Goal: Task Accomplishment & Management: Manage account settings

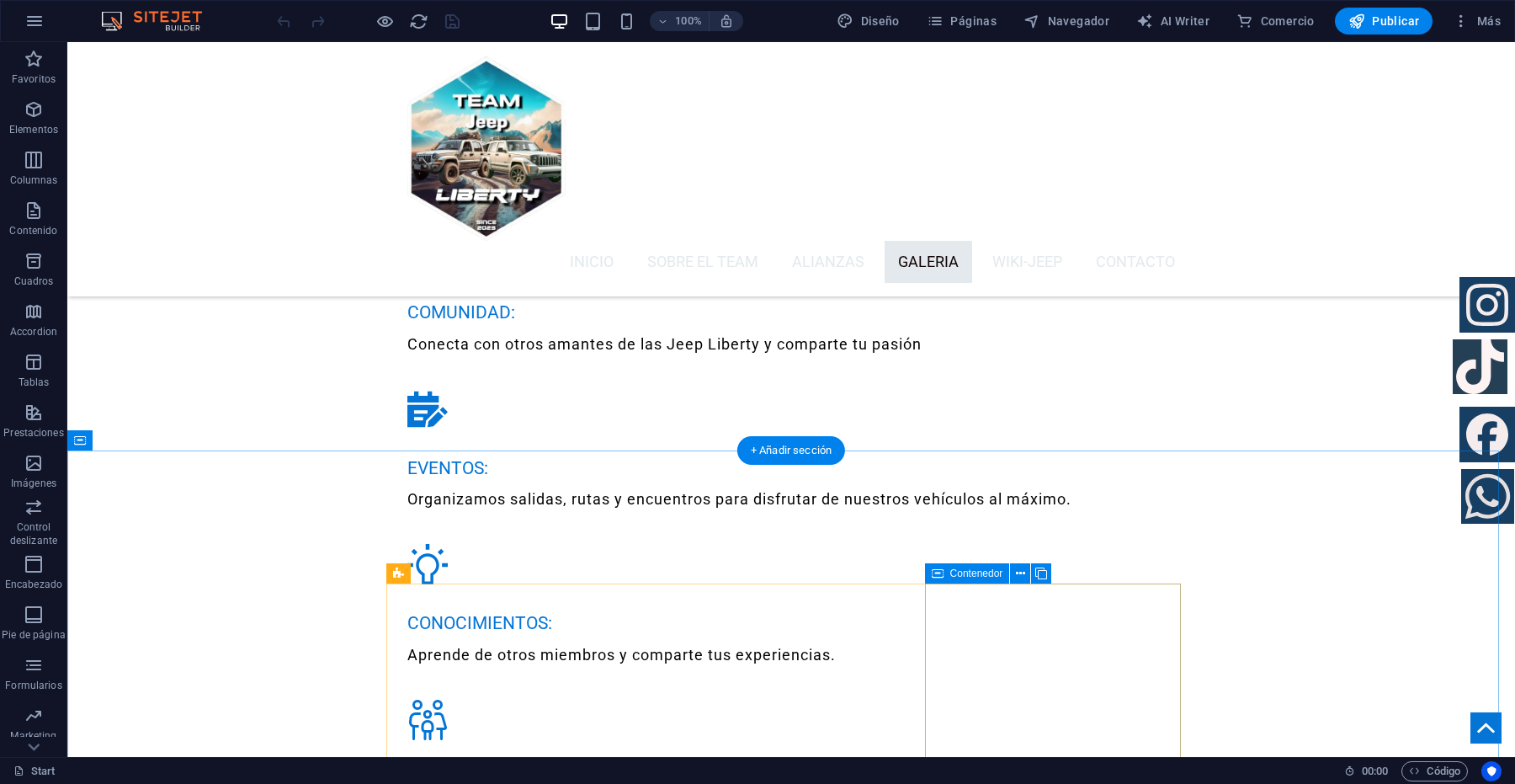
scroll to position [3892, 0]
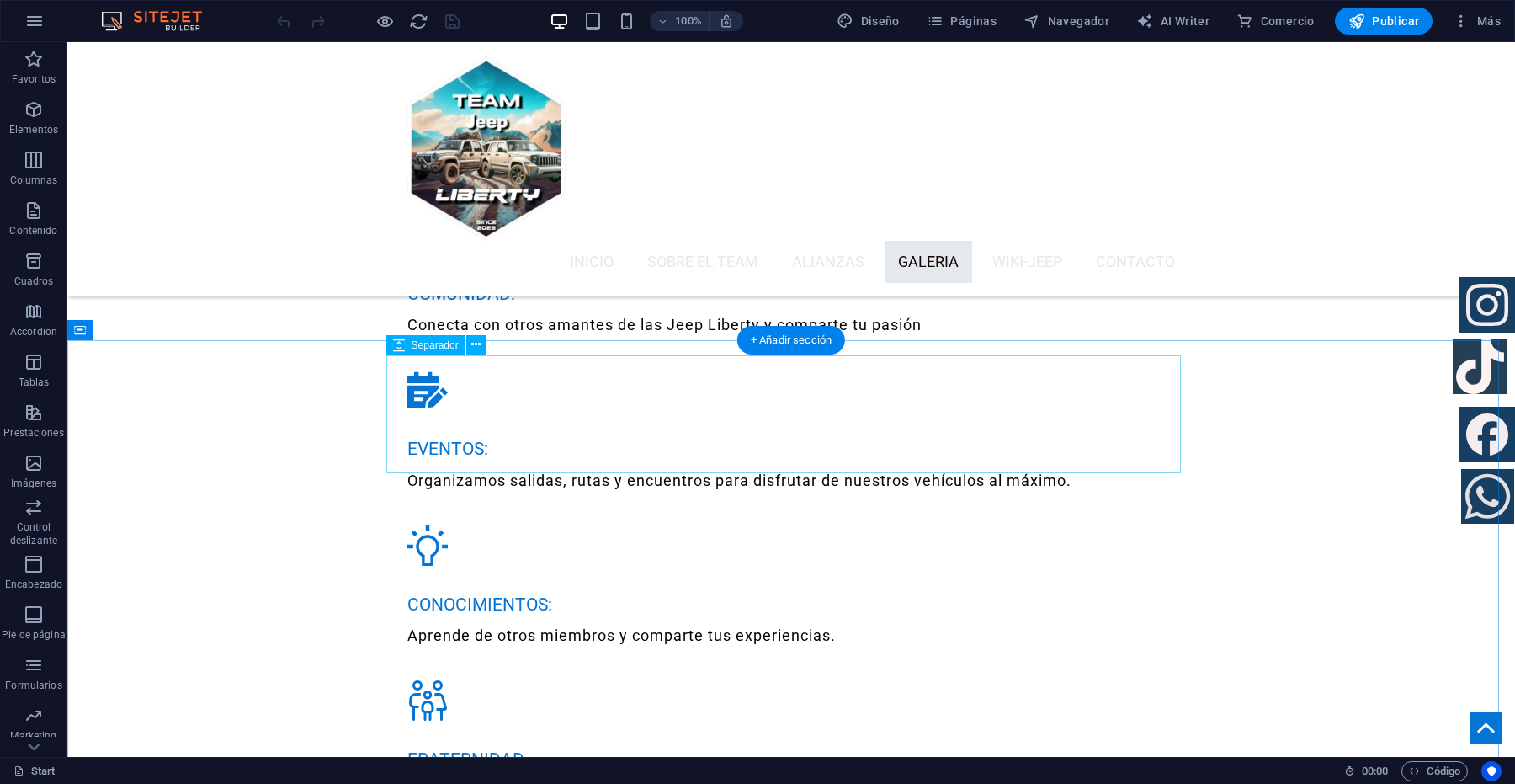
scroll to position [4103, 0]
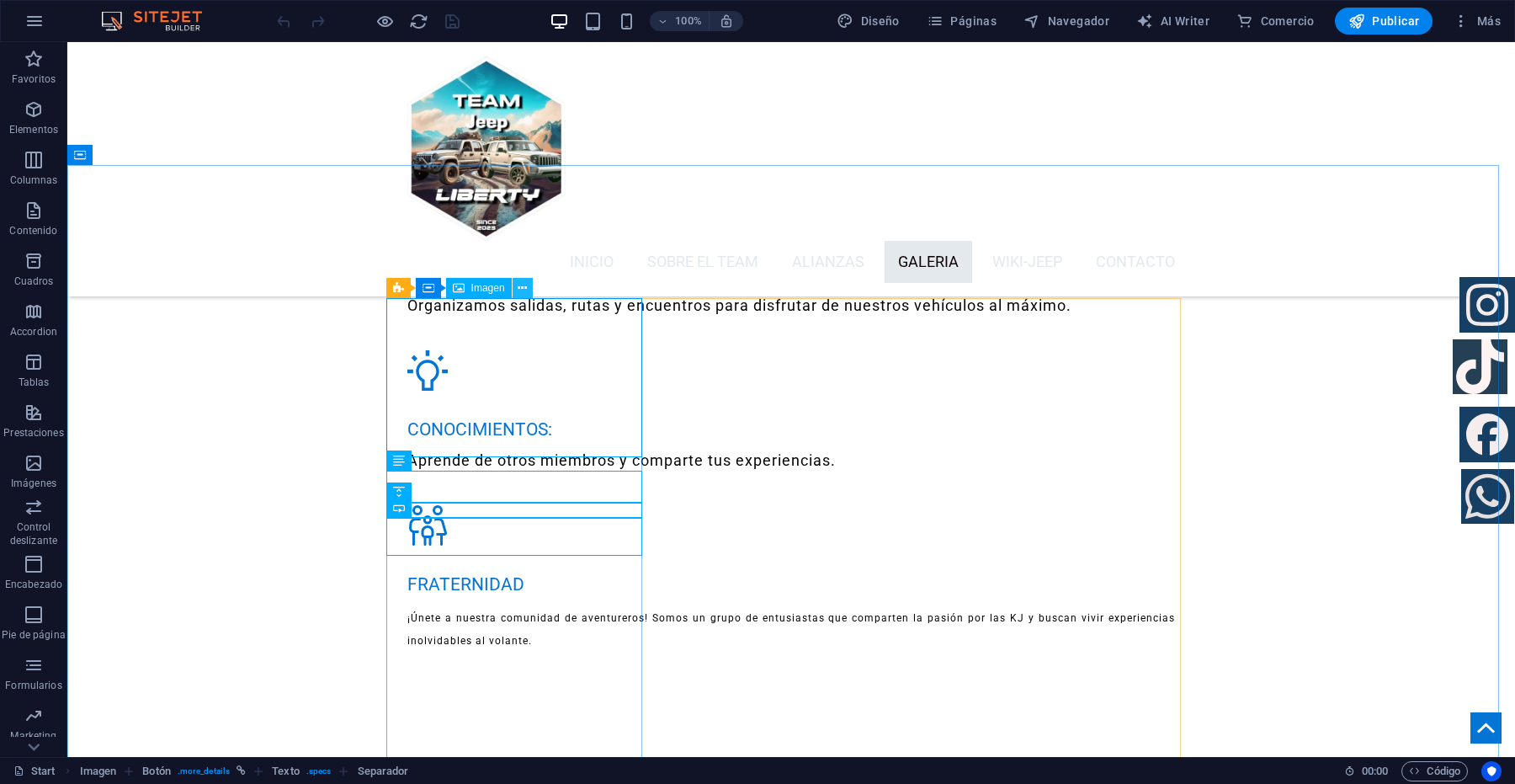
click at [521, 291] on icon at bounding box center [521, 288] width 9 height 18
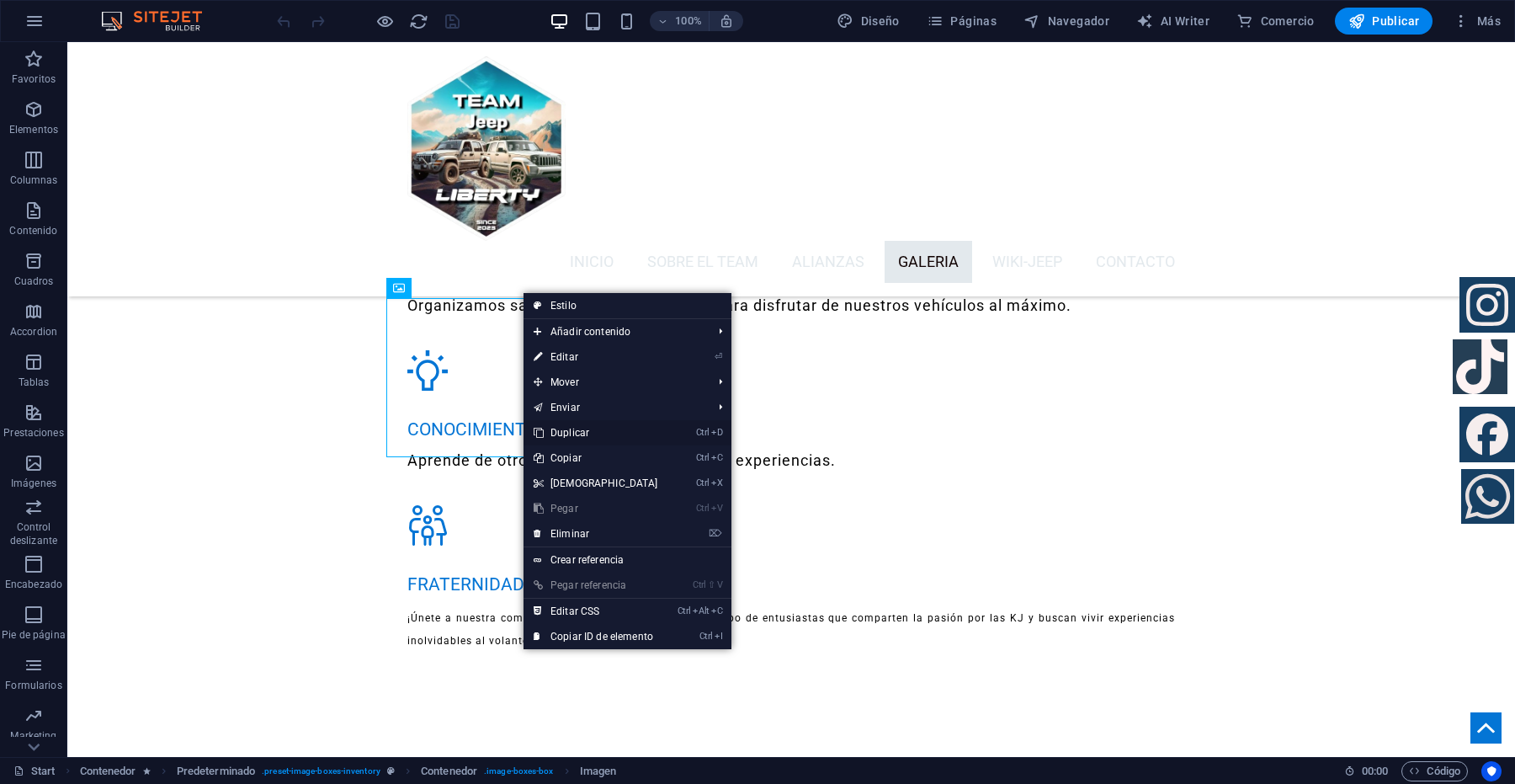
click at [584, 431] on link "Ctrl D Duplicar" at bounding box center [596, 432] width 145 height 26
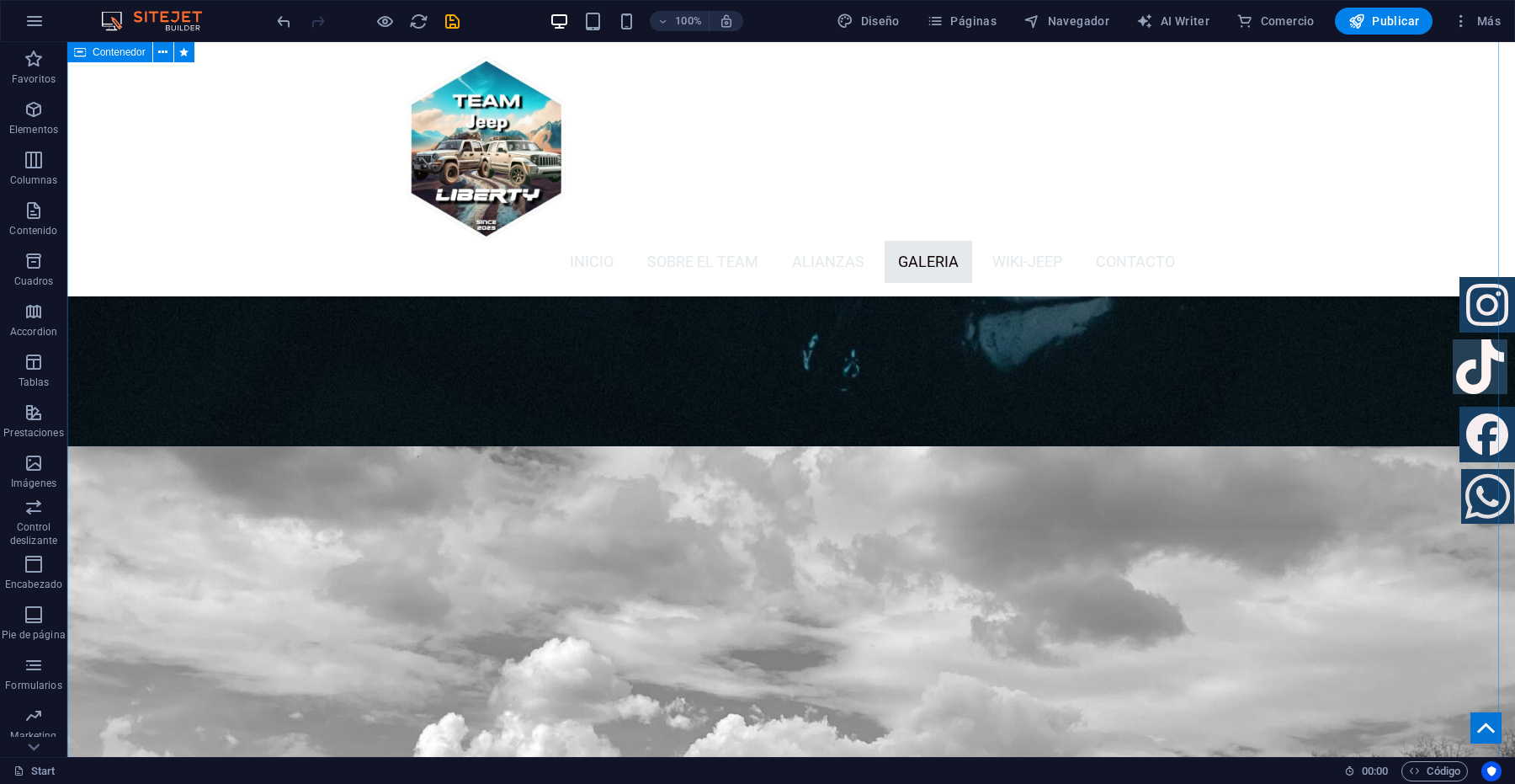
scroll to position [5154, 0]
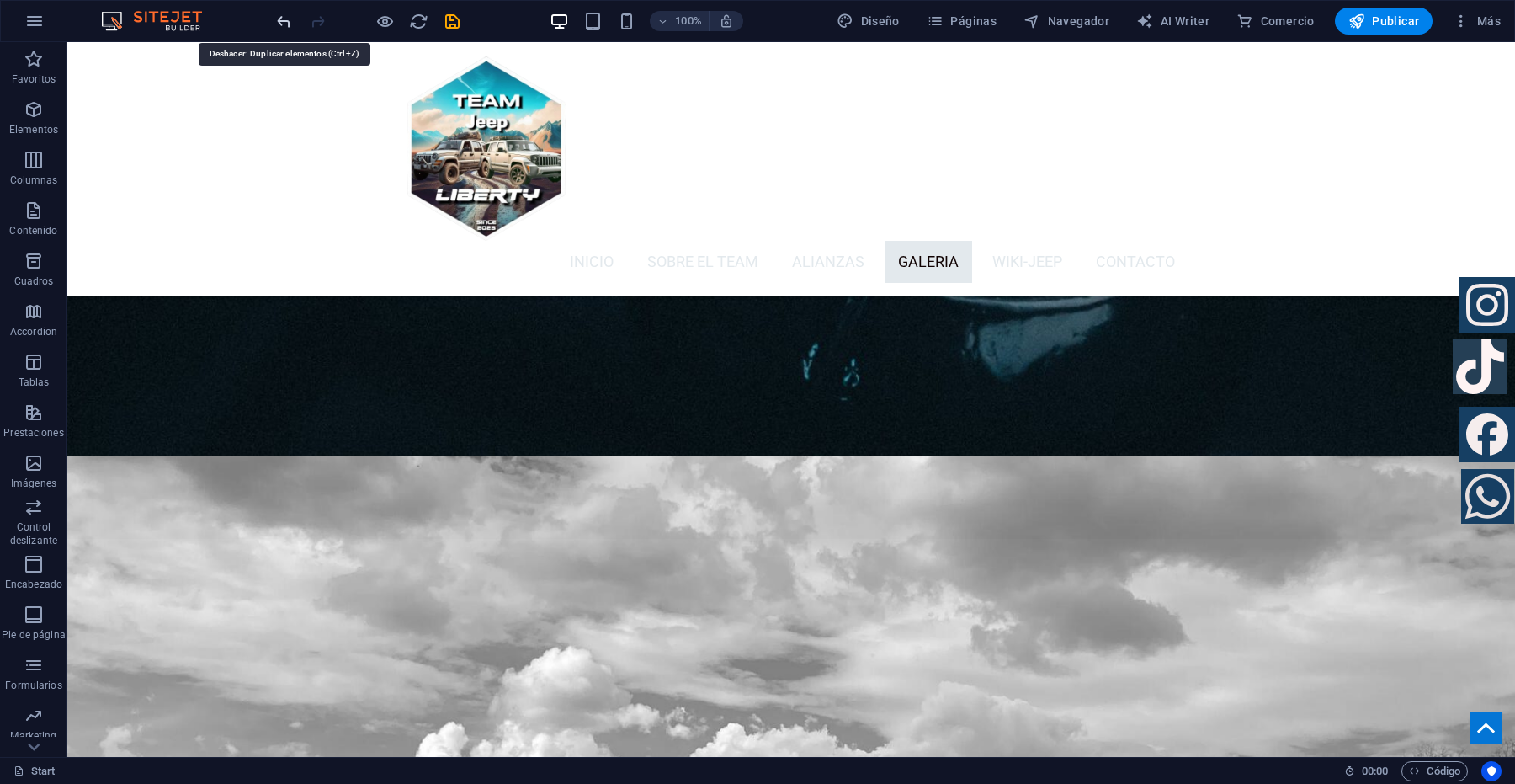
click at [279, 20] on icon "undo" at bounding box center [284, 22] width 20 height 20
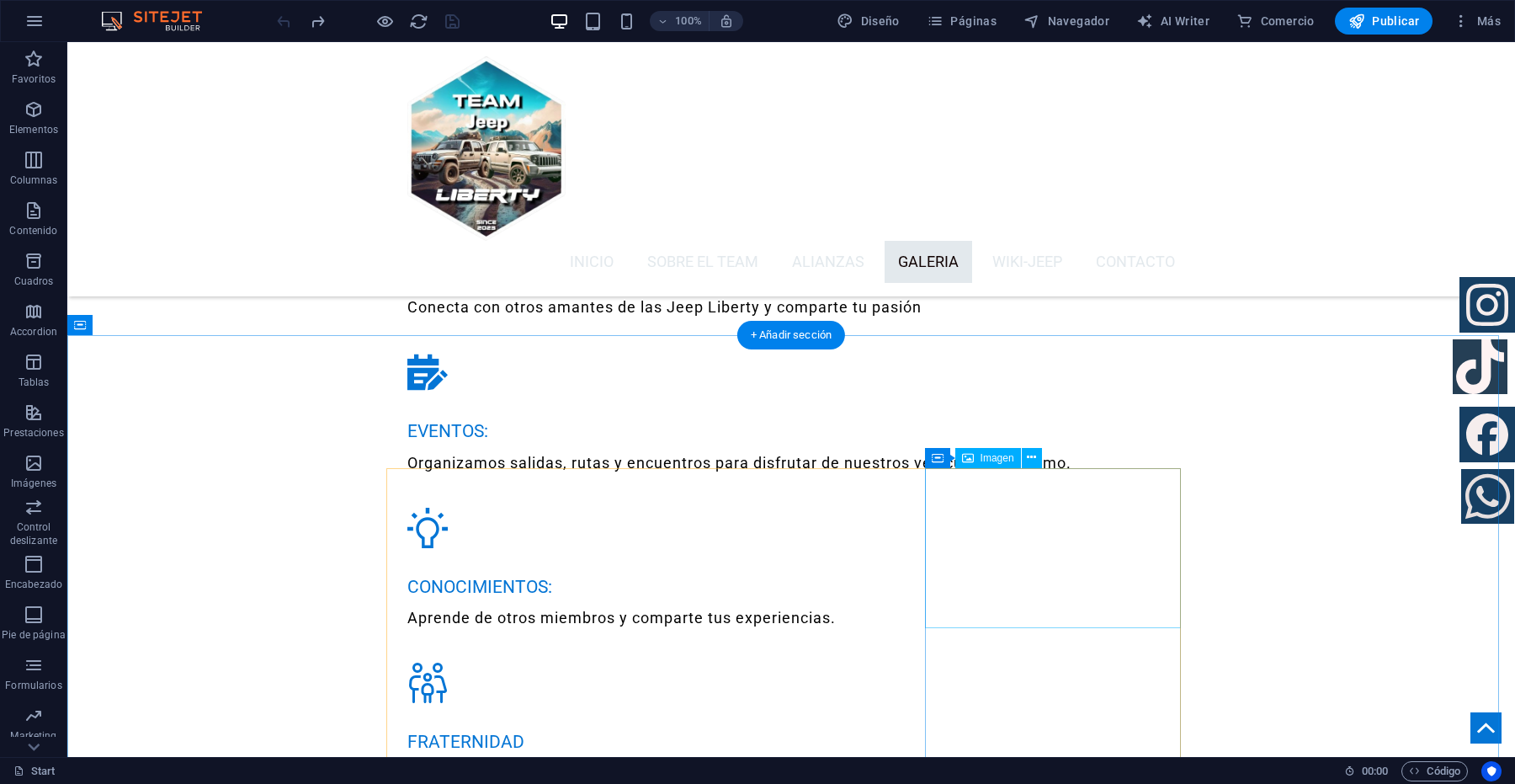
scroll to position [4037, 0]
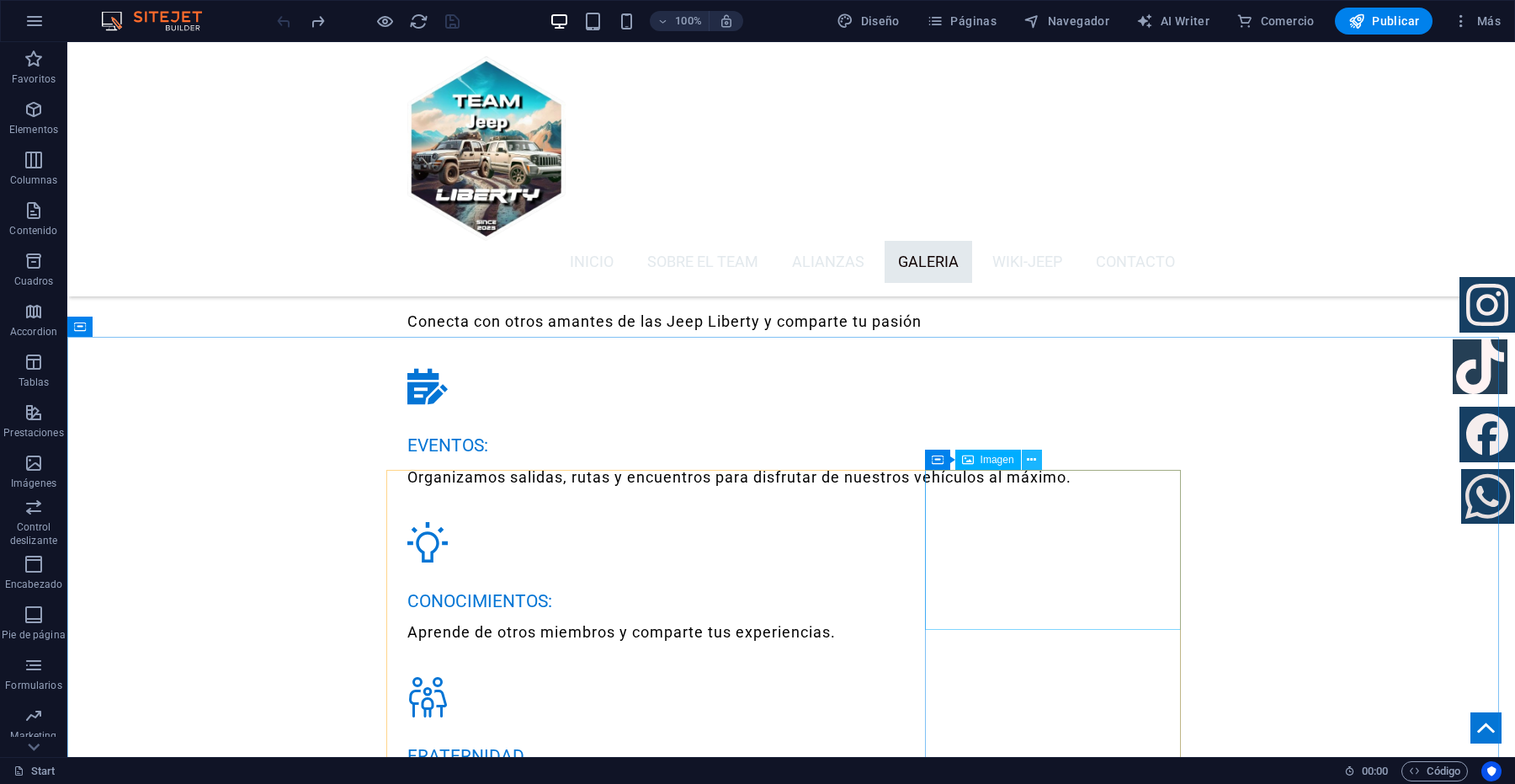
click at [1033, 457] on icon at bounding box center [1031, 460] width 9 height 18
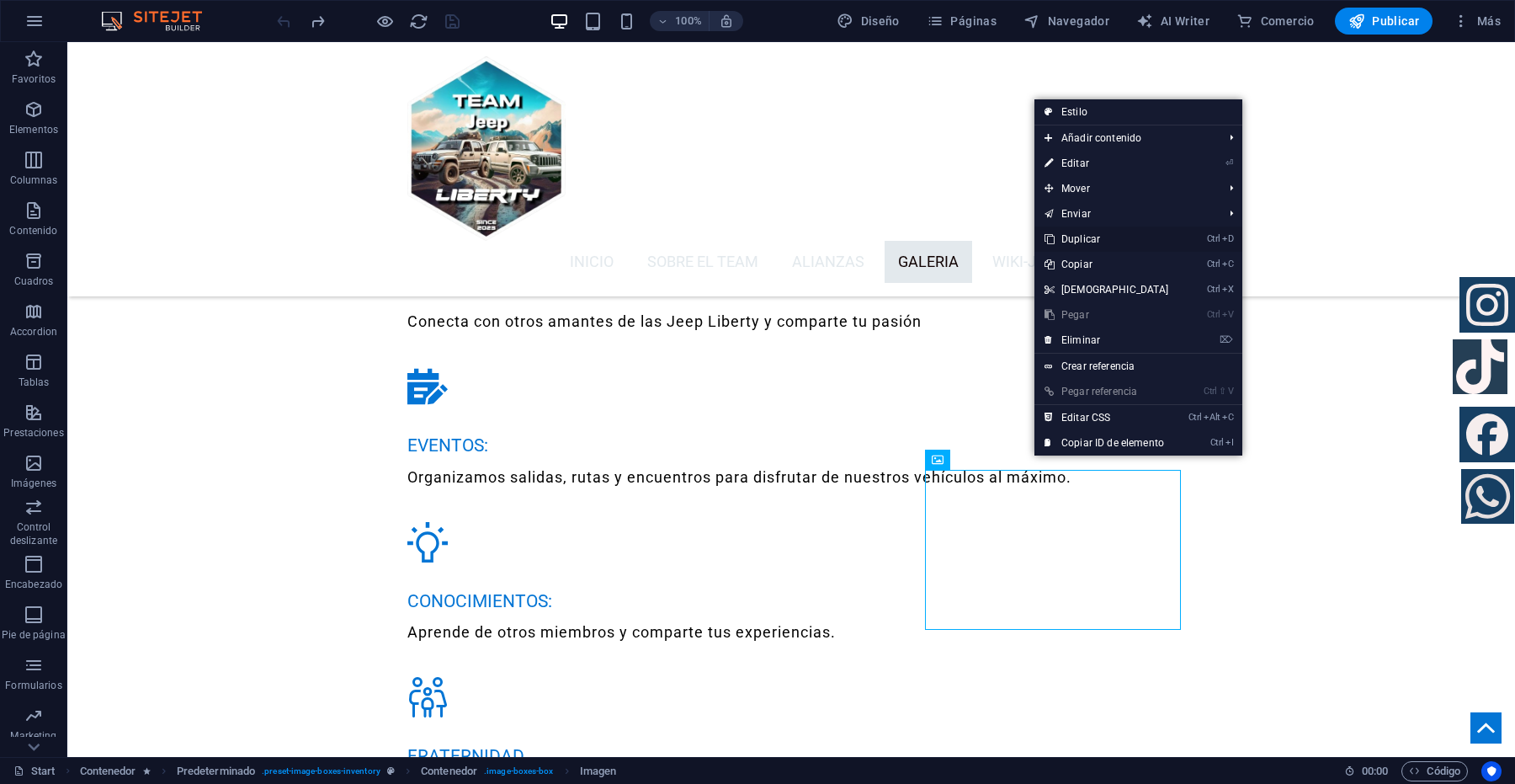
click at [1090, 237] on link "Ctrl D Duplicar" at bounding box center [1106, 239] width 145 height 26
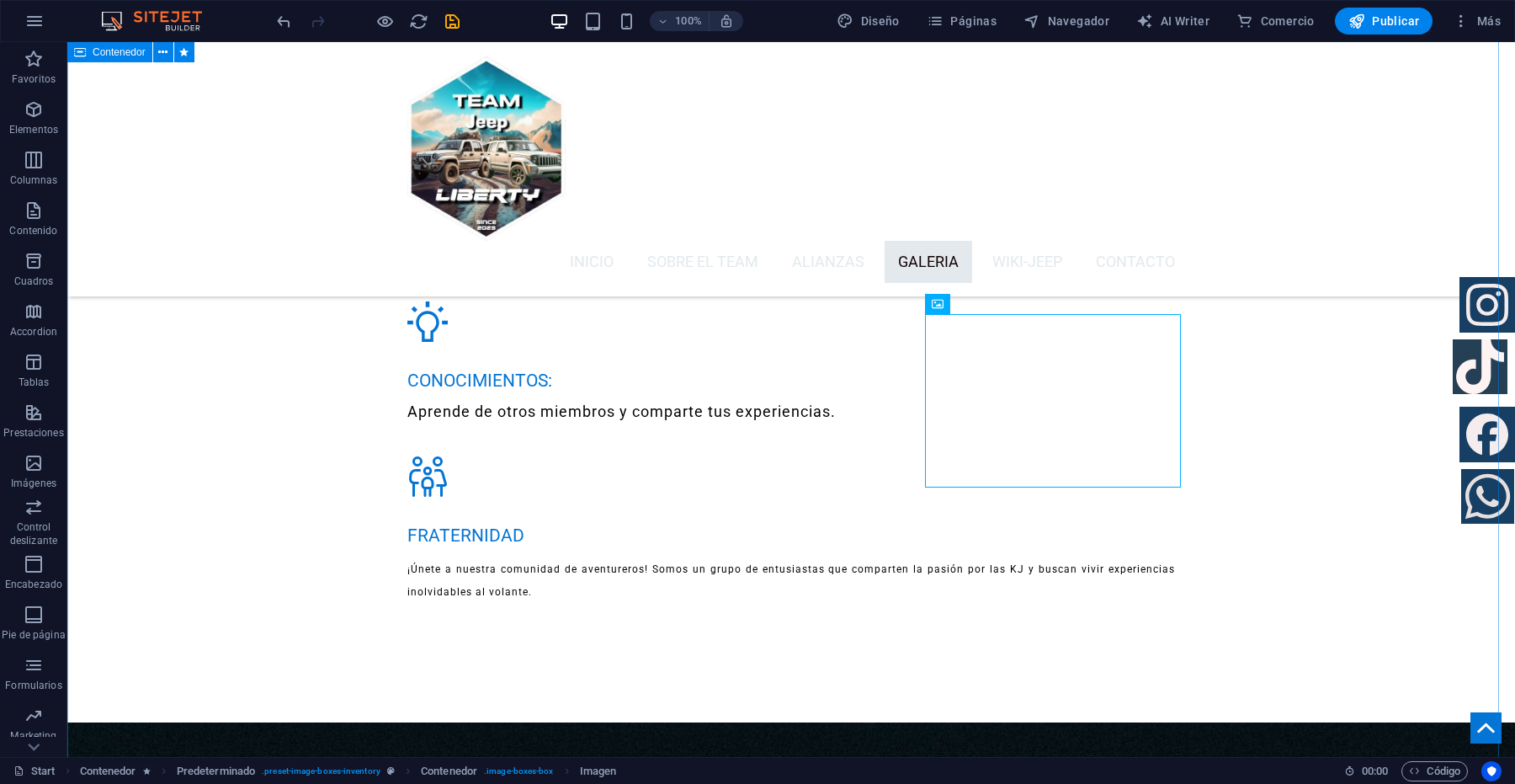
scroll to position [4247, 0]
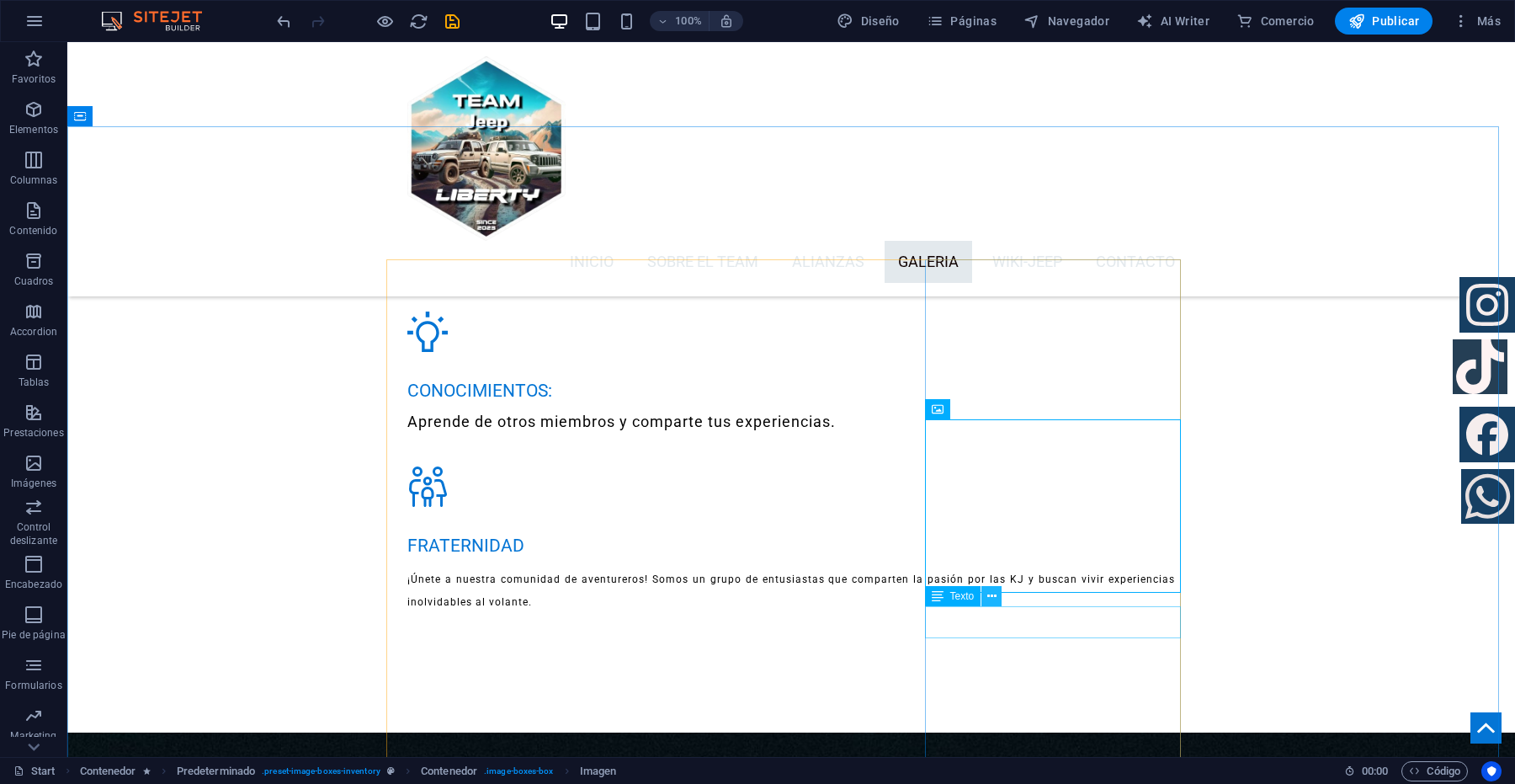
click at [989, 597] on icon at bounding box center [992, 596] width 9 height 18
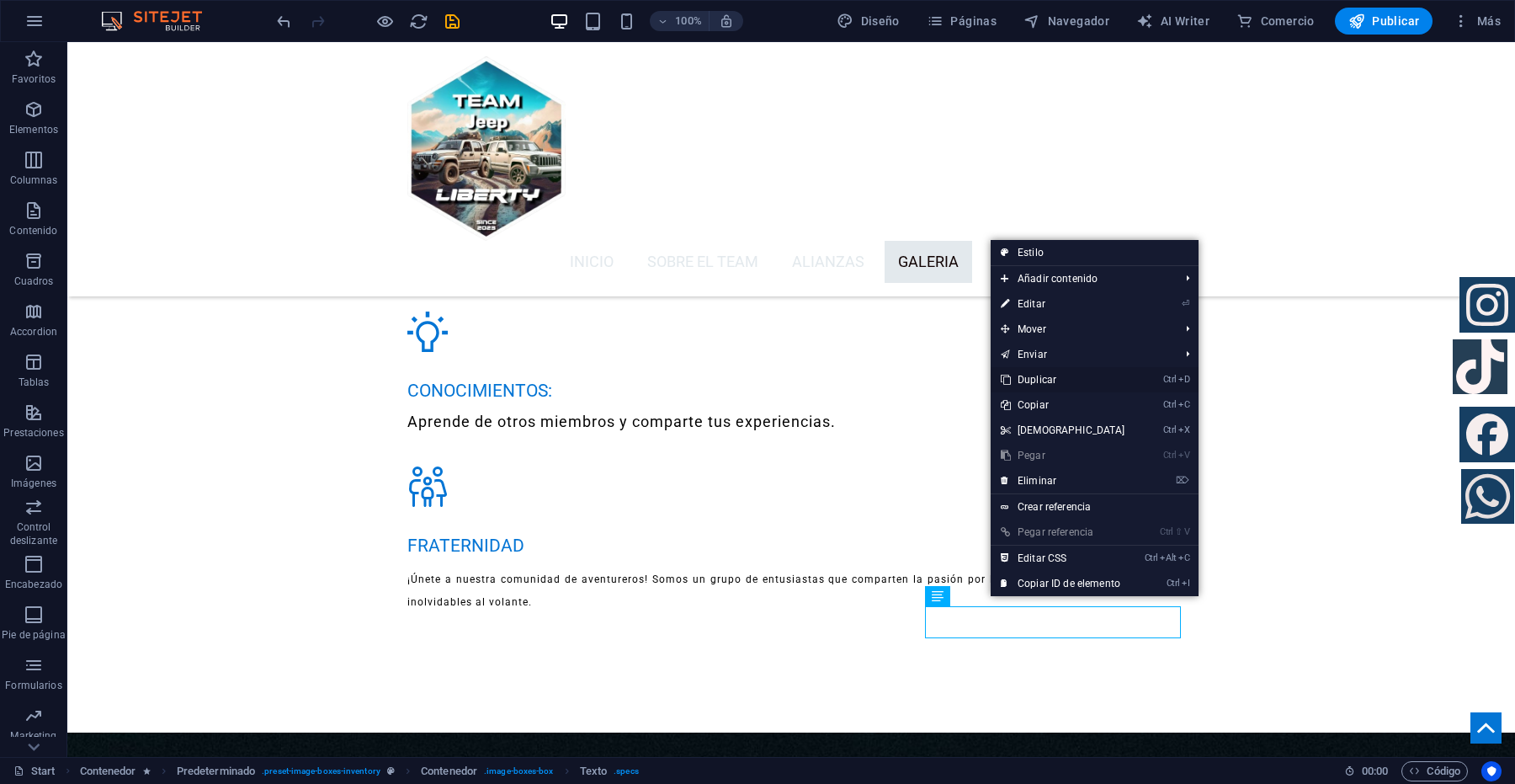
click at [1068, 372] on link "Ctrl D Duplicar" at bounding box center [1063, 380] width 145 height 26
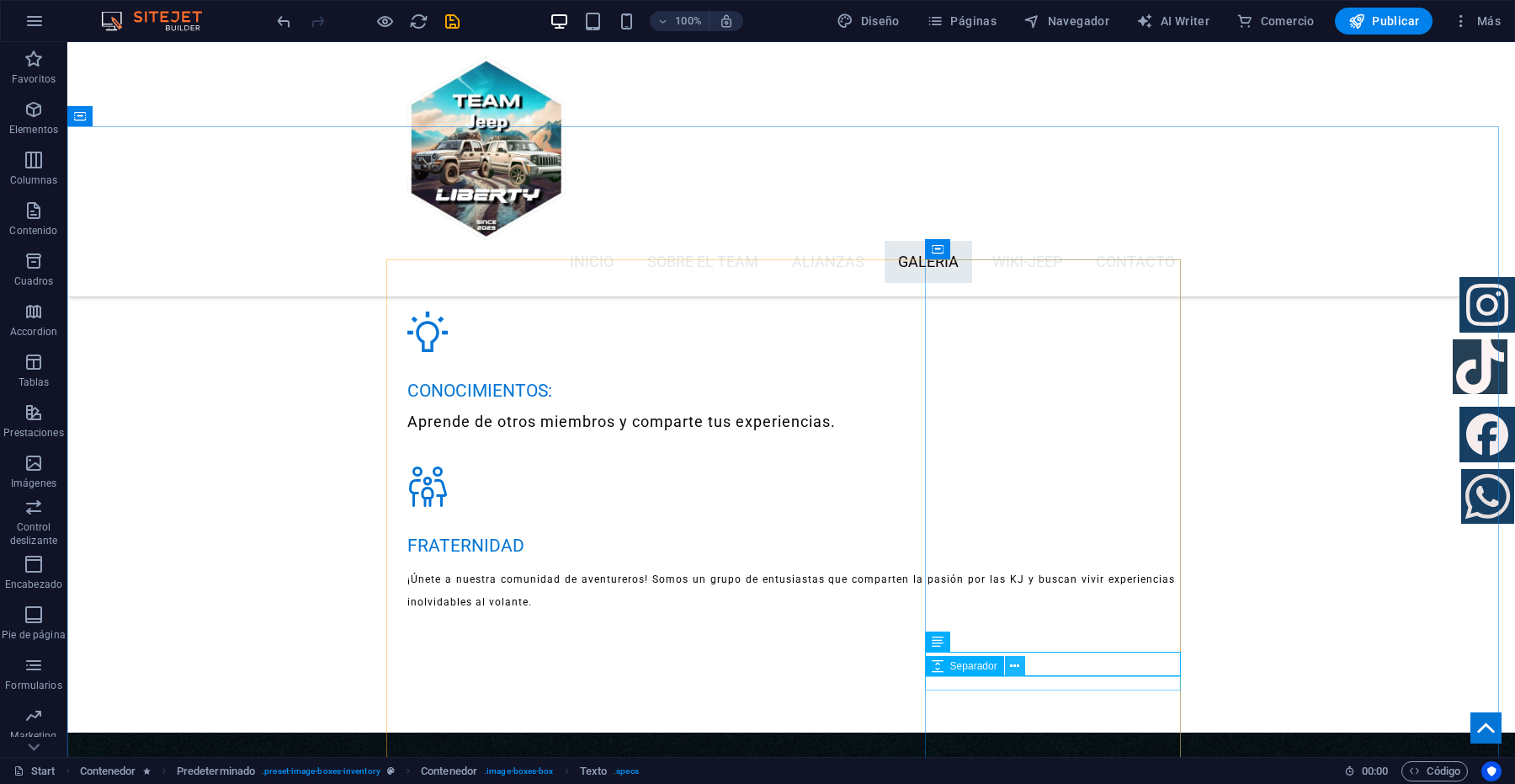
click at [1010, 669] on icon at bounding box center [1014, 666] width 9 height 18
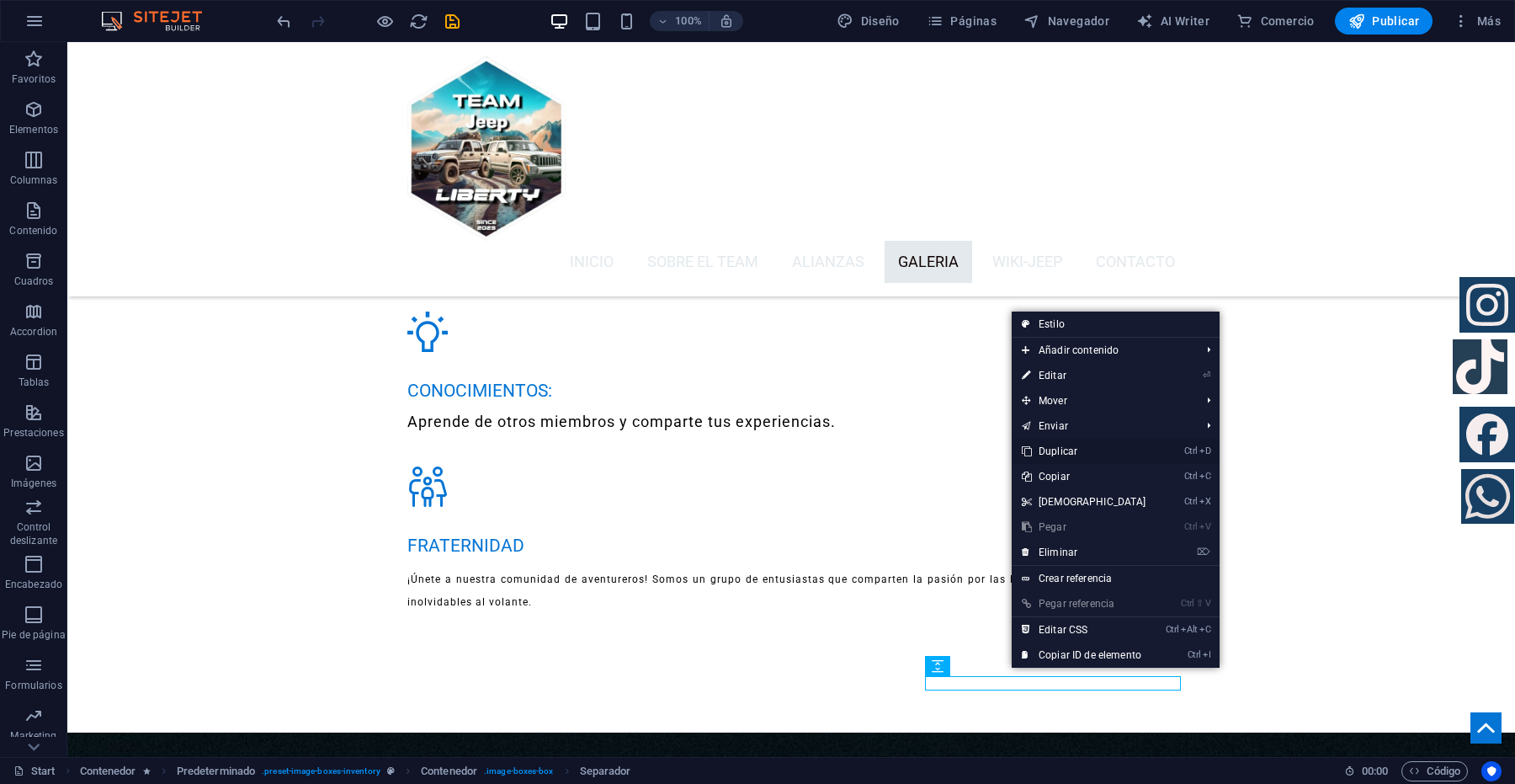
click at [1065, 444] on link "Ctrl D Duplicar" at bounding box center [1083, 451] width 145 height 26
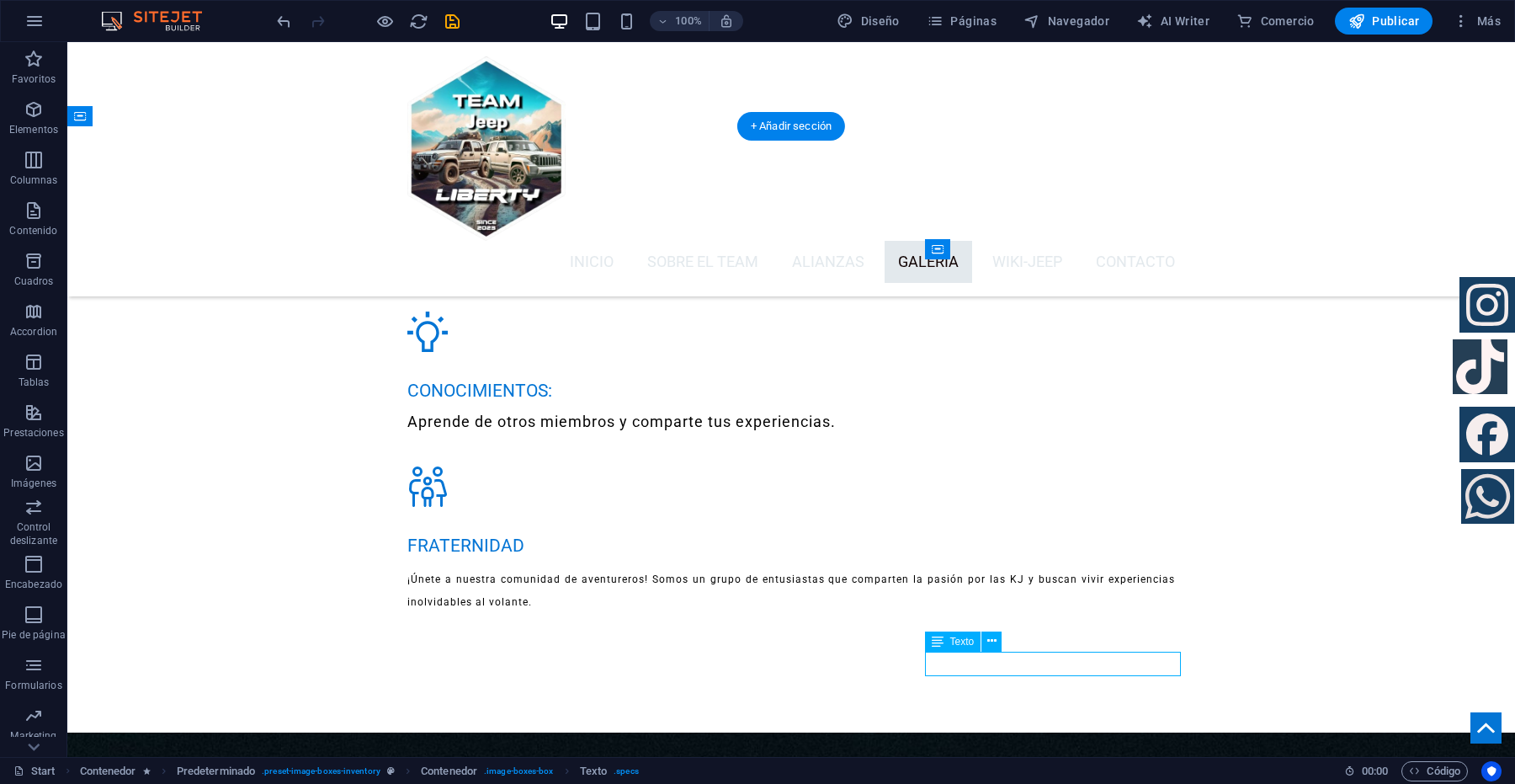
scroll to position [4248, 0]
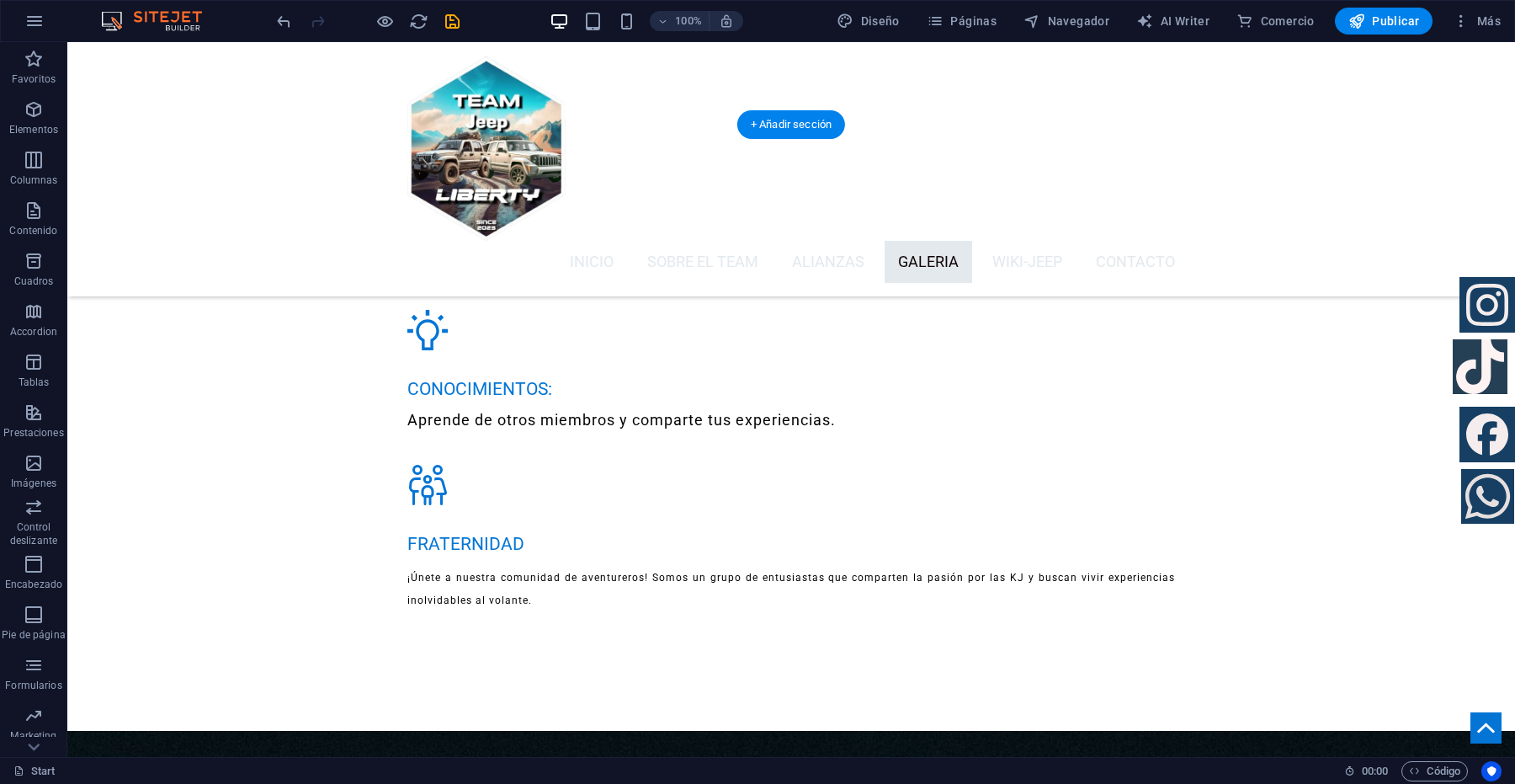
drag, startPoint x: 1049, startPoint y: 670, endPoint x: 1054, endPoint y: 431, distance: 239.1
click at [67, 42] on div "Copa Subliteka - Lafragua [DATE]" at bounding box center [67, 42] width 0 height 0
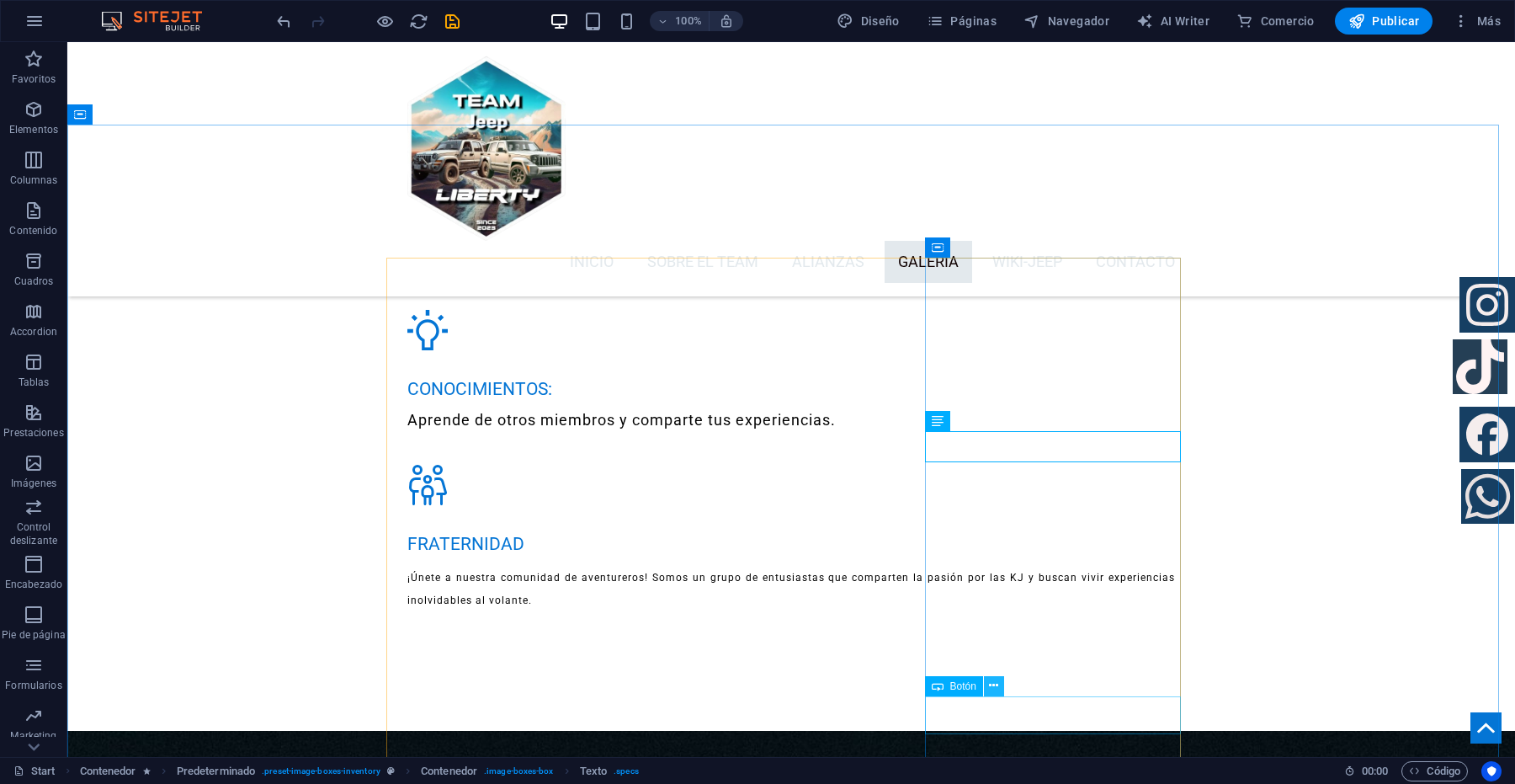
click at [995, 686] on icon at bounding box center [993, 685] width 9 height 18
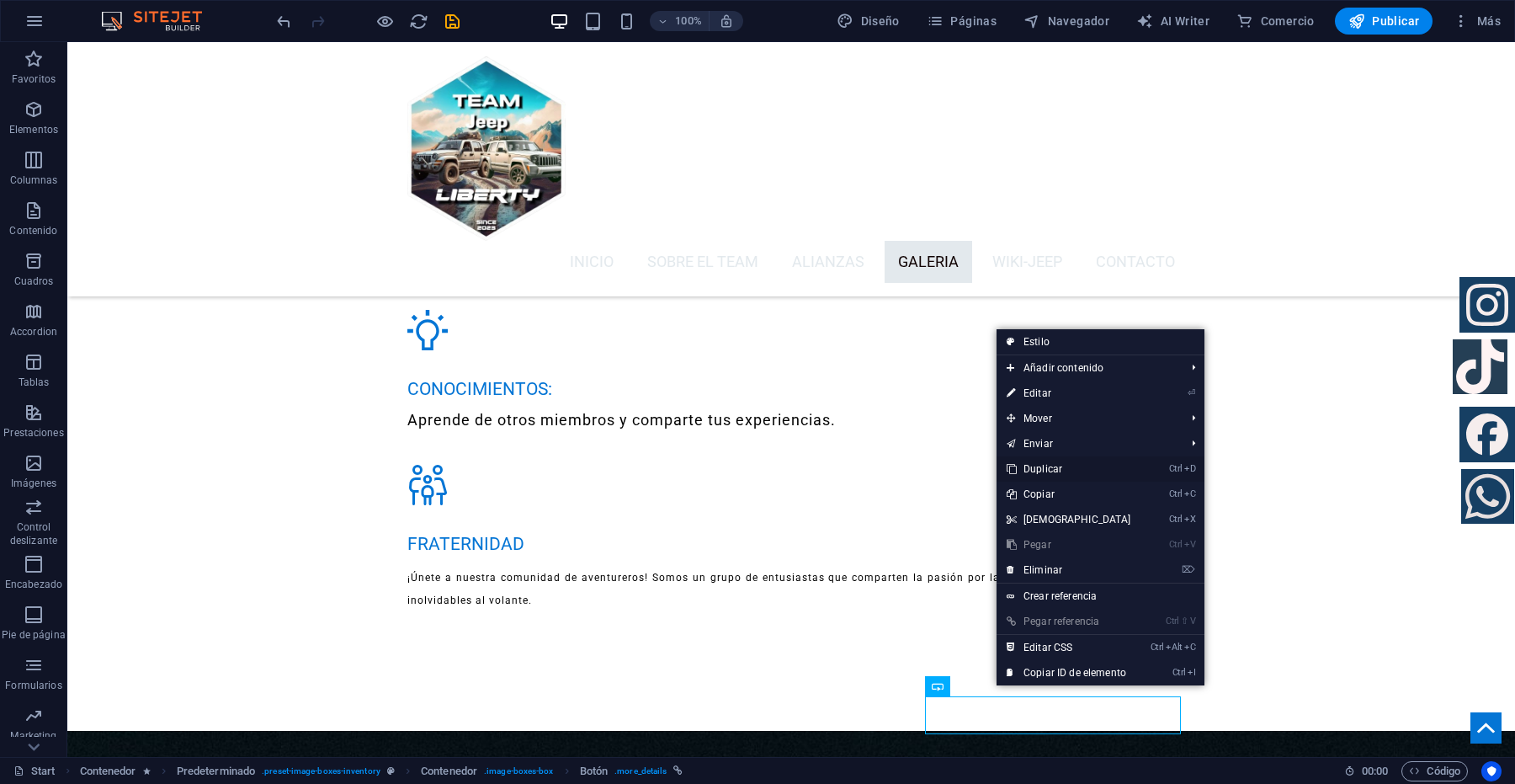
click at [1051, 465] on link "Ctrl D Duplicar" at bounding box center [1069, 469] width 145 height 26
select select "px"
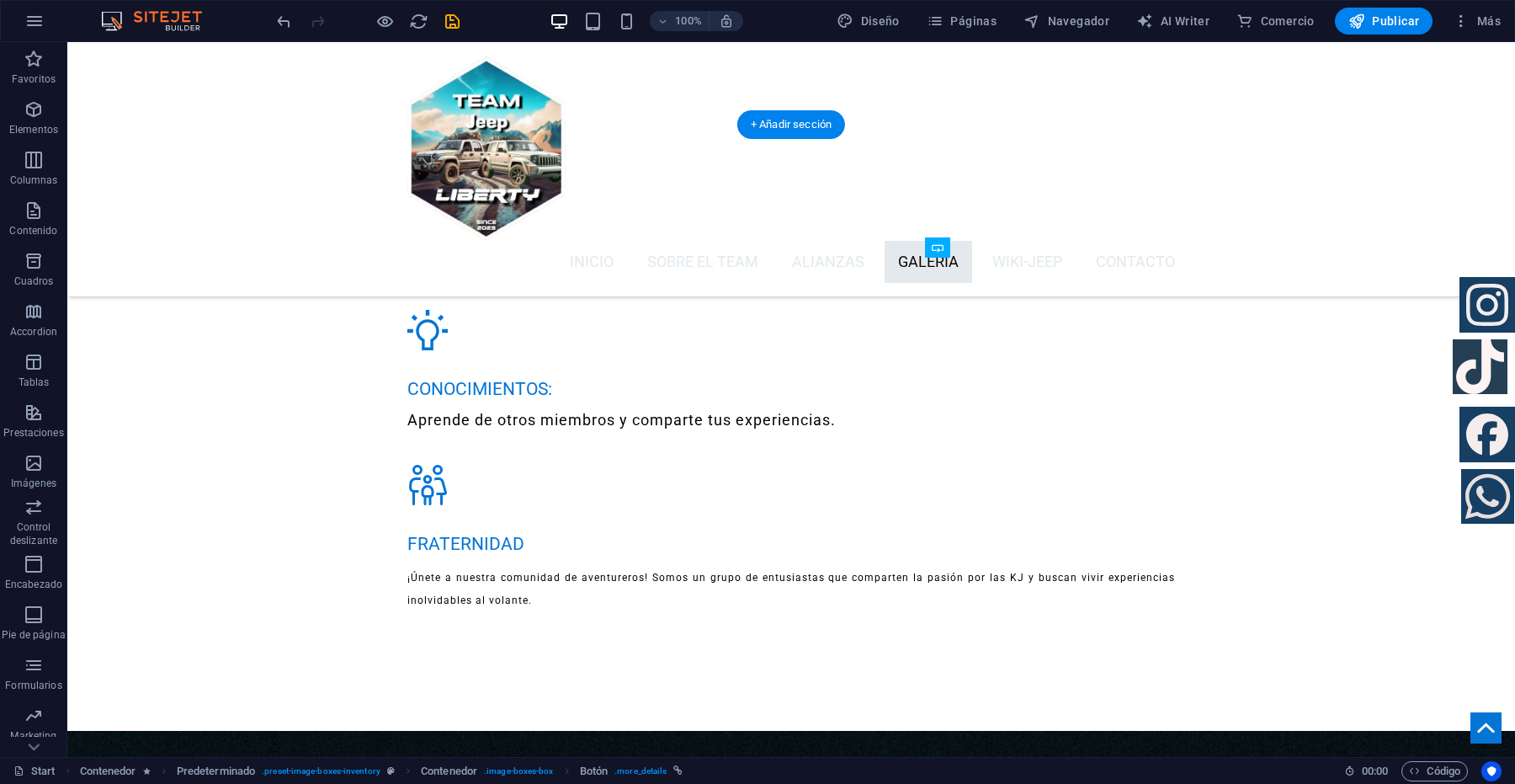
scroll to position [4252, 0]
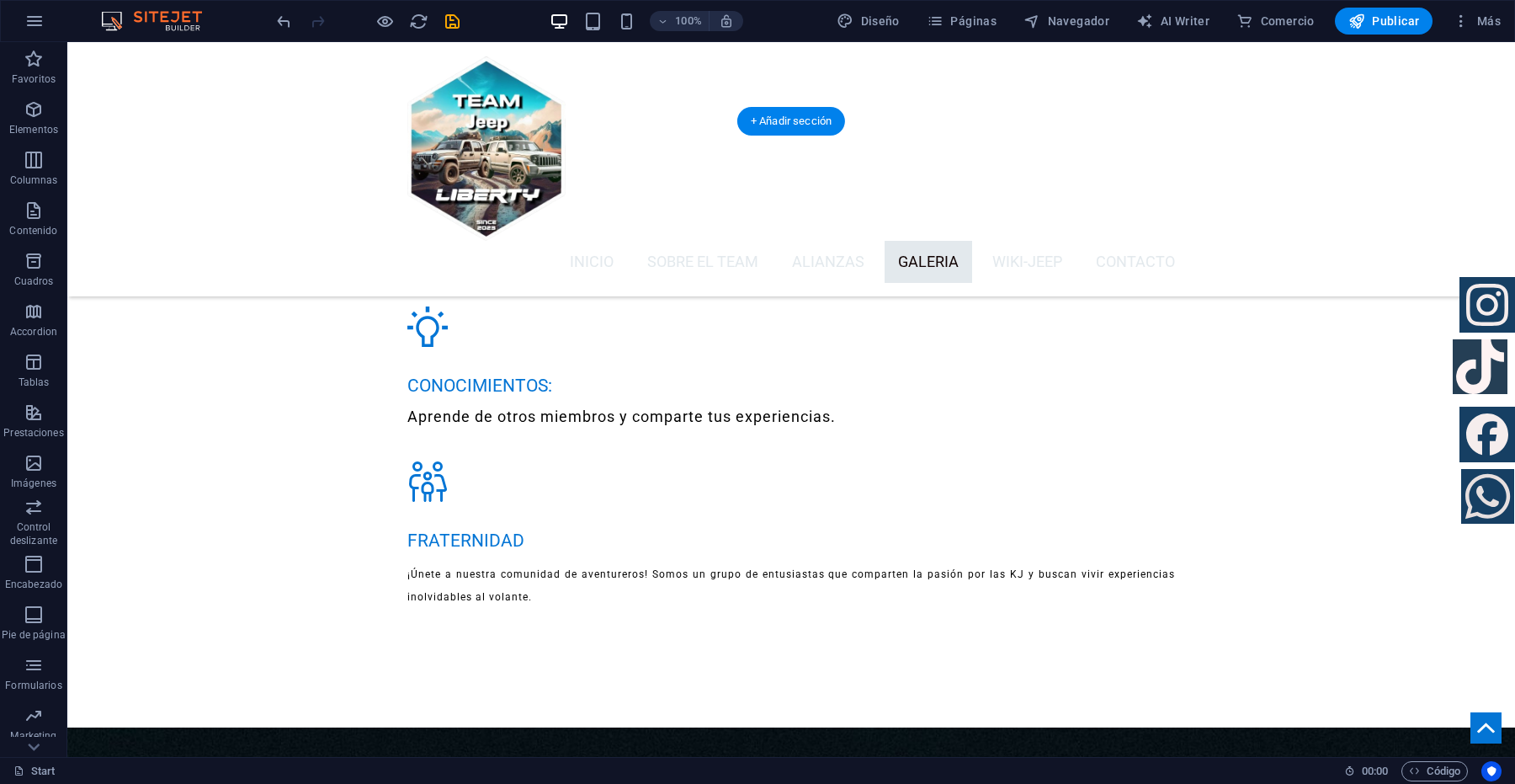
drag, startPoint x: 1046, startPoint y: 716, endPoint x: 1082, endPoint y: 481, distance: 237.7
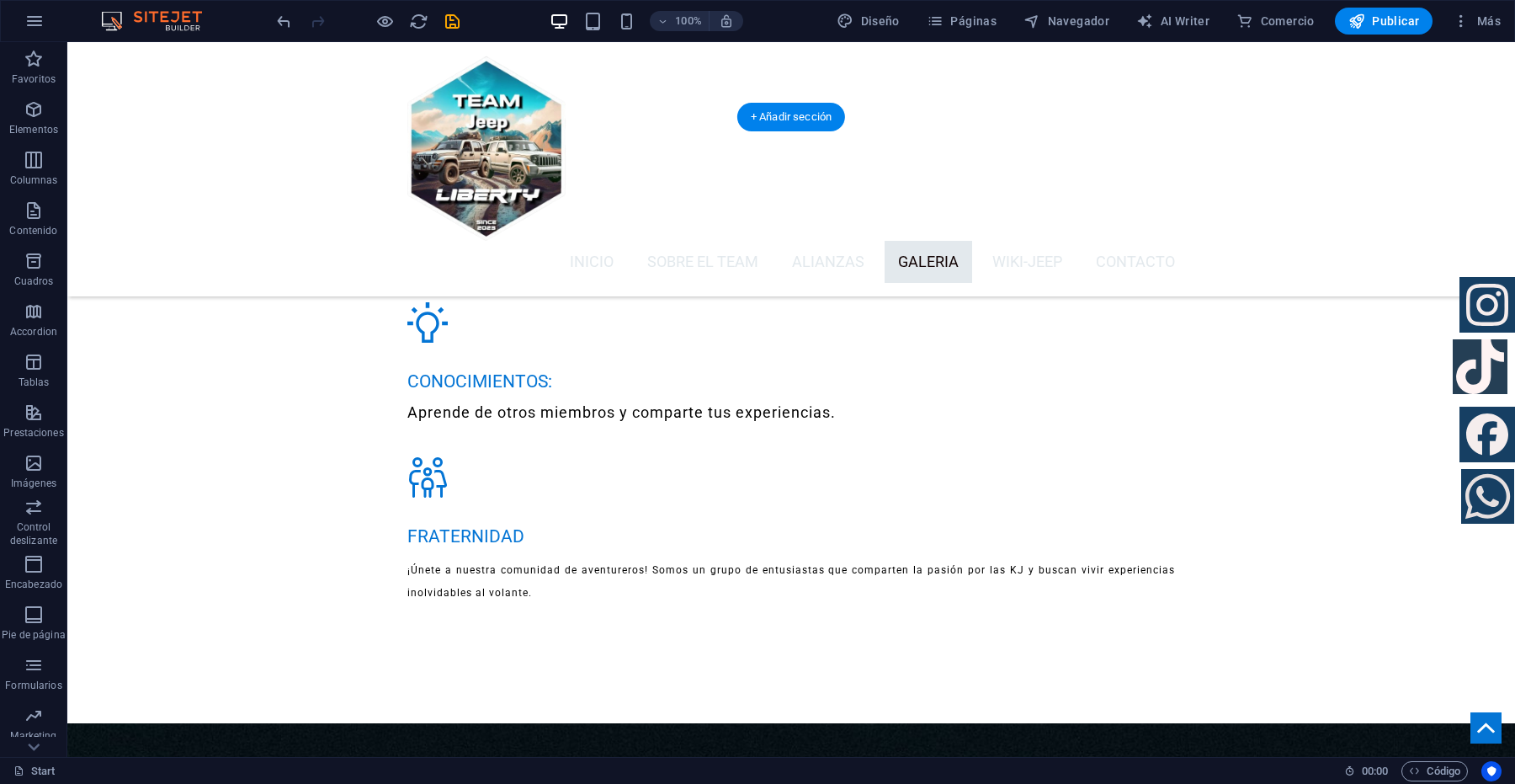
drag, startPoint x: 1004, startPoint y: 721, endPoint x: 1054, endPoint y: 503, distance: 223.7
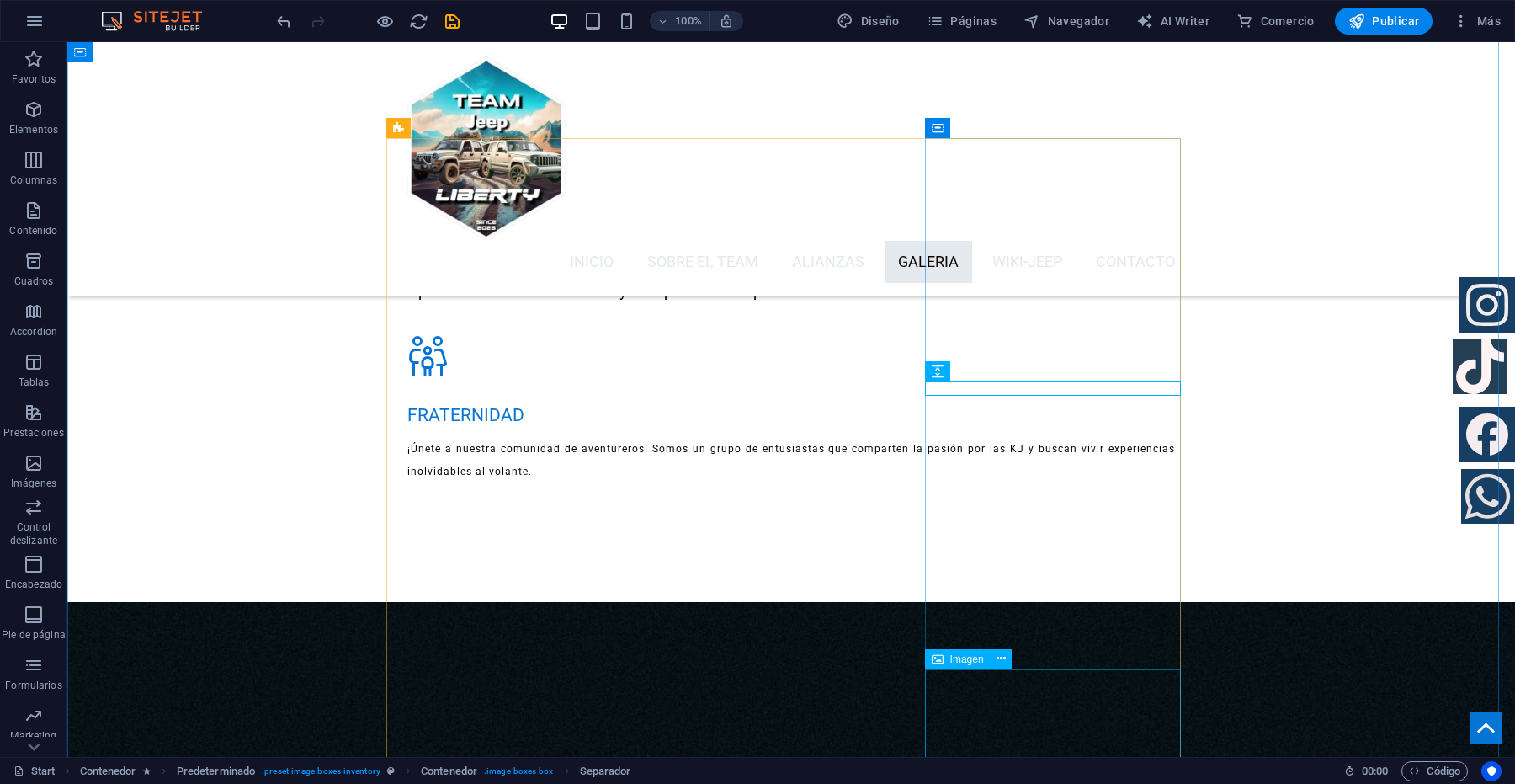
scroll to position [4466, 0]
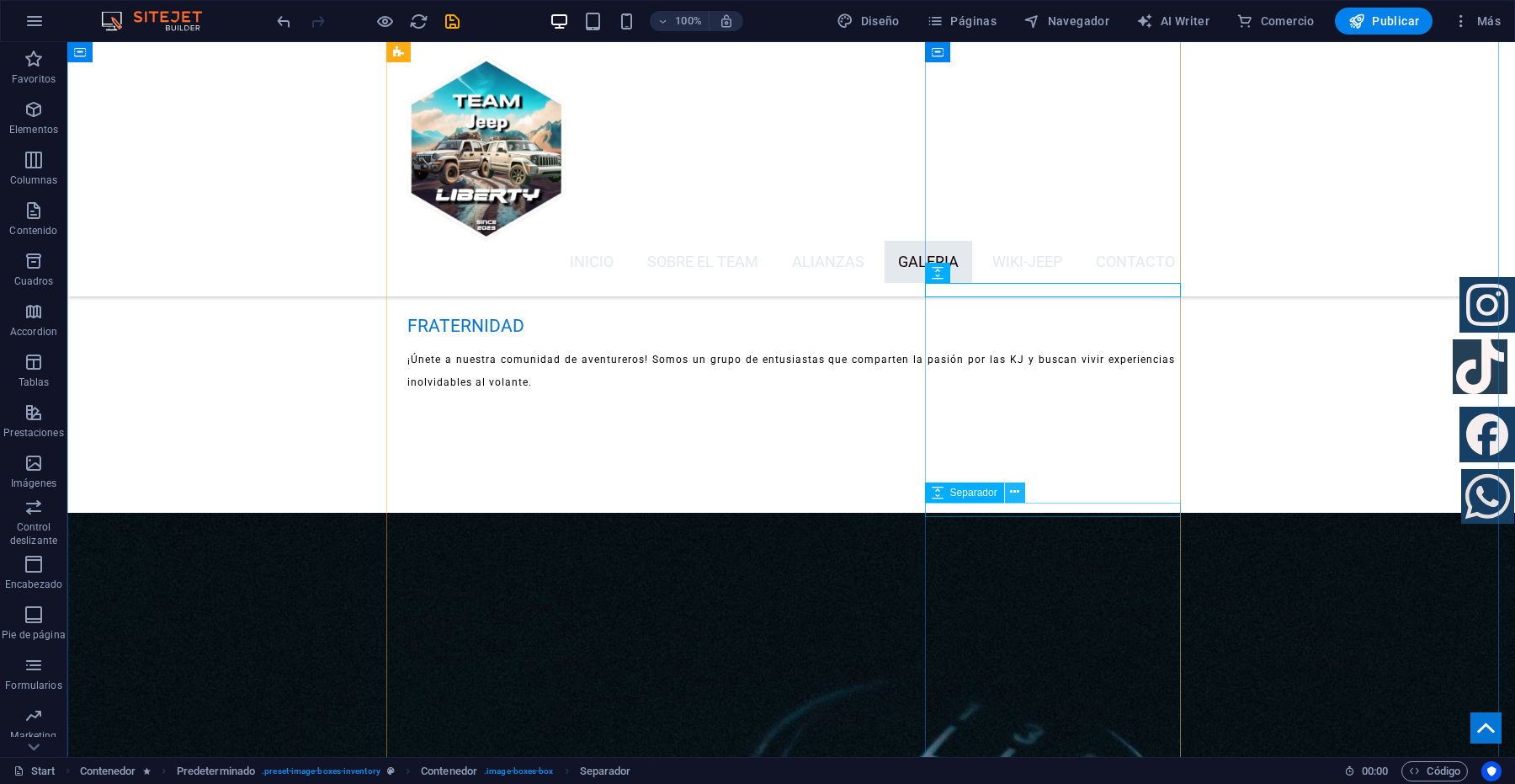
click at [1011, 494] on icon at bounding box center [1014, 492] width 9 height 18
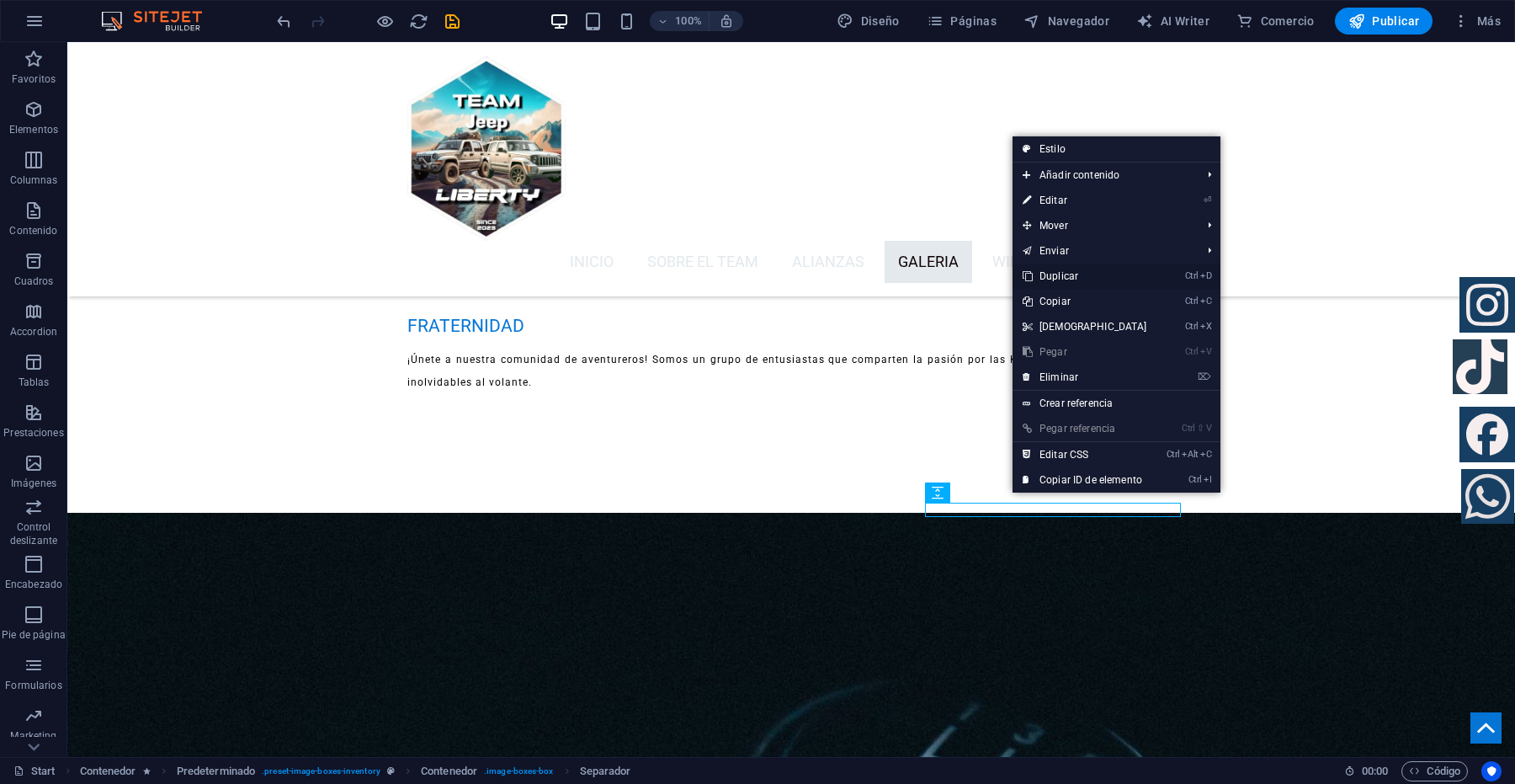
click at [1070, 275] on link "Ctrl D Duplicar" at bounding box center [1084, 276] width 145 height 26
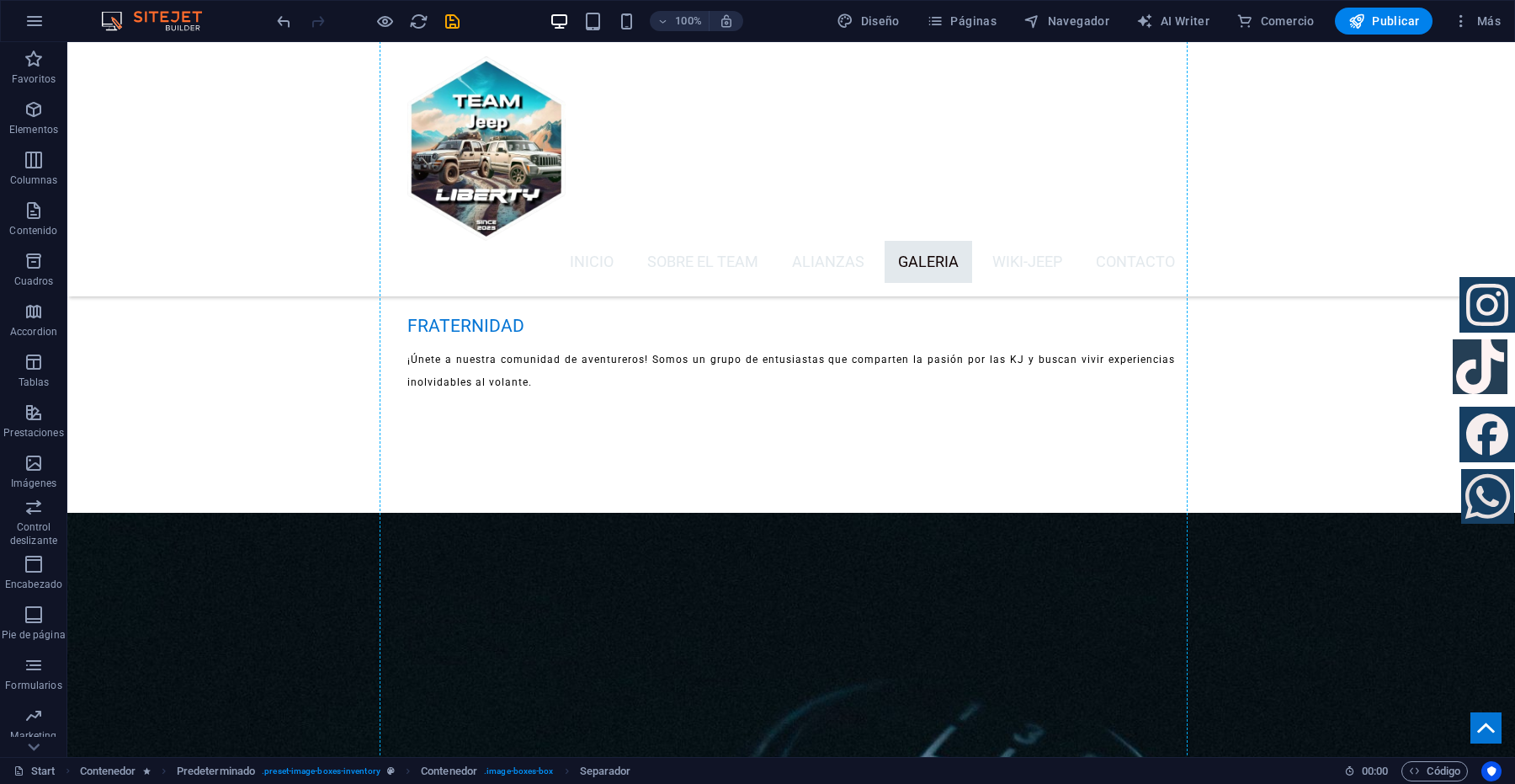
drag, startPoint x: 988, startPoint y: 522, endPoint x: 1054, endPoint y: 502, distance: 69.0
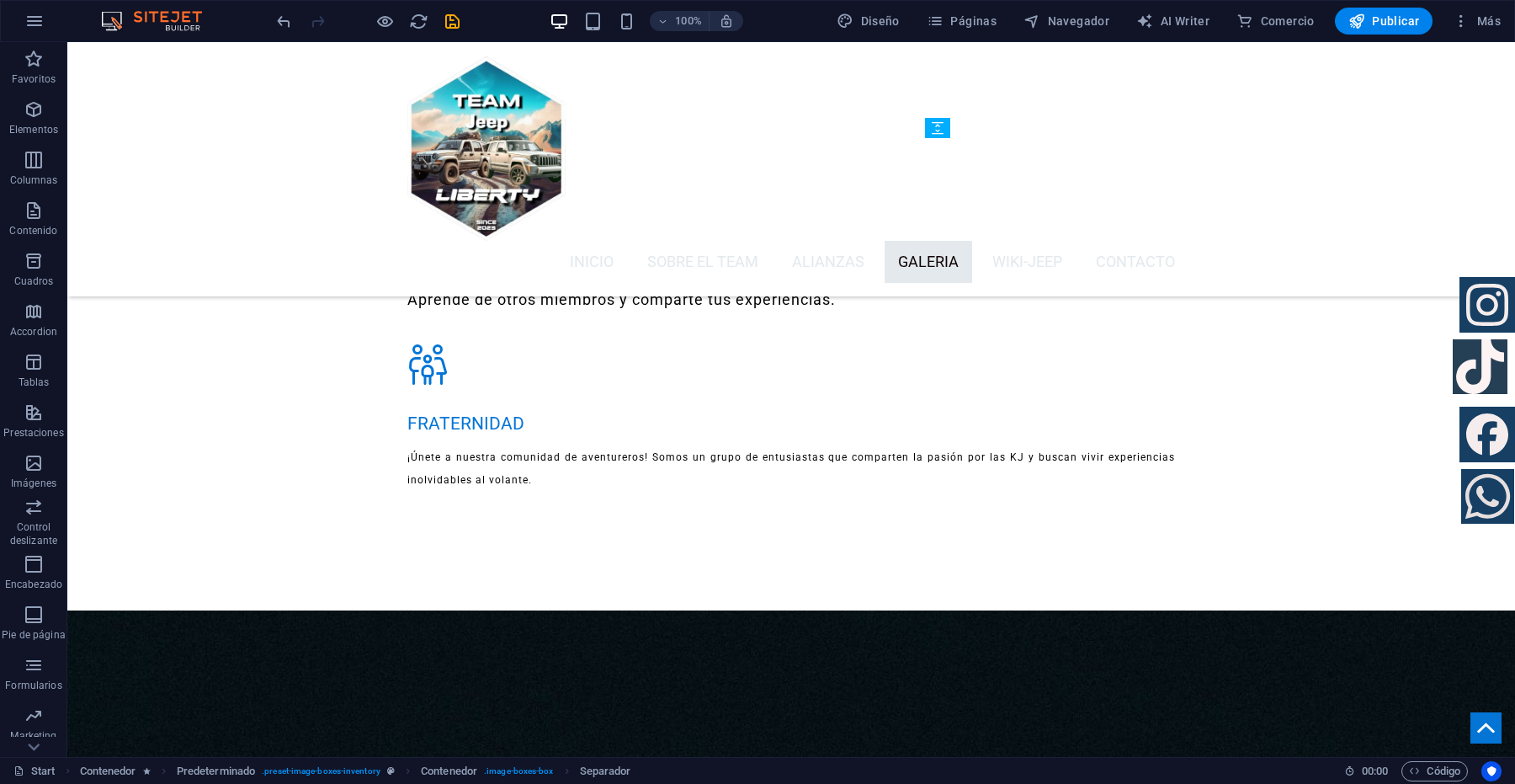
scroll to position [4370, 0]
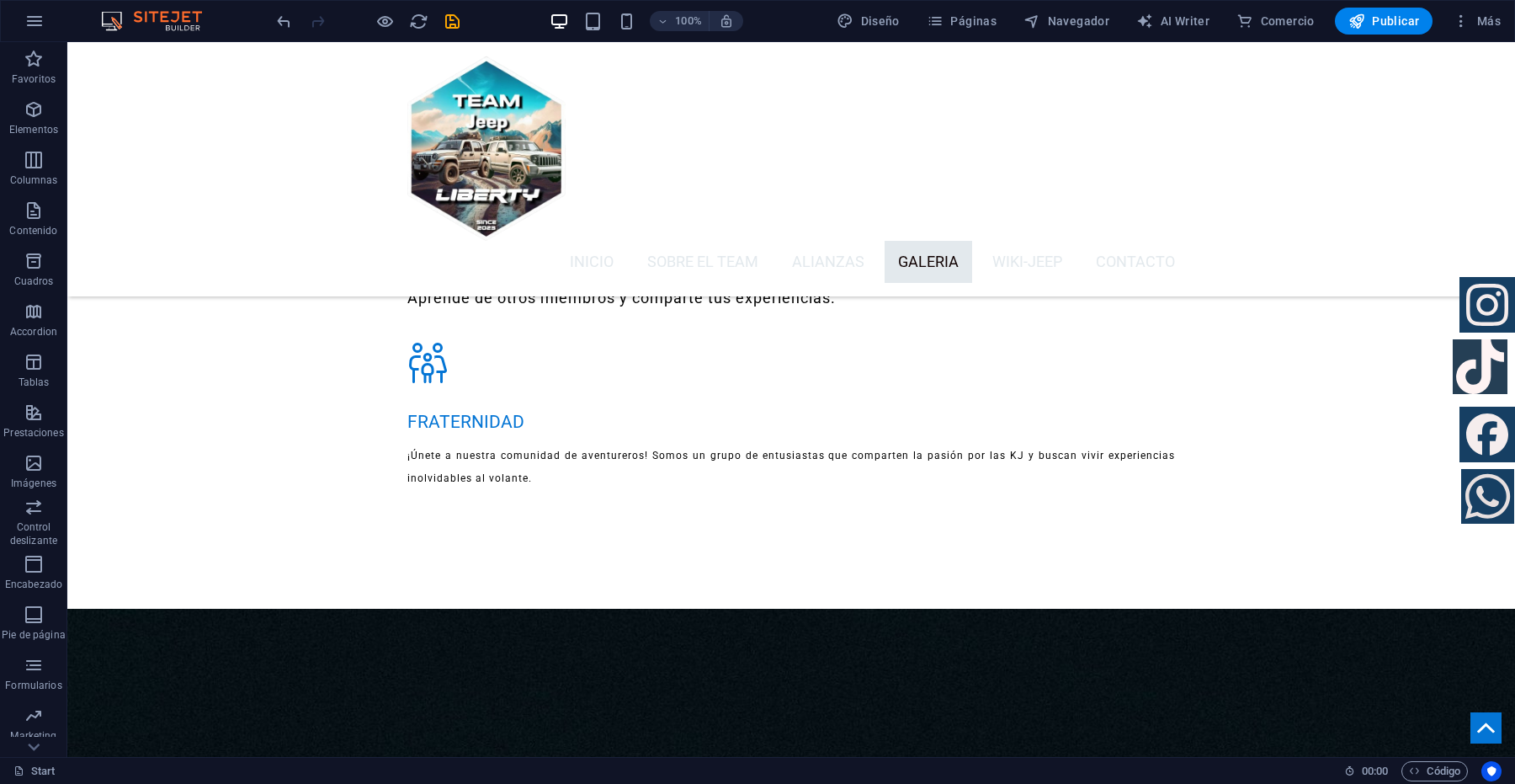
drag, startPoint x: 995, startPoint y: 686, endPoint x: 1041, endPoint y: 352, distance: 337.2
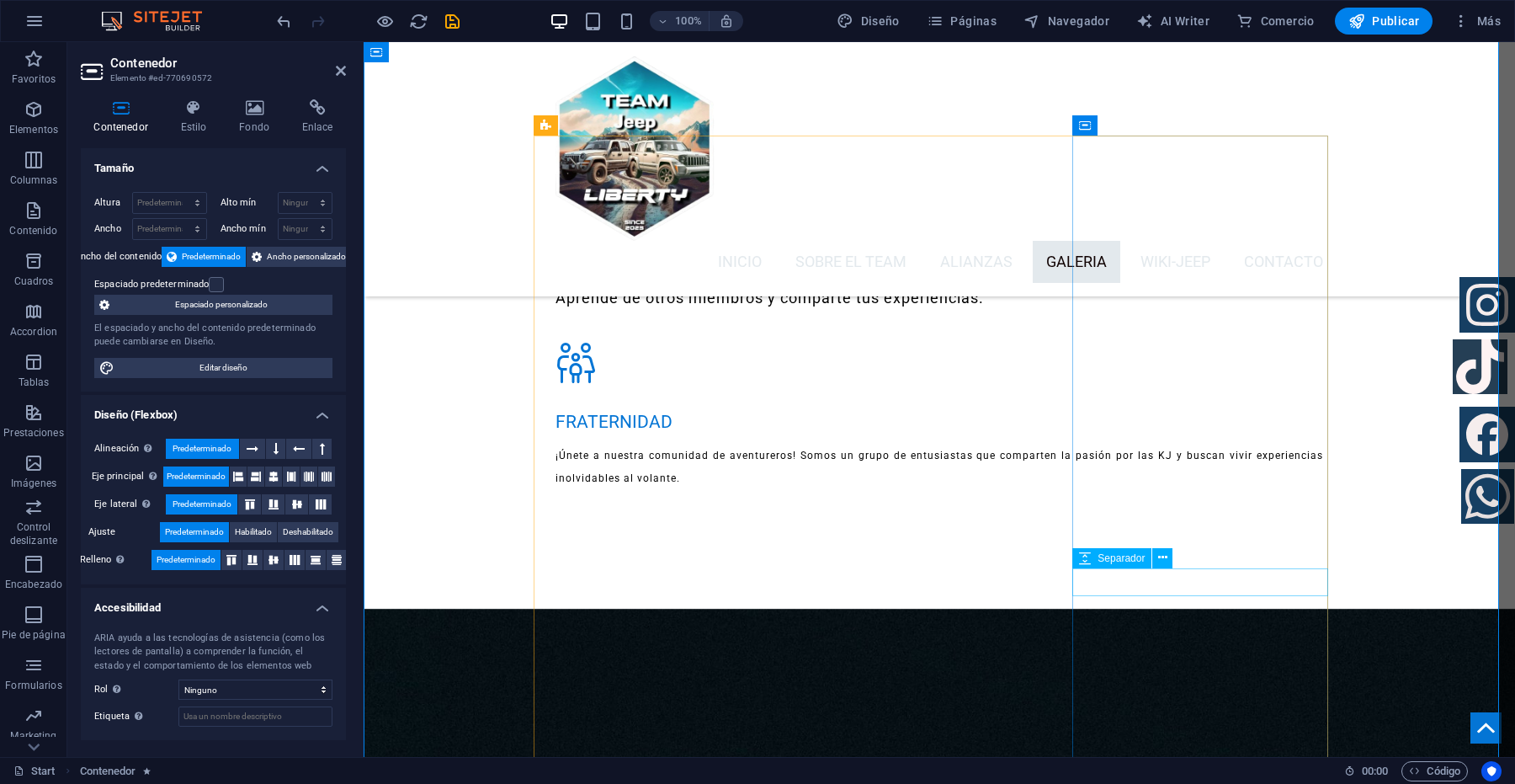
select select "px"
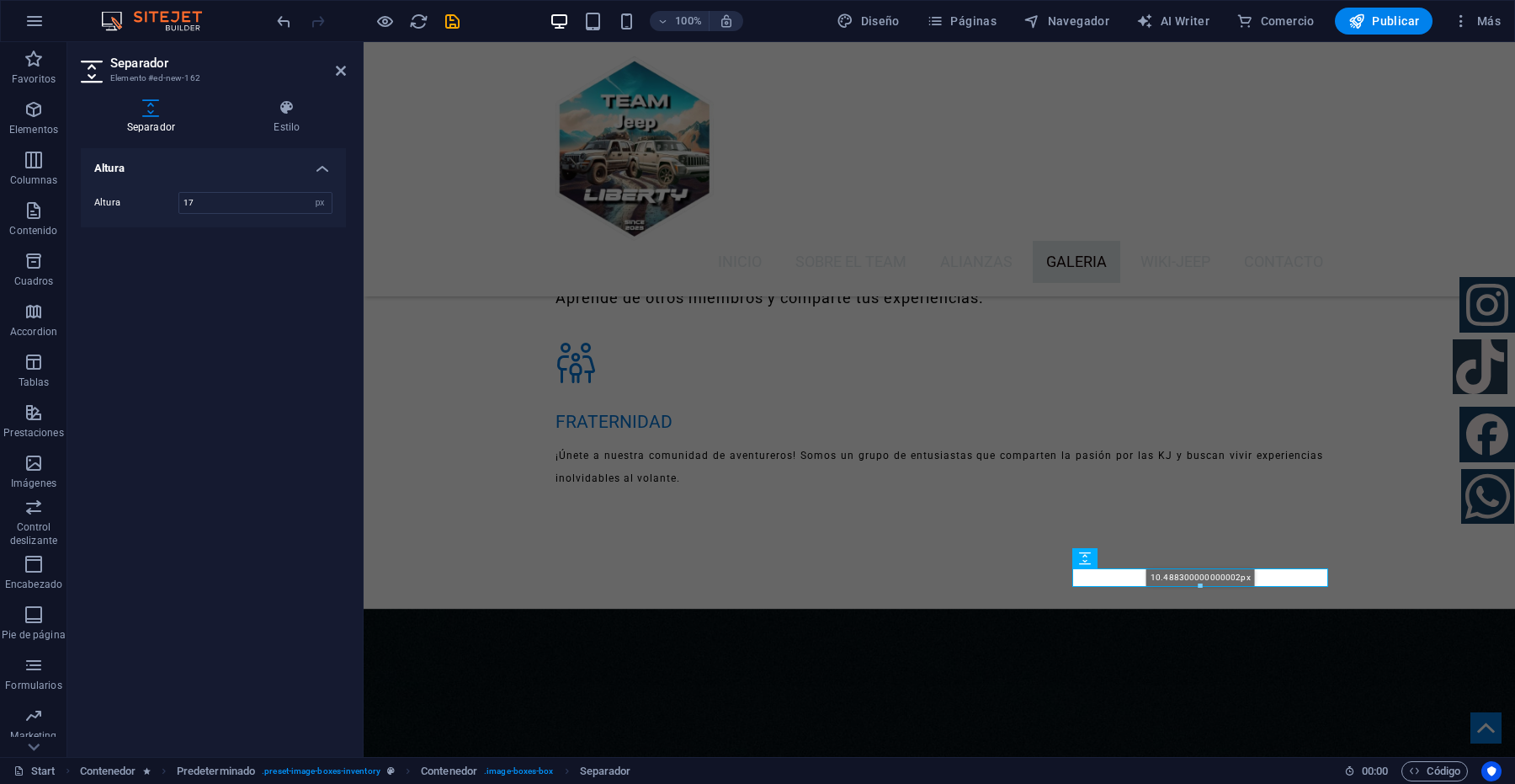
drag, startPoint x: 1202, startPoint y: 594, endPoint x: 838, endPoint y: 517, distance: 372.1
type input "10"
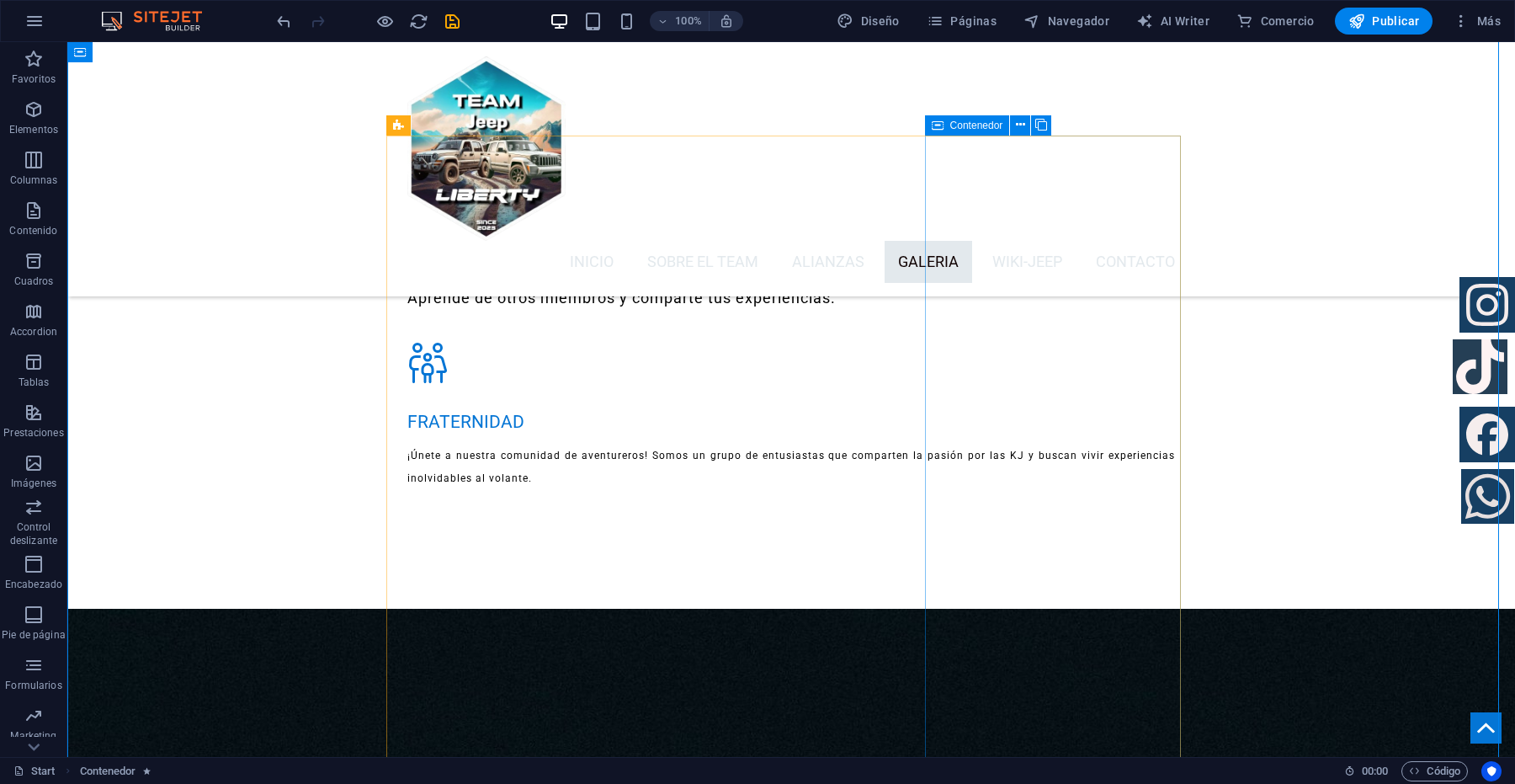
drag, startPoint x: 1007, startPoint y: 599, endPoint x: 710, endPoint y: 600, distance: 297.0
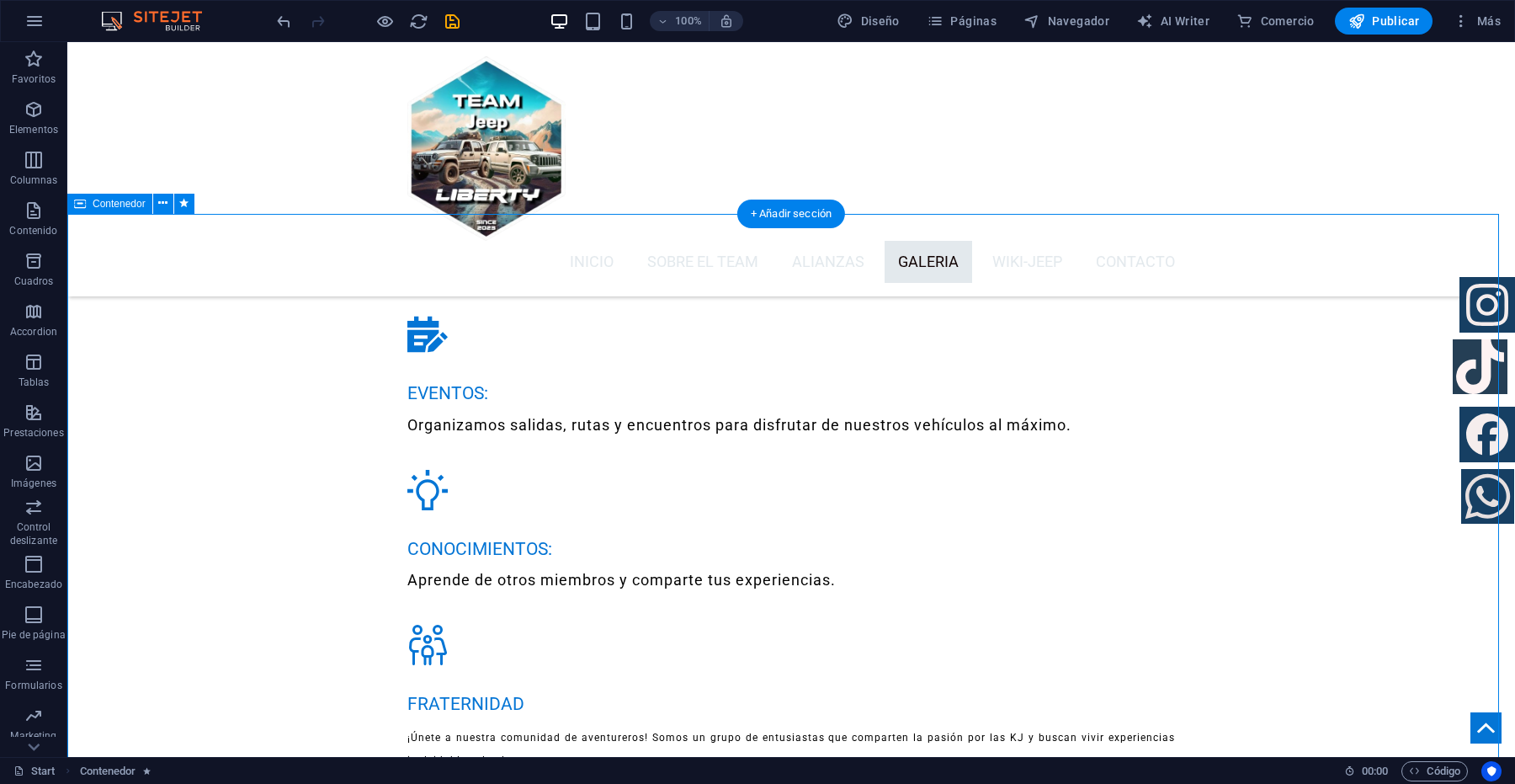
scroll to position [4054, 0]
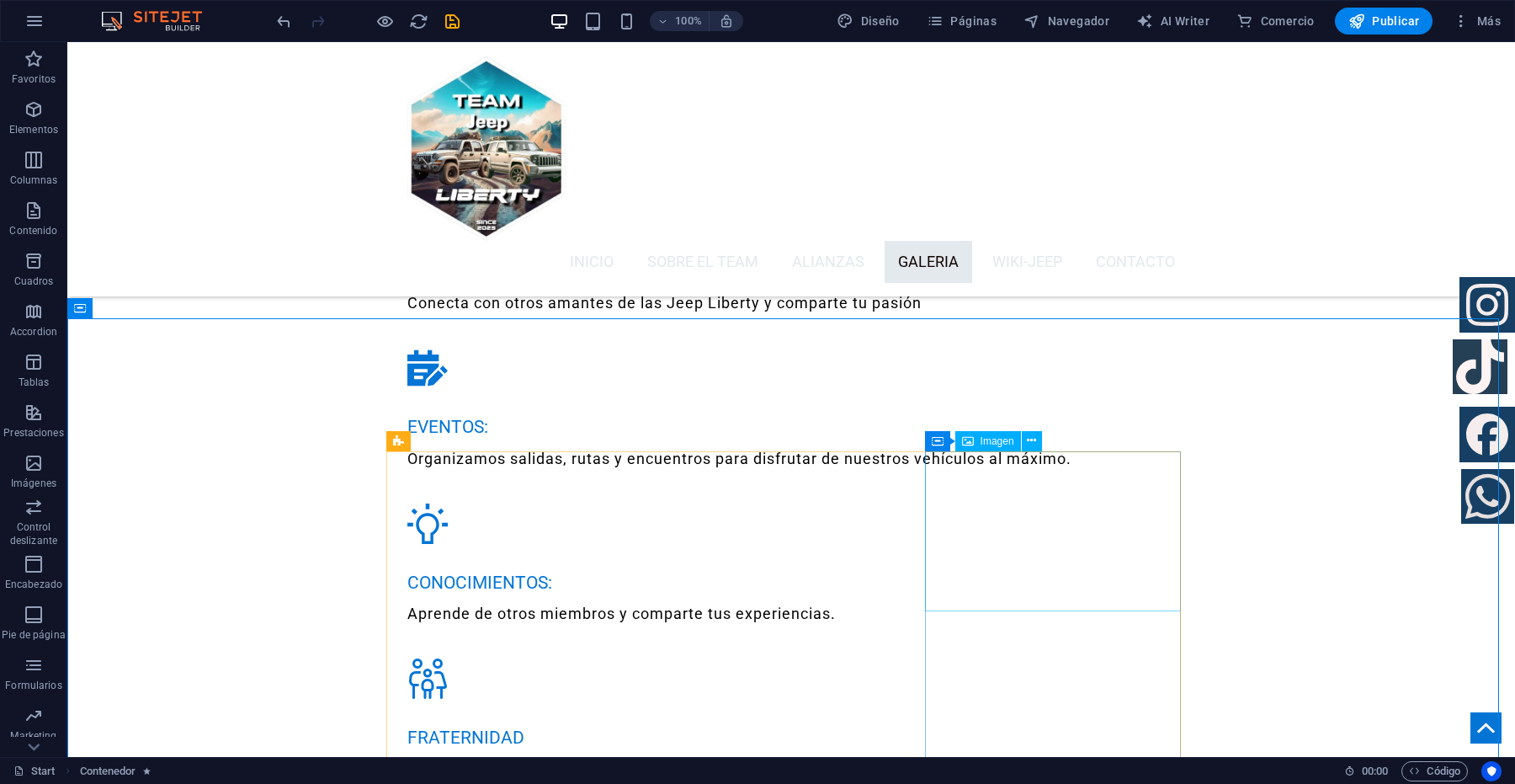
click at [991, 440] on span "Imagen" at bounding box center [997, 440] width 34 height 10
select select "px"
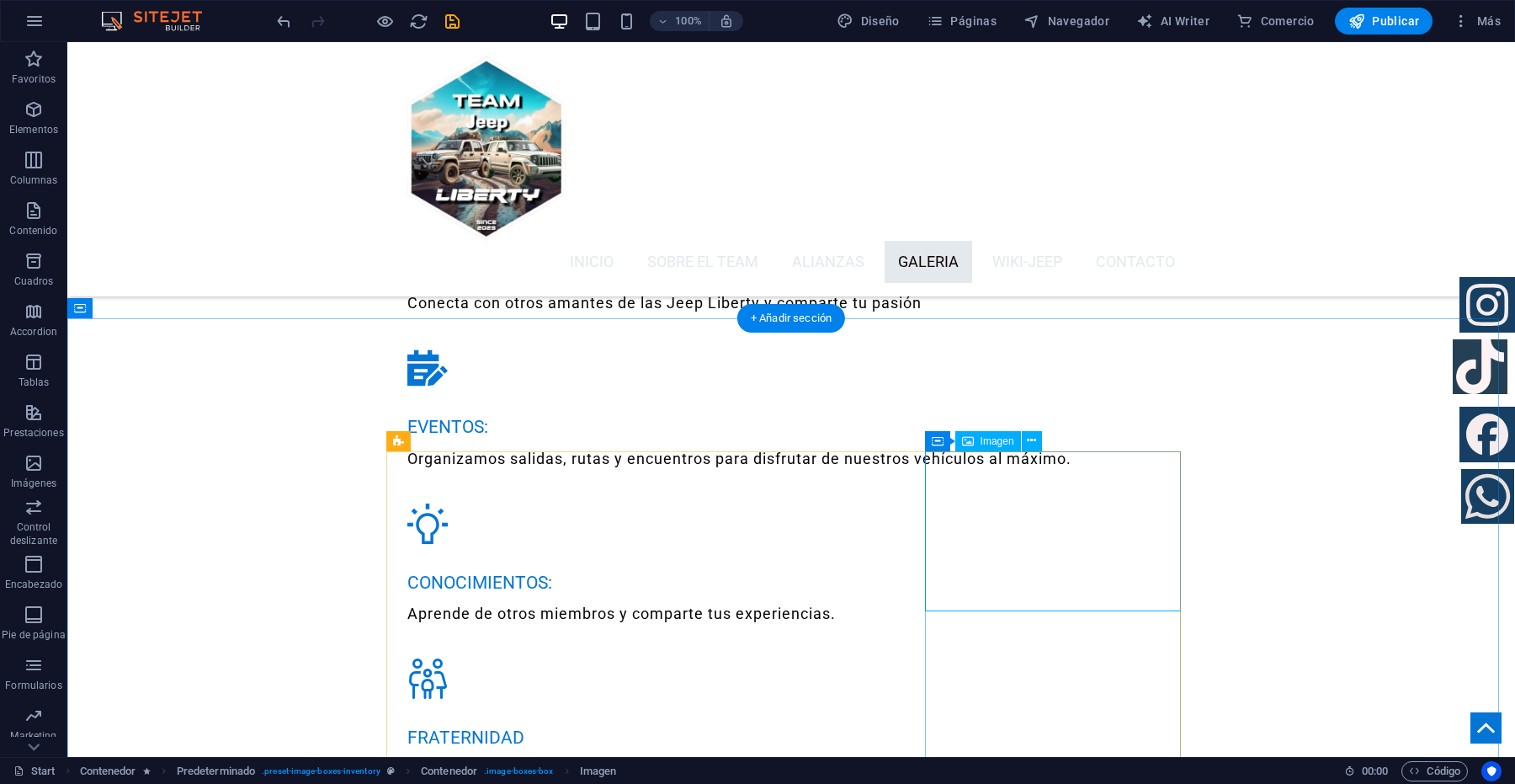
select select "px"
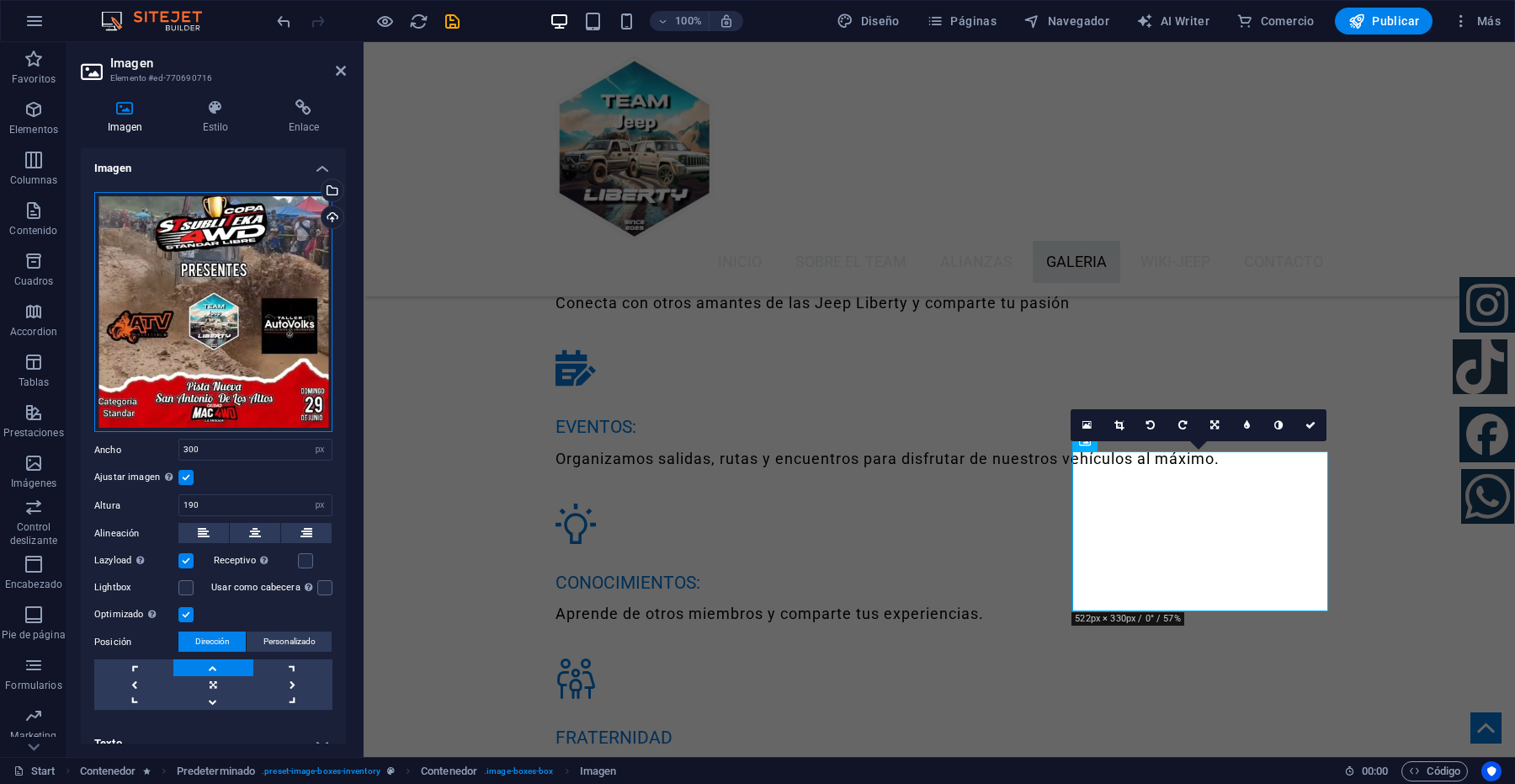
click at [258, 272] on div "Arrastra archivos aquí, haz clic para escoger archivos o selecciona archivos de…" at bounding box center [212, 312] width 238 height 241
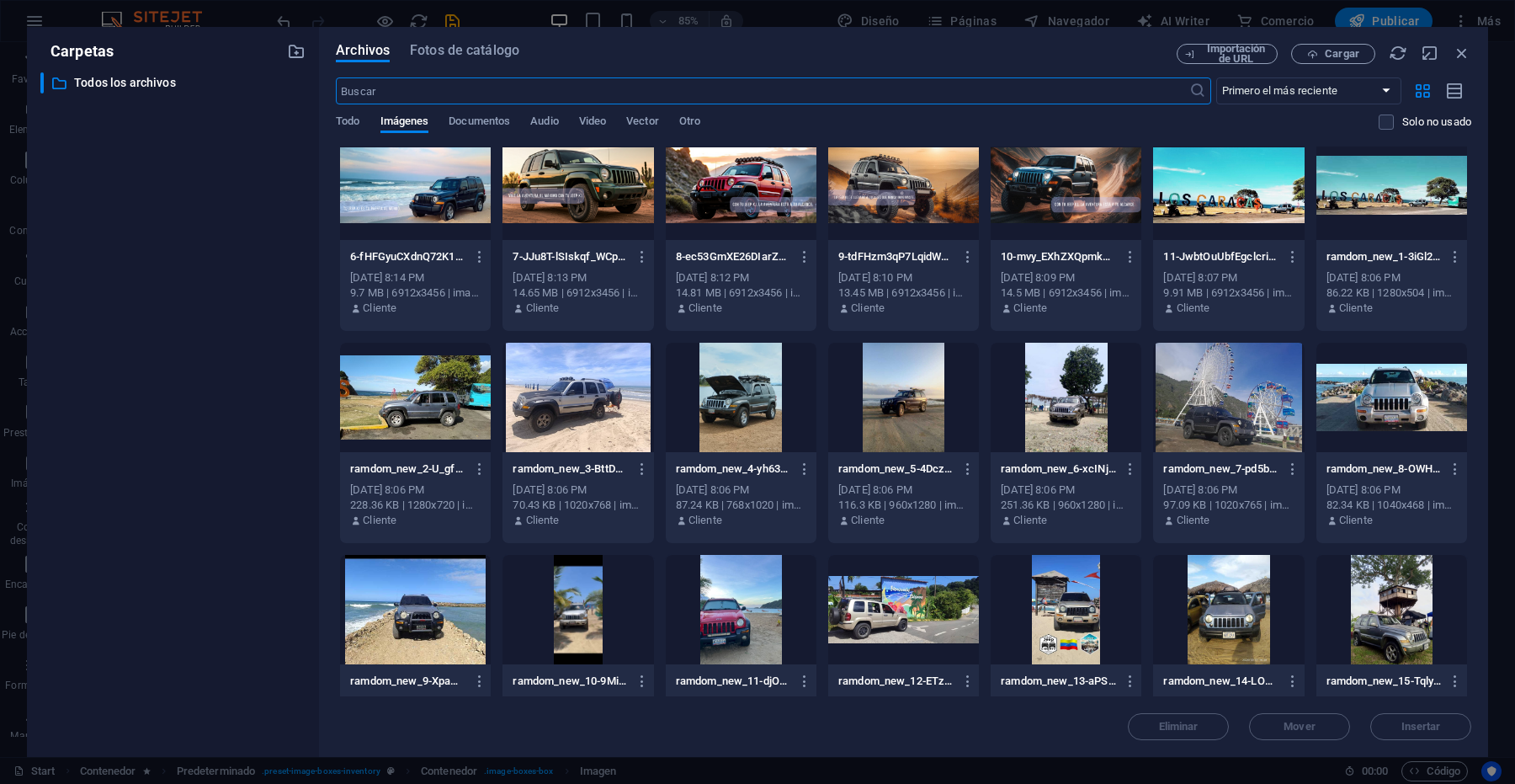
scroll to position [210, 0]
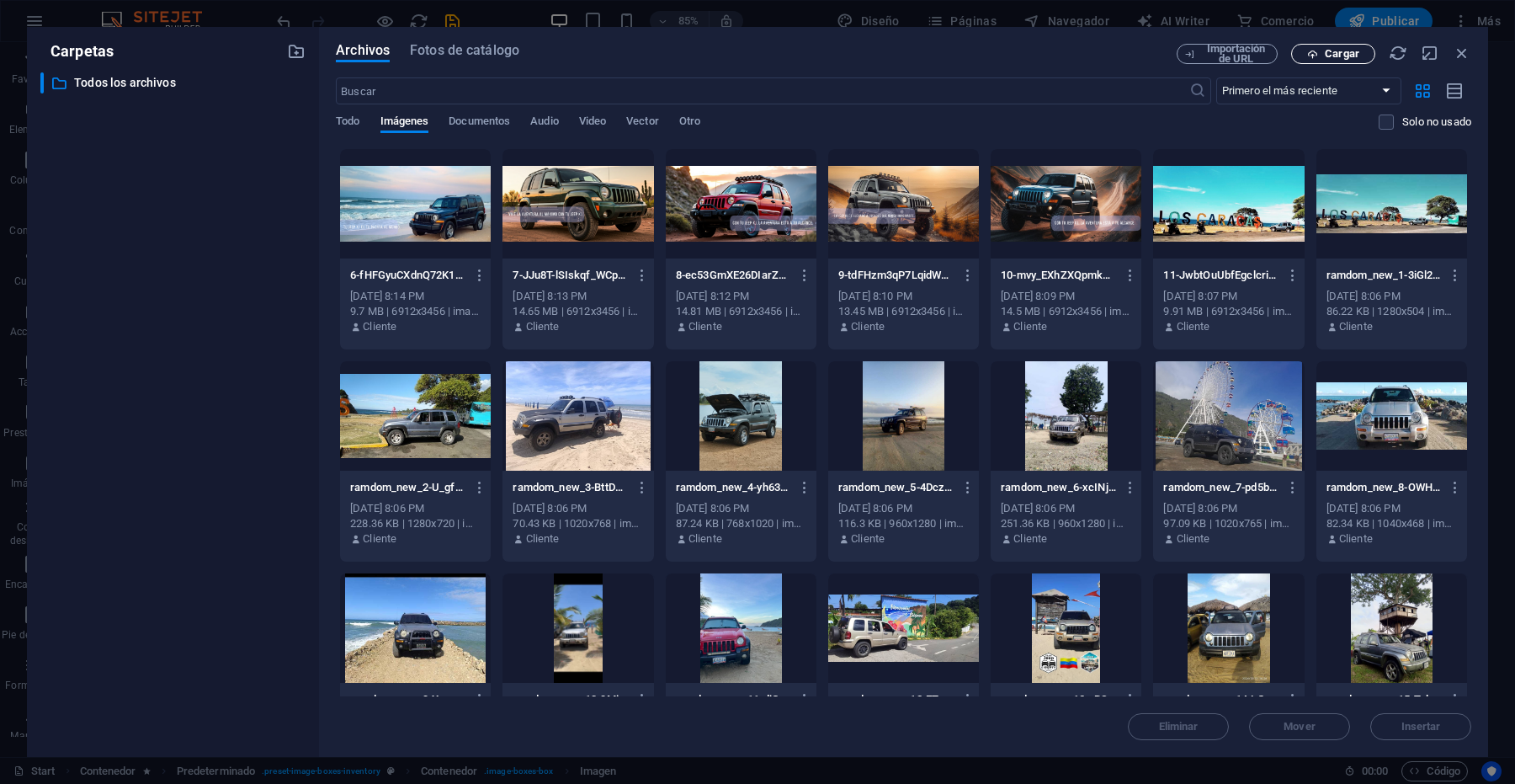
click at [1316, 53] on icon "button" at bounding box center [1313, 53] width 11 height 11
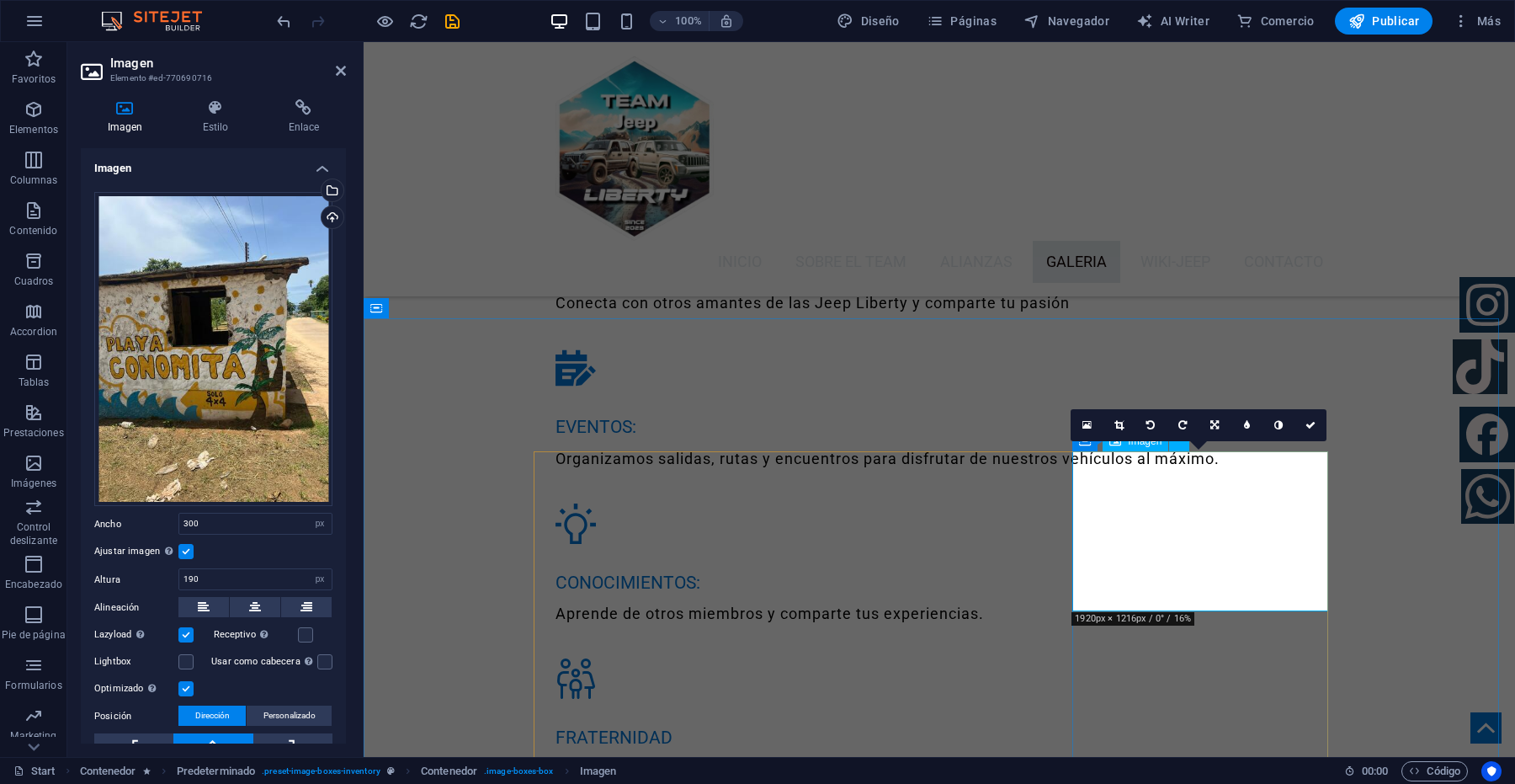
click at [166, 411] on div "Arrastra archivos aquí, haz clic para escoger archivos o selecciona archivos de…" at bounding box center [212, 349] width 238 height 315
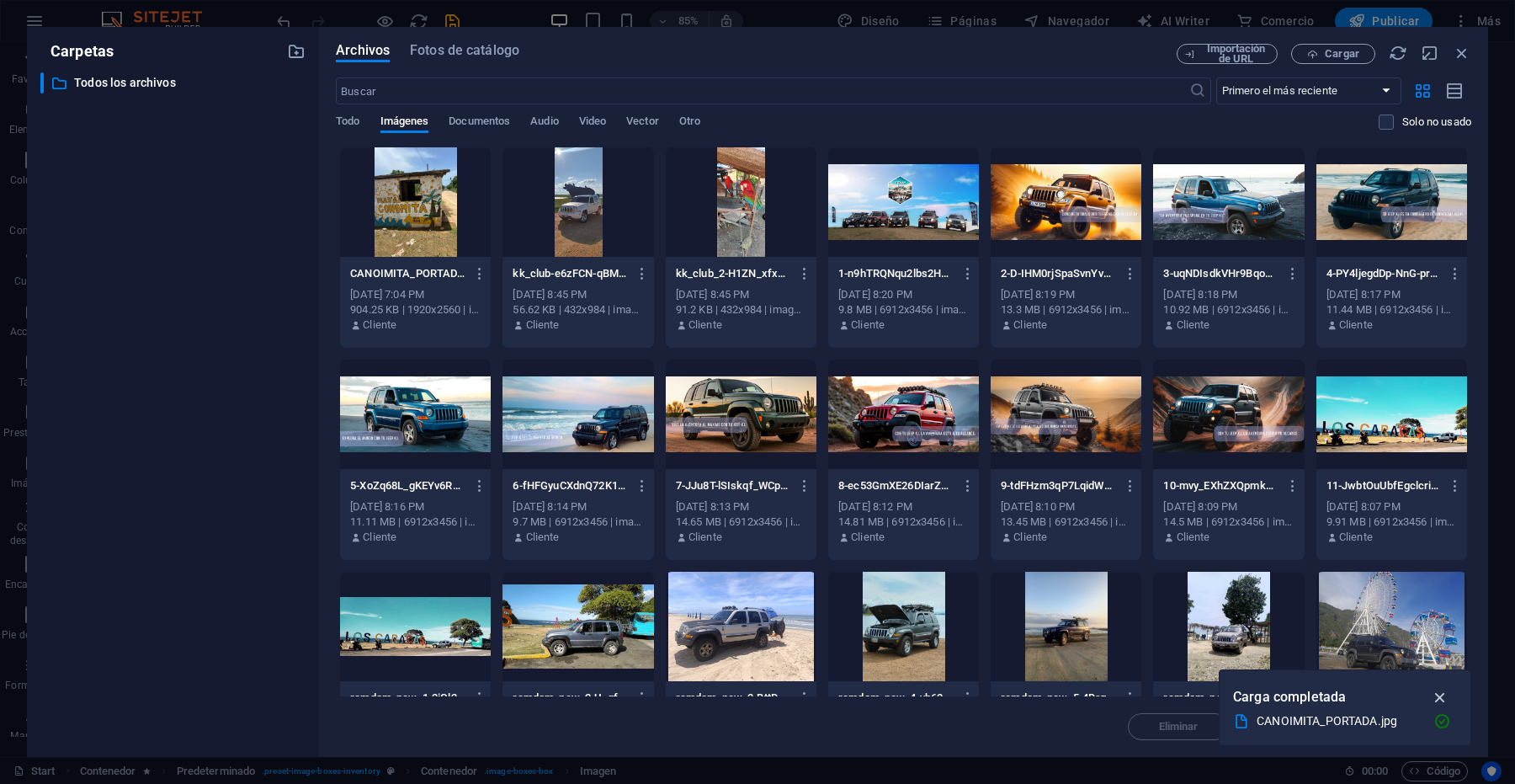
click at [1438, 695] on icon "button" at bounding box center [1441, 696] width 20 height 19
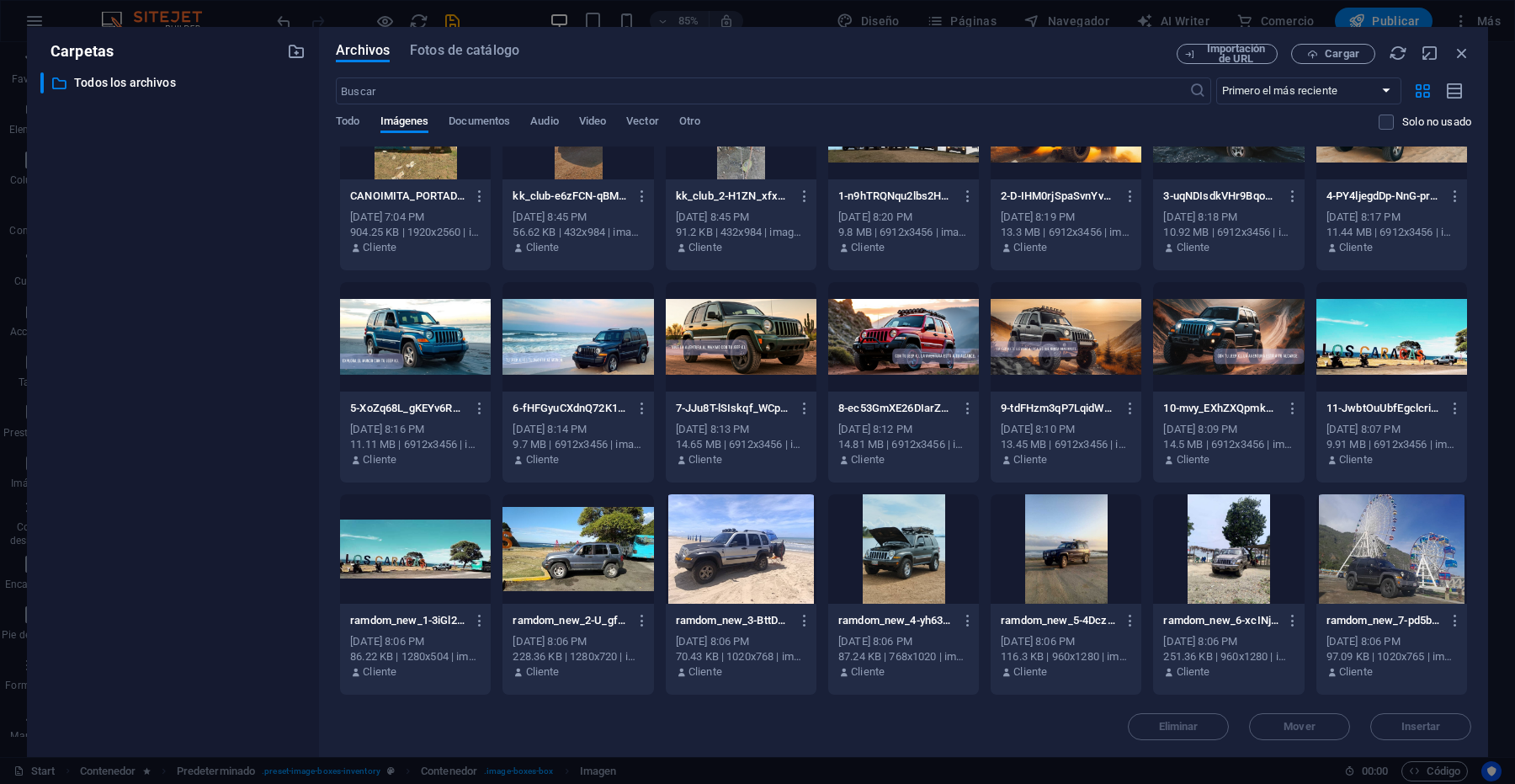
scroll to position [0, 0]
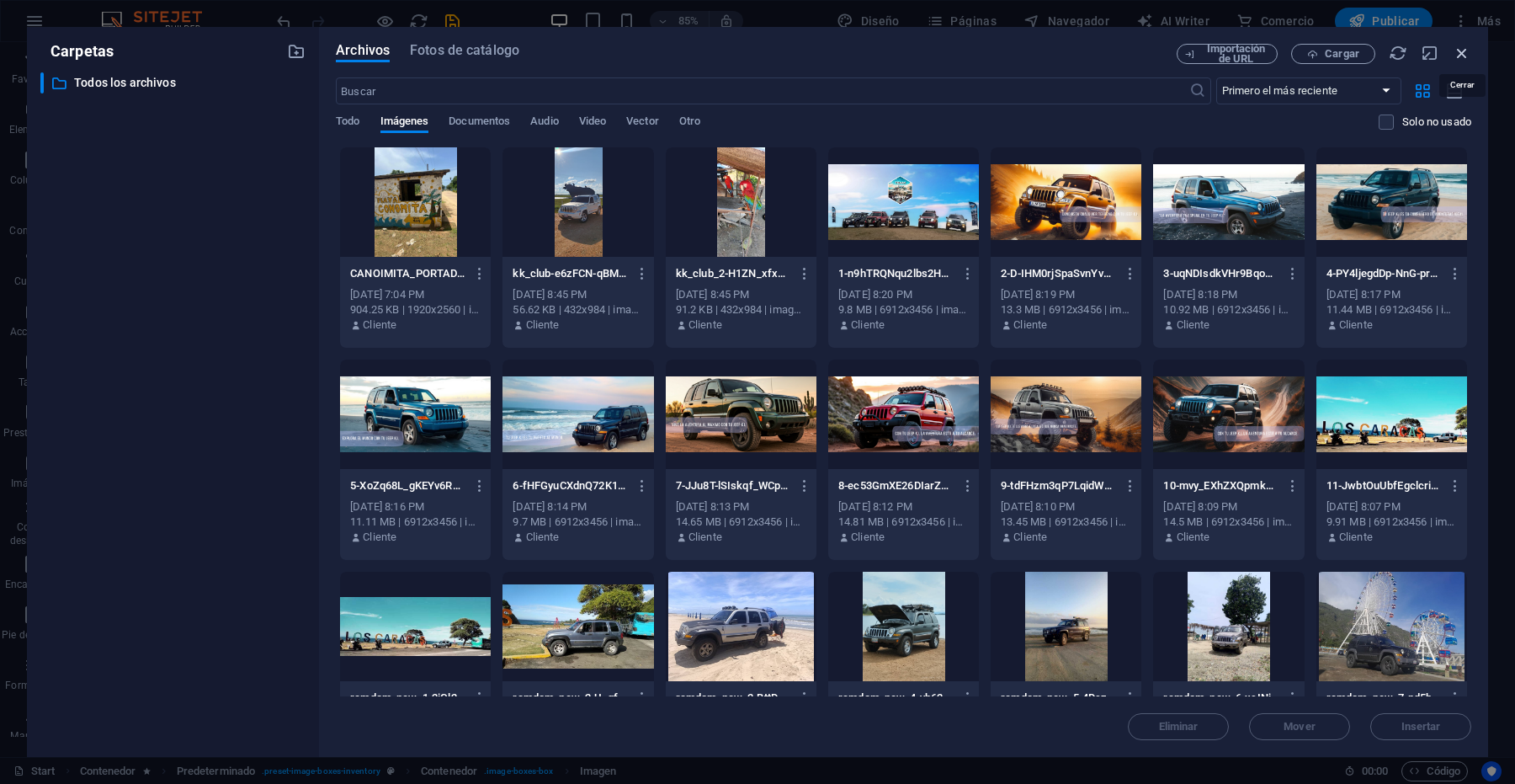
drag, startPoint x: 1462, startPoint y: 52, endPoint x: 1062, endPoint y: 94, distance: 402.2
click at [1462, 52] on icon "button" at bounding box center [1462, 52] width 19 height 19
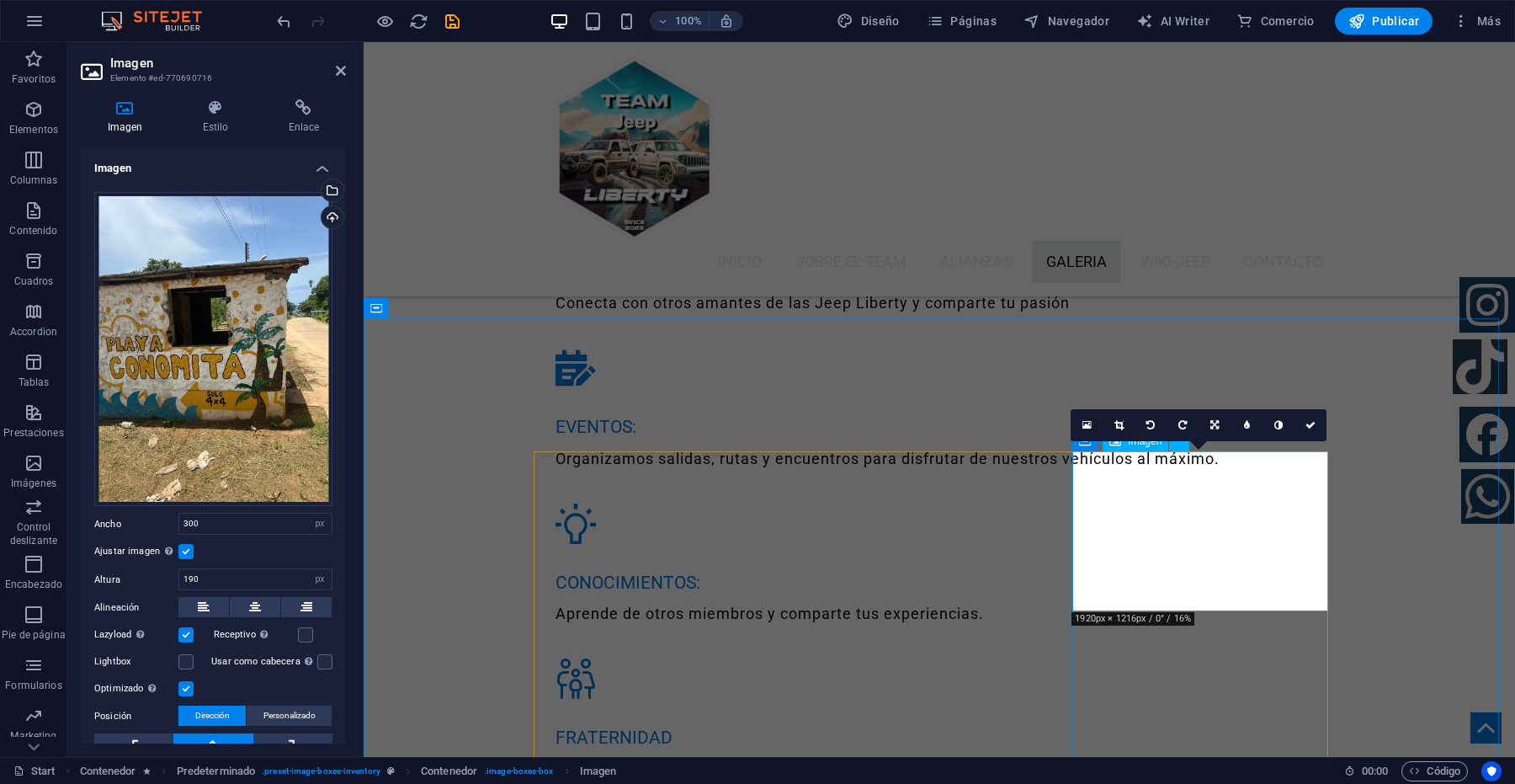
click at [1219, 422] on link at bounding box center [1215, 425] width 32 height 32
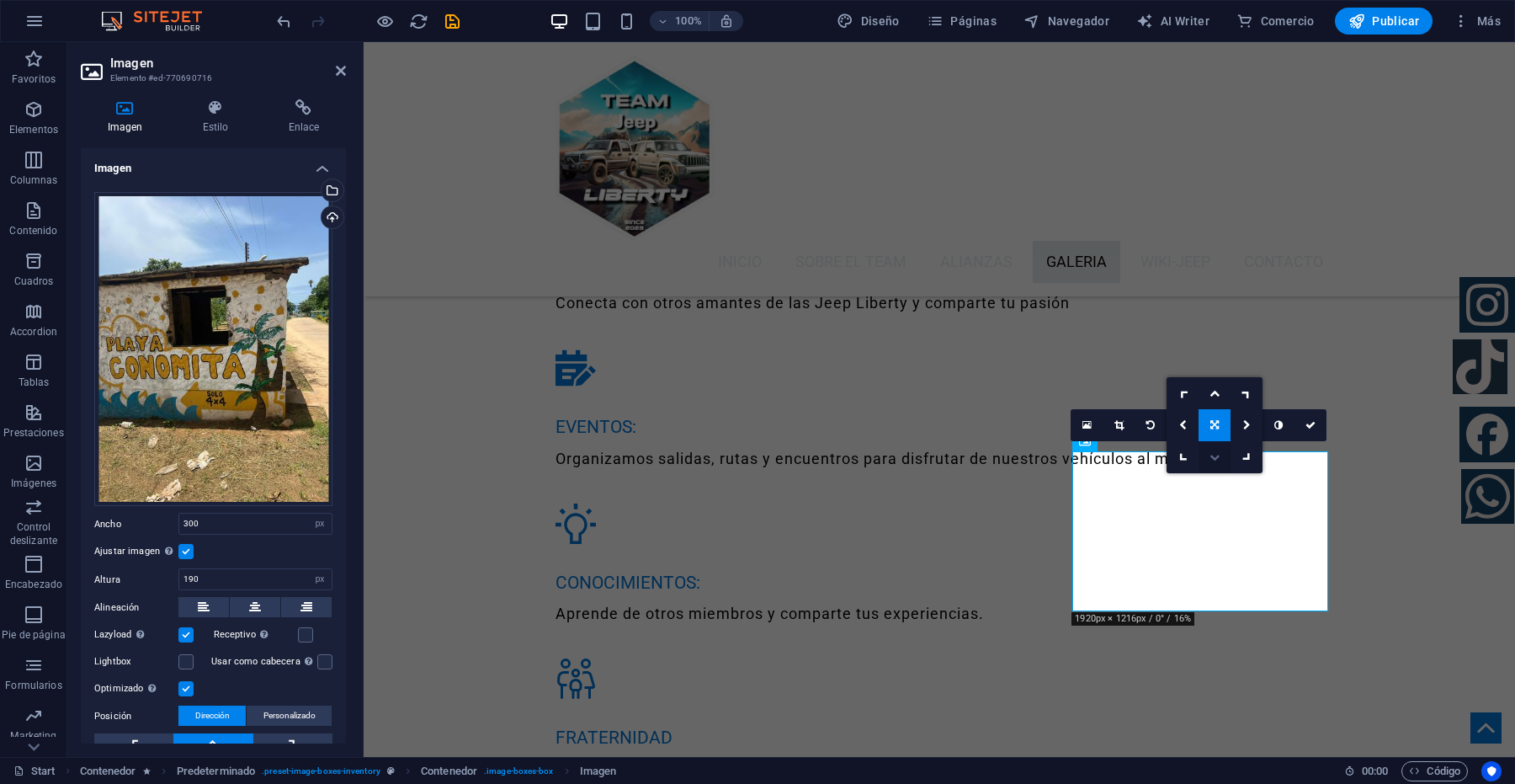
click at [1215, 459] on icon at bounding box center [1215, 457] width 10 height 10
click at [1208, 426] on link at bounding box center [1215, 425] width 32 height 32
click at [1246, 424] on icon at bounding box center [1247, 425] width 8 height 10
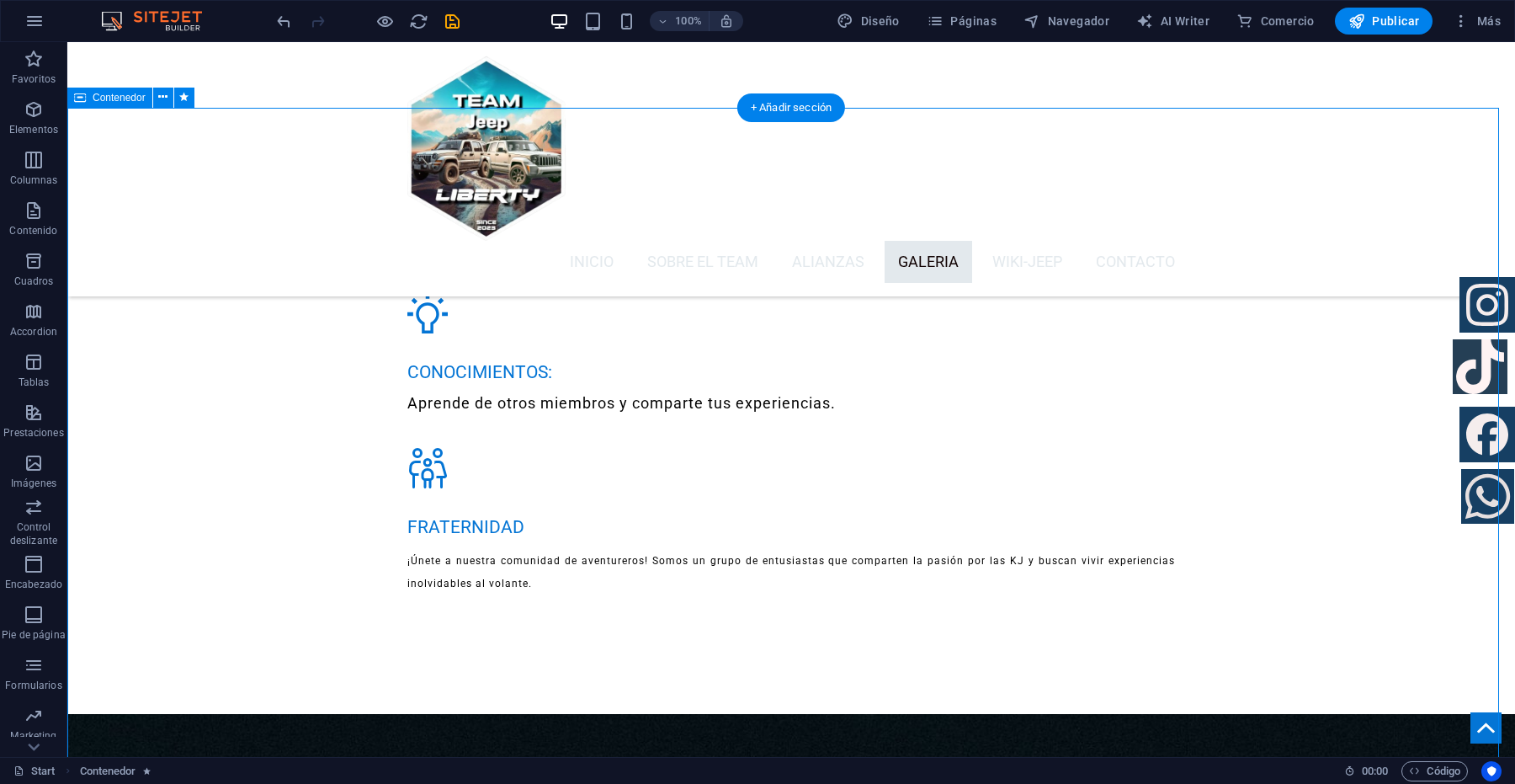
scroll to position [4054, 0]
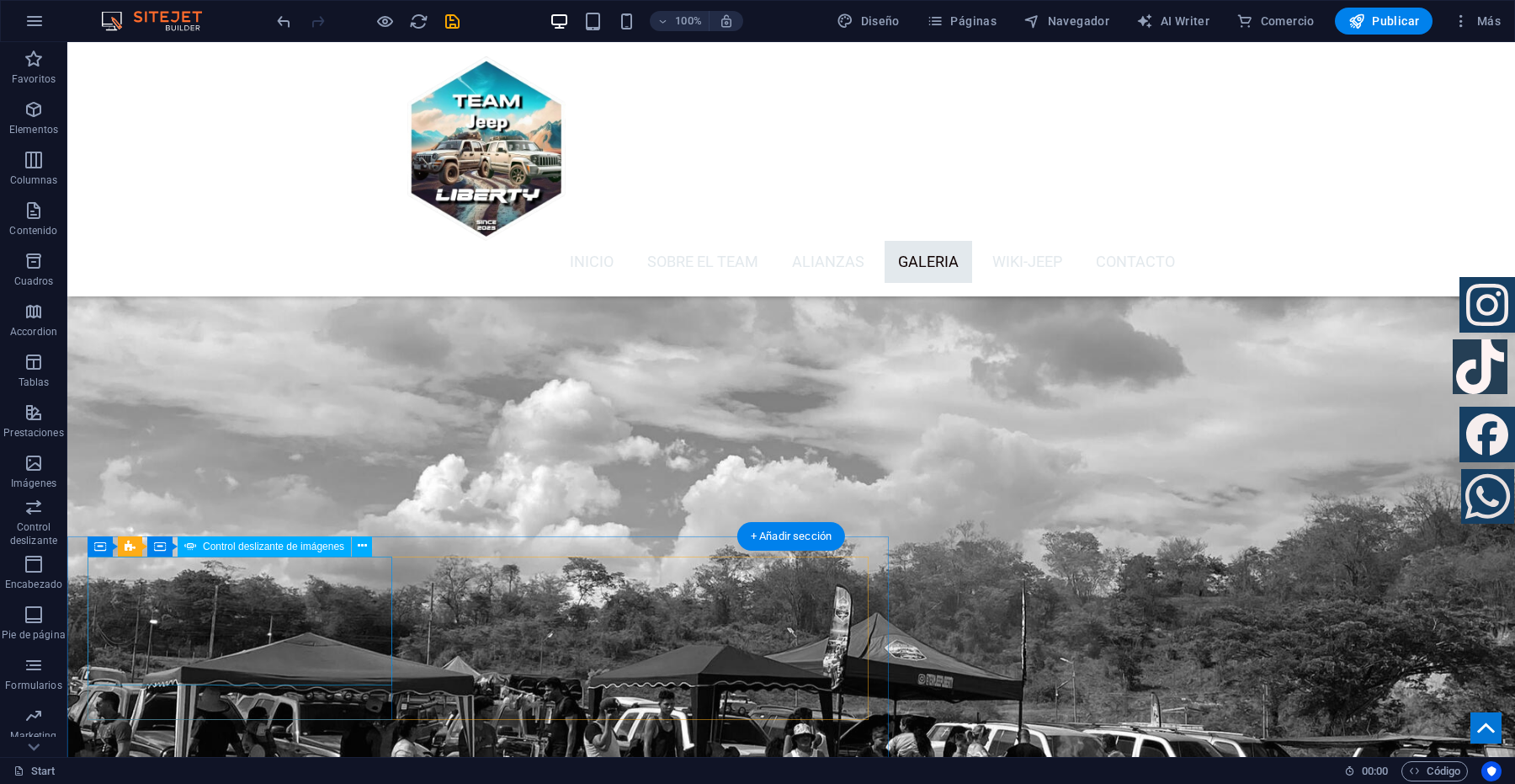
scroll to position [5527, 0]
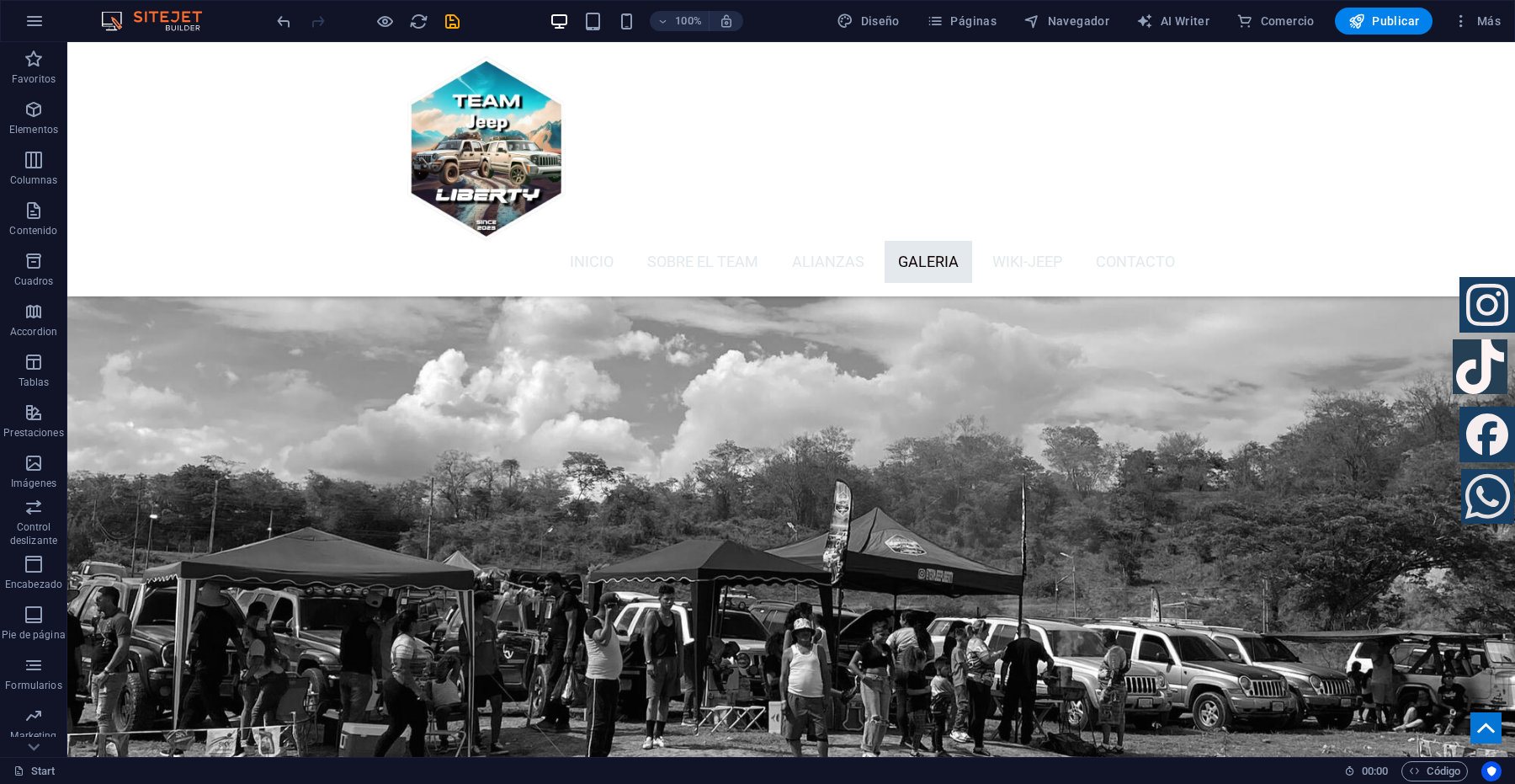
click at [165, 423] on icon at bounding box center [162, 421] width 9 height 18
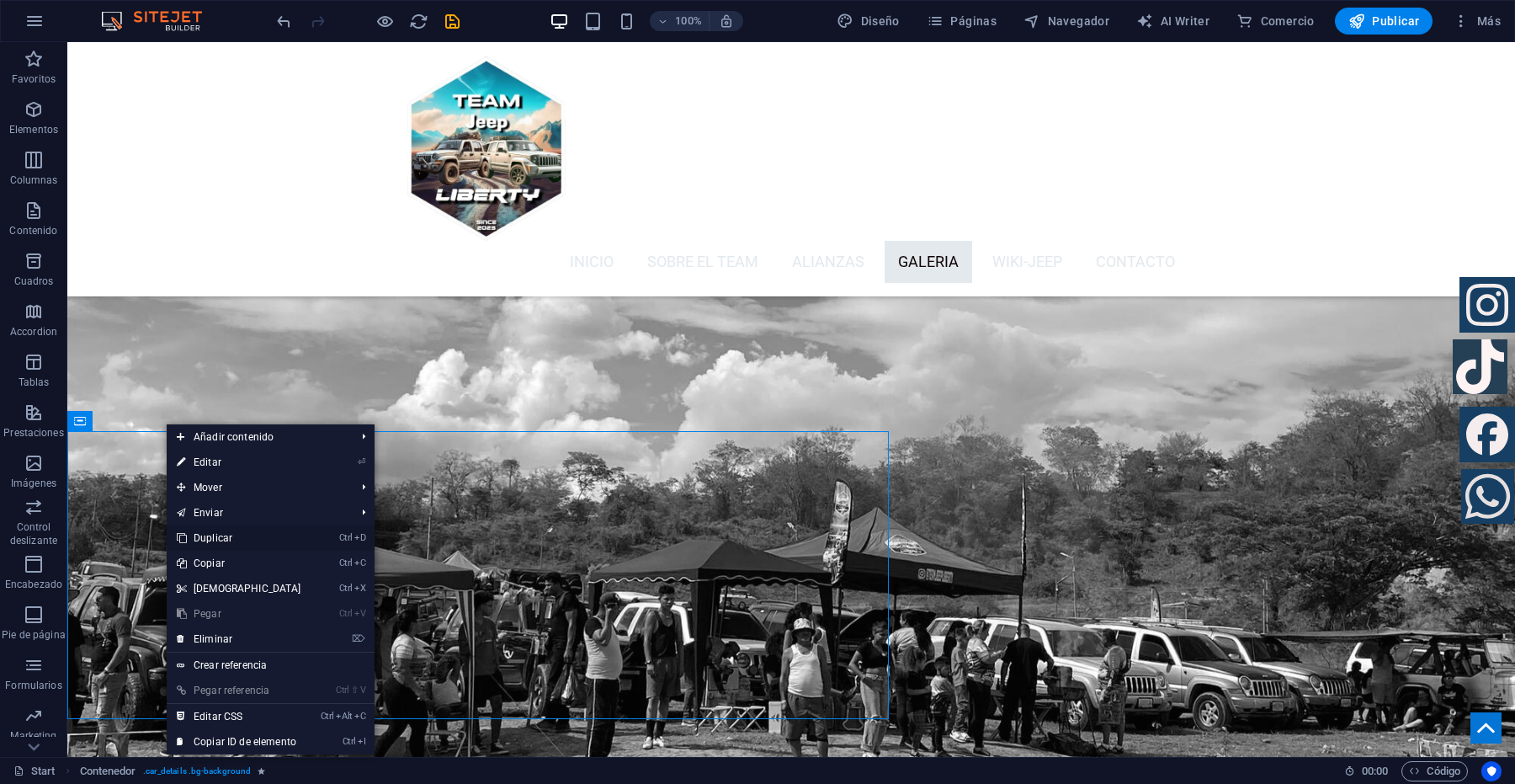
click at [214, 532] on link "Ctrl D Duplicar" at bounding box center [239, 538] width 145 height 26
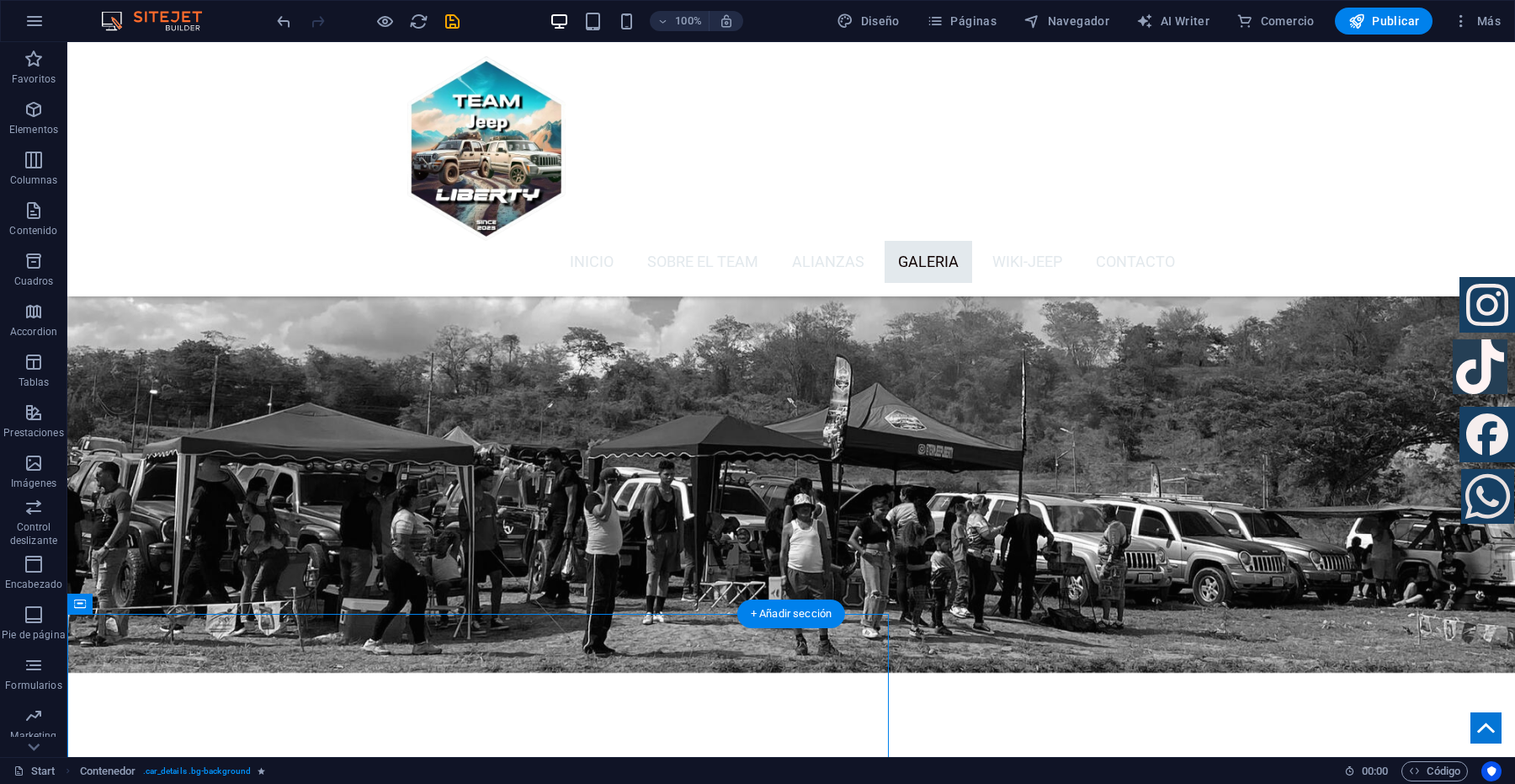
scroll to position [5633, 0]
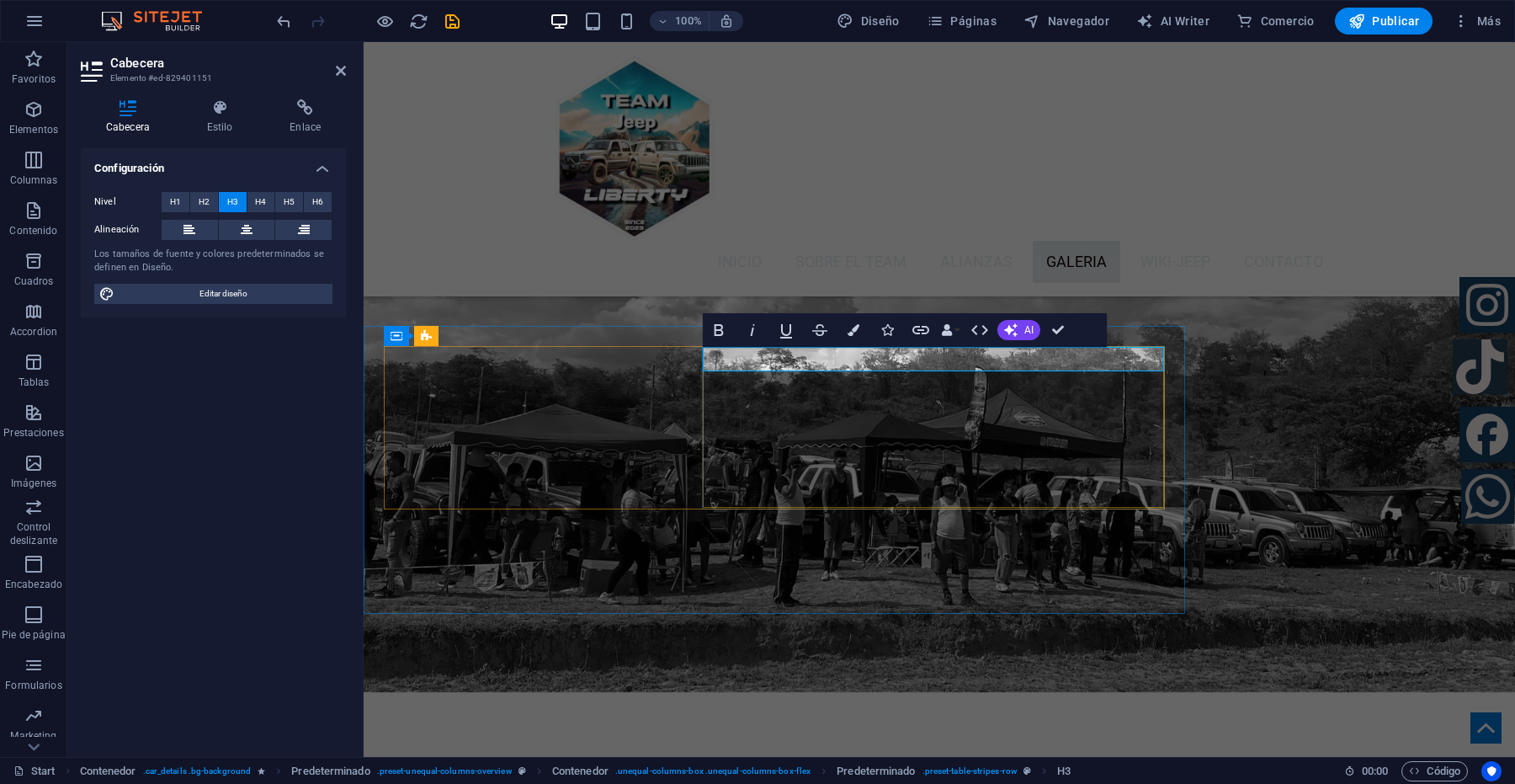
drag, startPoint x: 954, startPoint y: 358, endPoint x: 707, endPoint y: 359, distance: 247.0
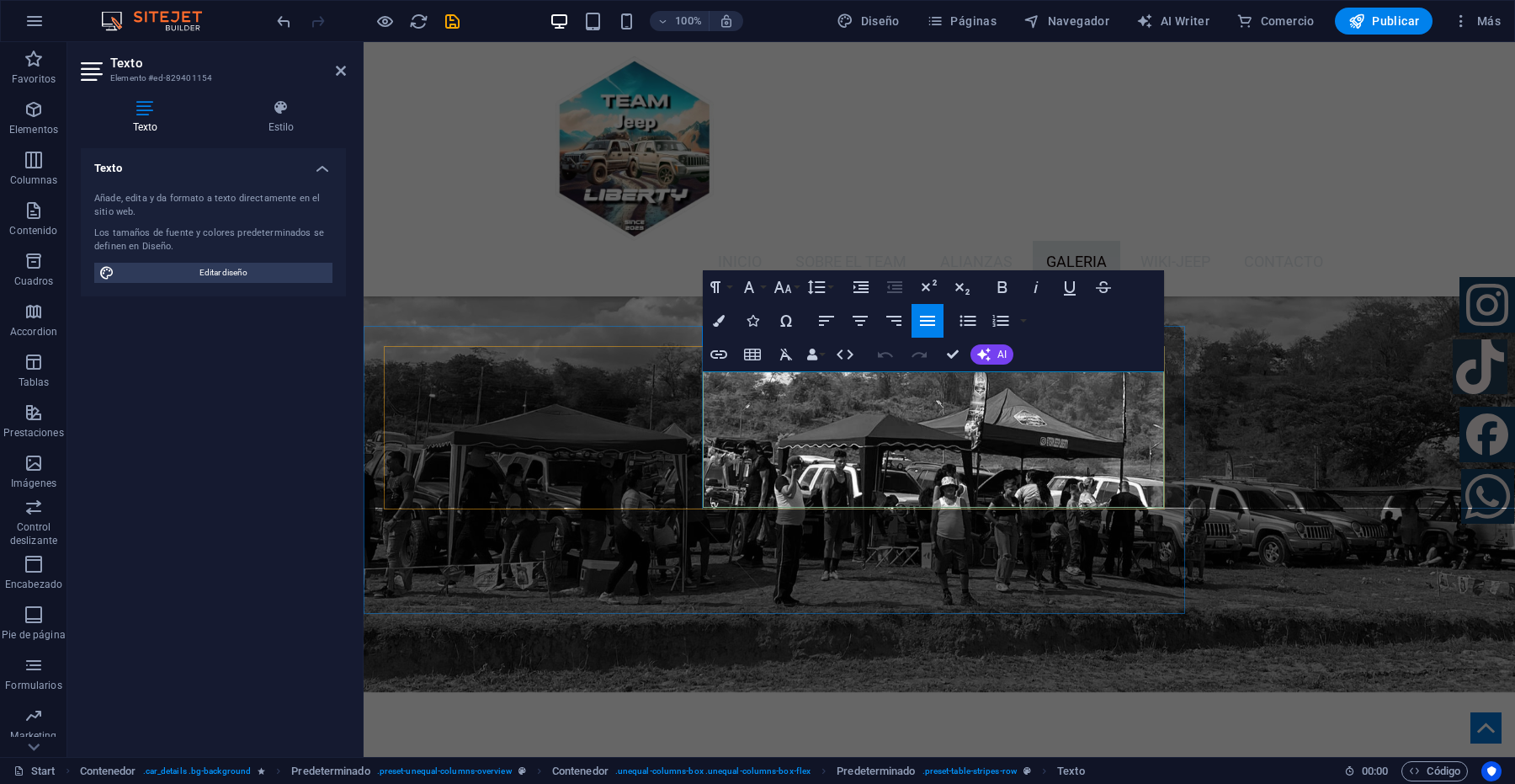
drag, startPoint x: 1045, startPoint y: 491, endPoint x: 948, endPoint y: 389, distance: 140.8
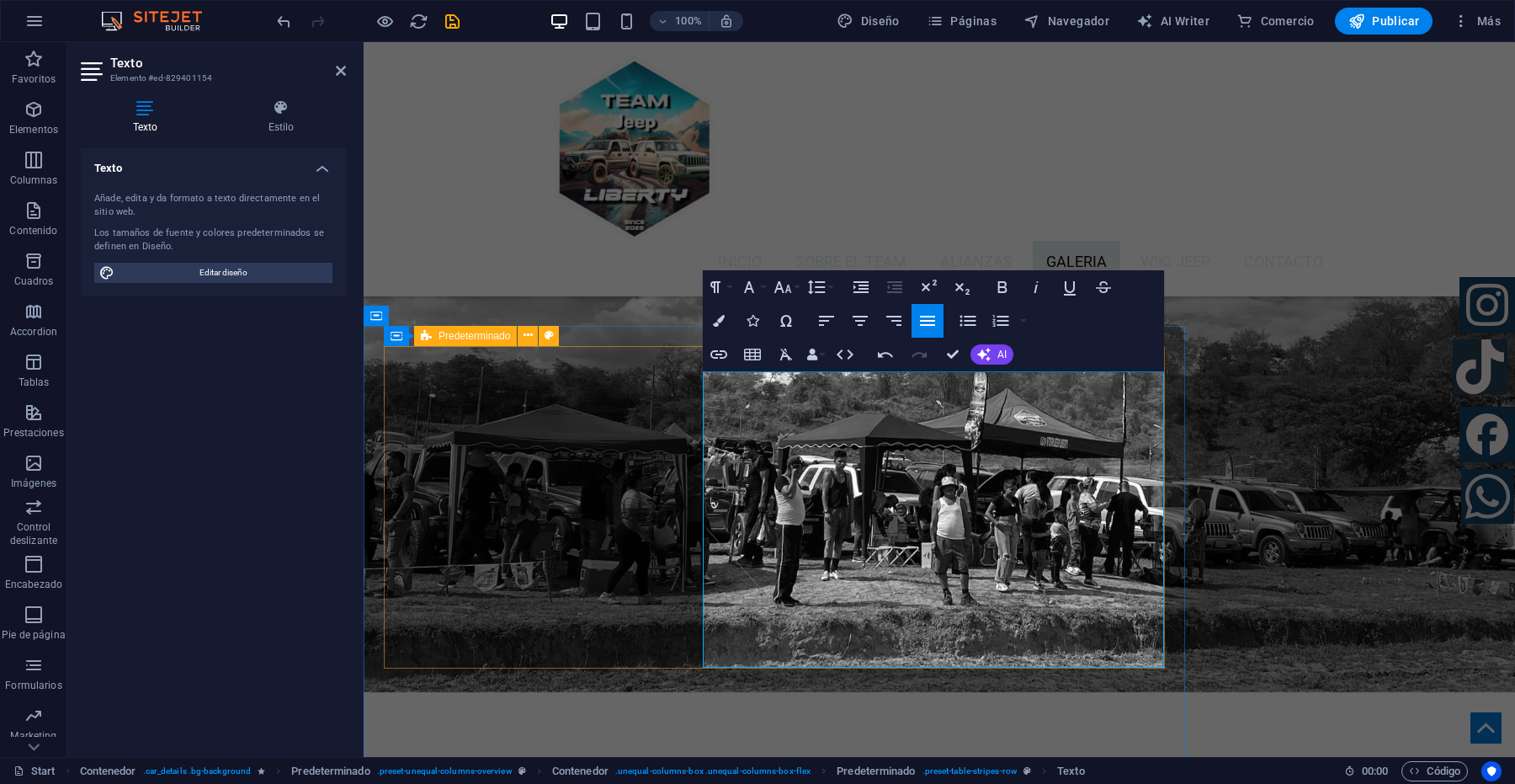
drag, startPoint x: 1074, startPoint y: 653, endPoint x: 692, endPoint y: 379, distance: 470.1
click at [777, 287] on icon "button" at bounding box center [783, 287] width 18 height 12
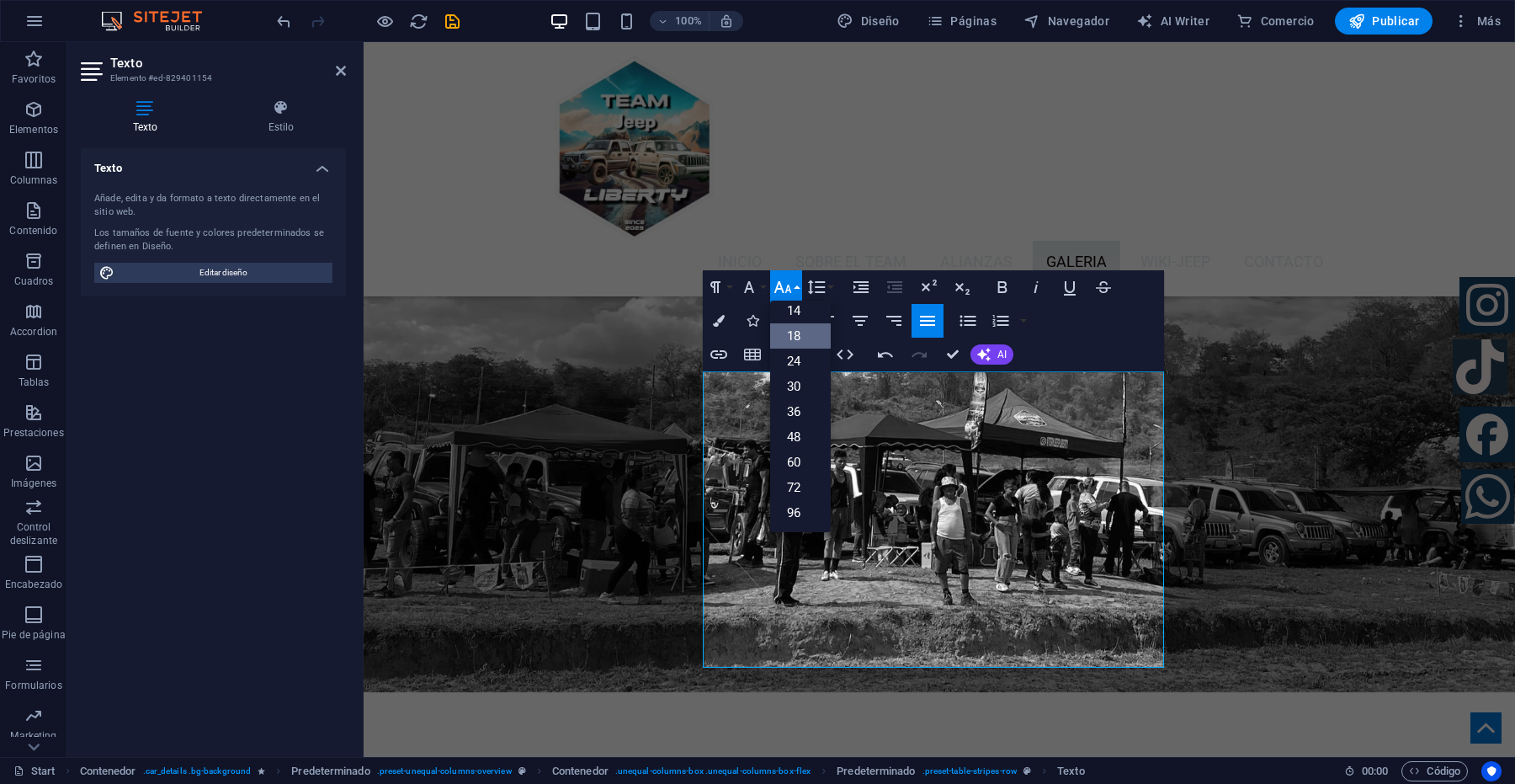
scroll to position [135, 0]
click at [794, 301] on link "14" at bounding box center [800, 311] width 60 height 26
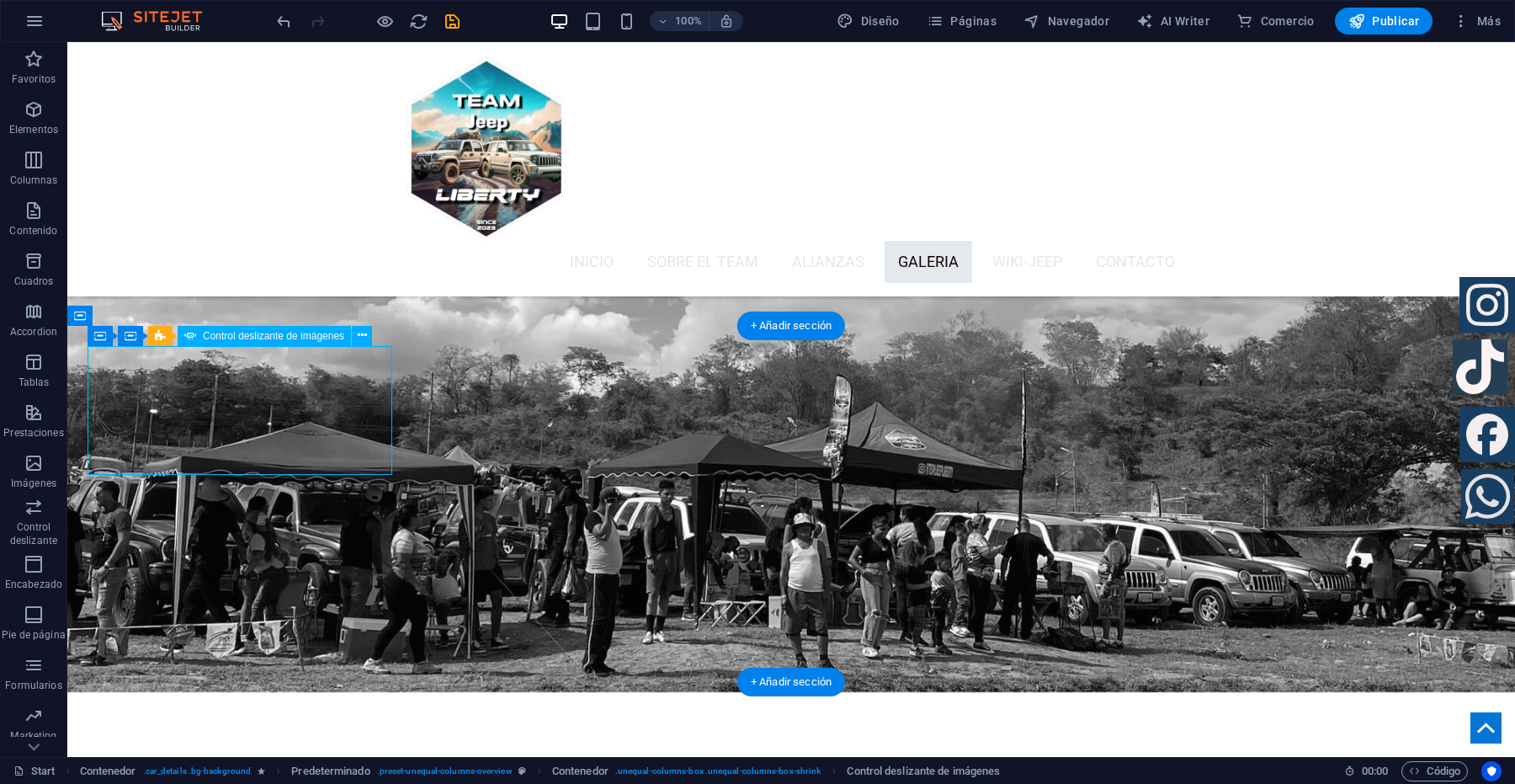
select select "px"
select select "ms"
select select "s"
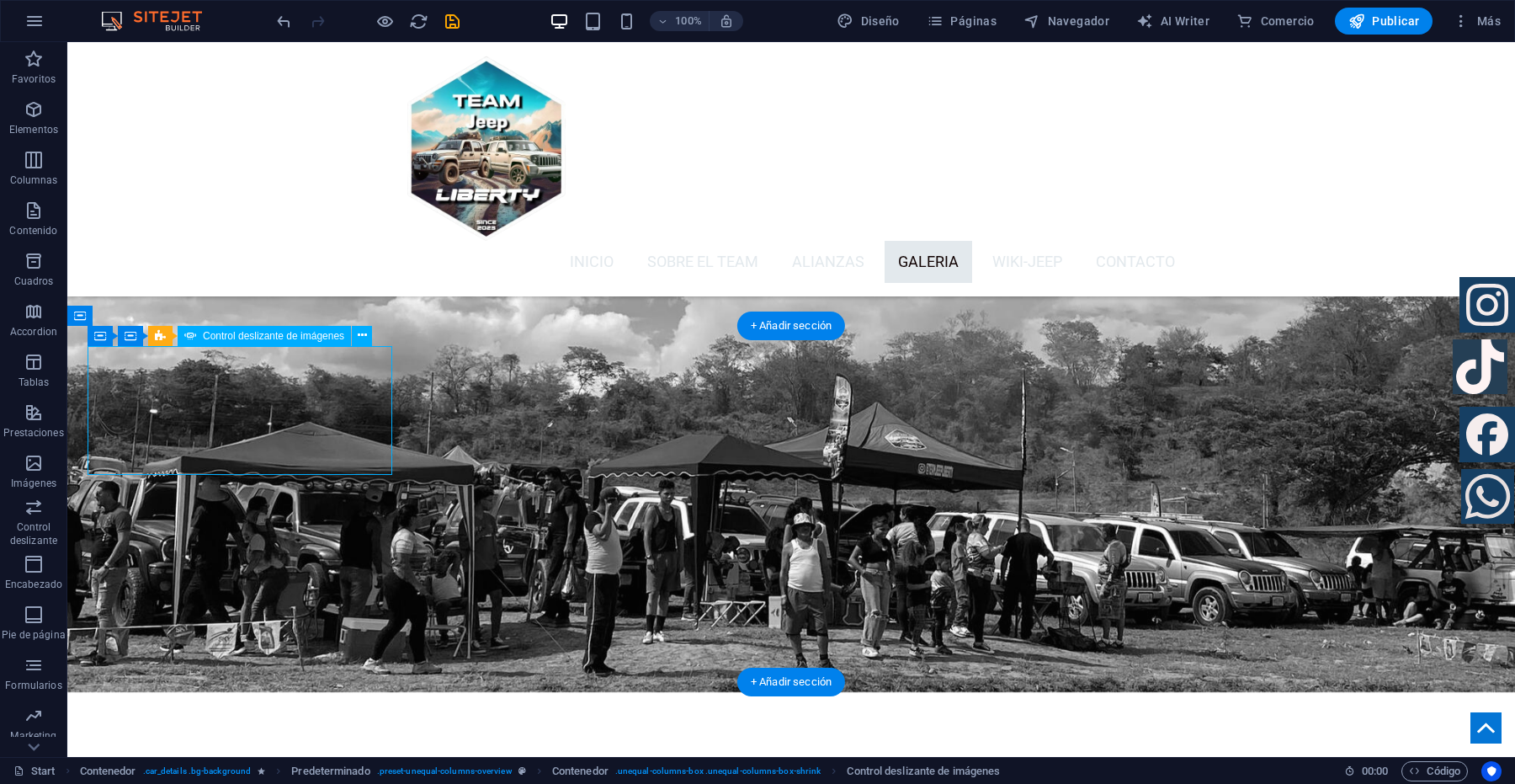
select select "progressive"
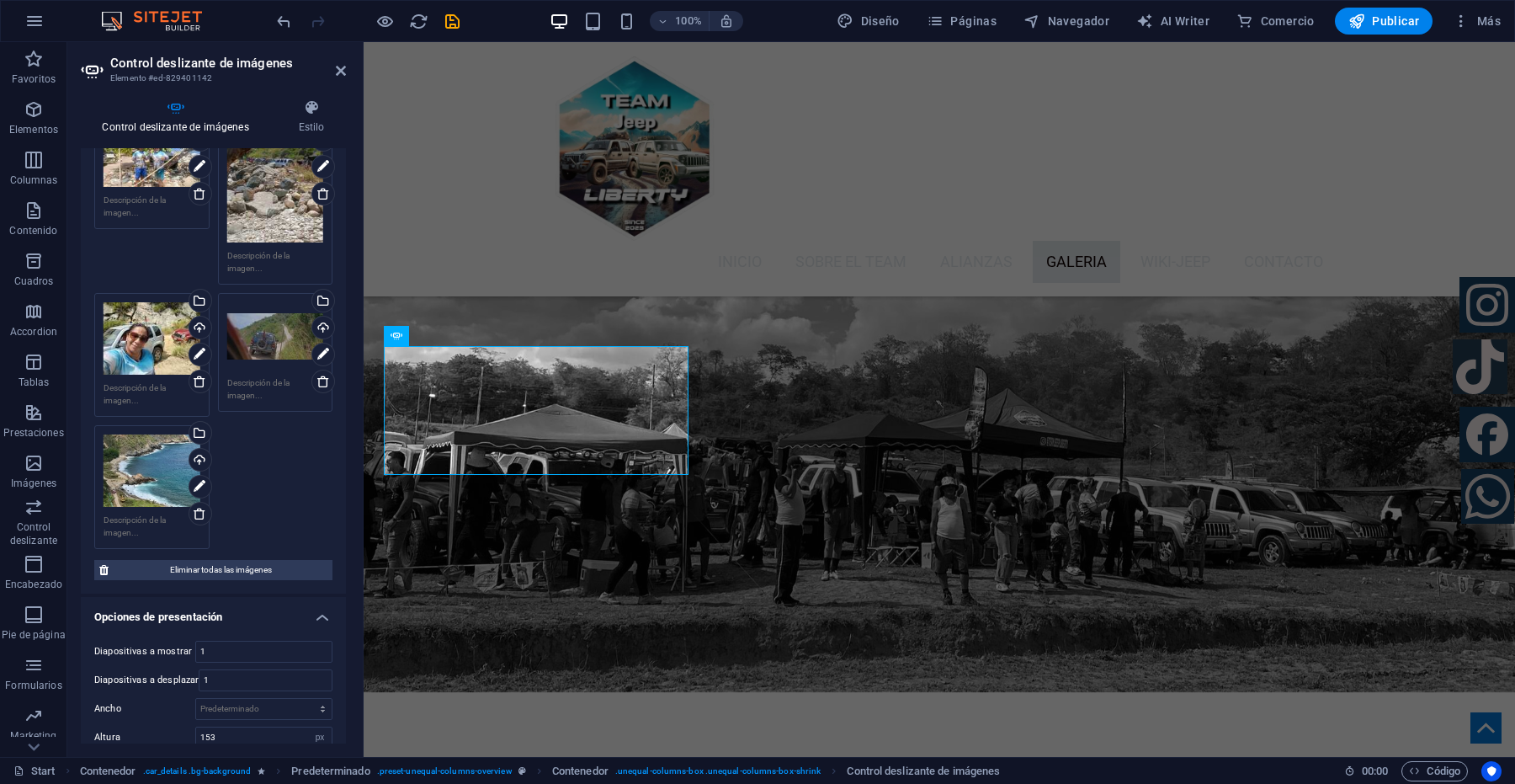
scroll to position [2735, 0]
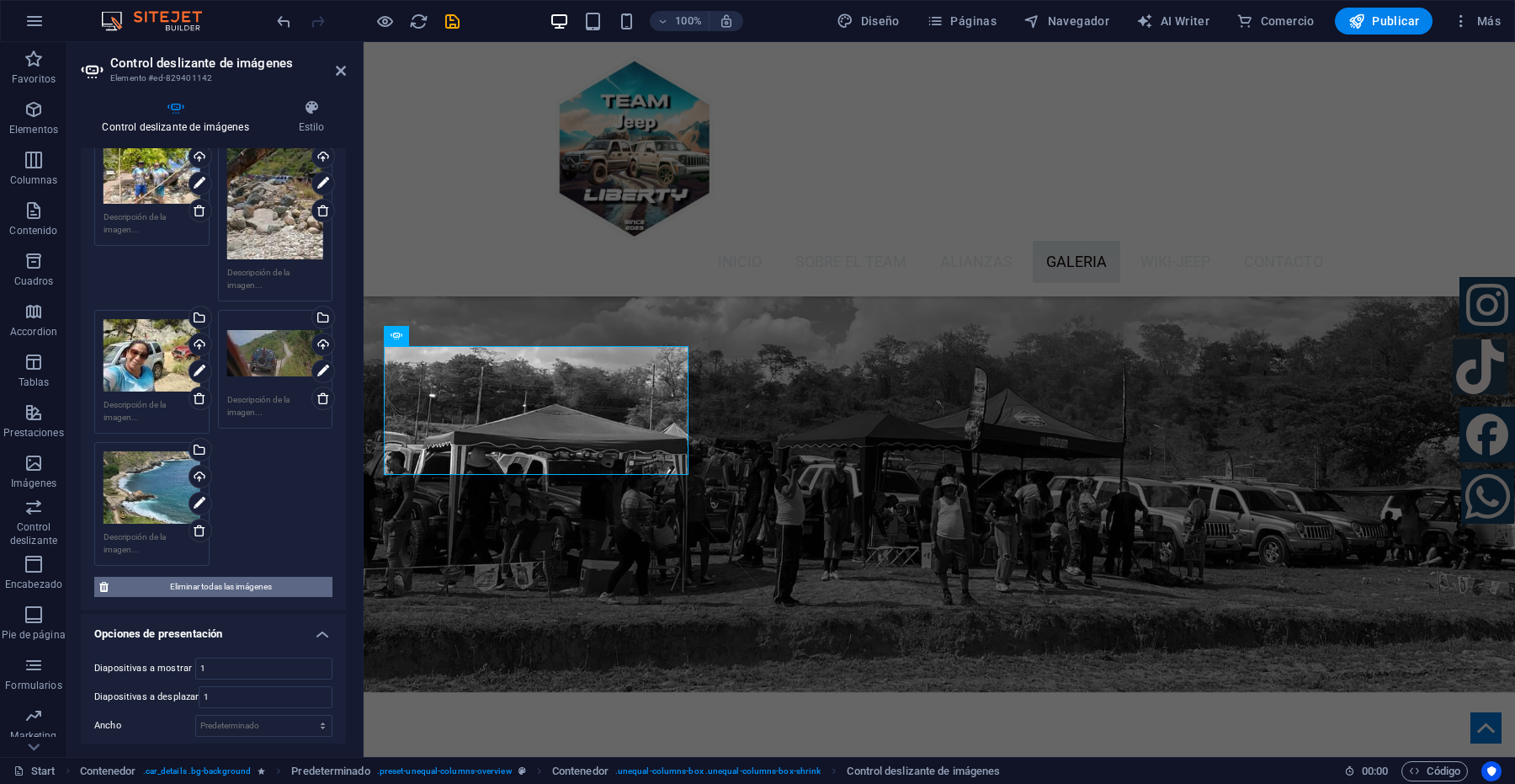
click at [197, 577] on span "Eliminar todas las imágenes" at bounding box center [220, 587] width 213 height 20
click at [196, 577] on span "Eliminar todas las imágenes" at bounding box center [220, 587] width 213 height 20
click at [208, 577] on span "Eliminar todas las imágenes" at bounding box center [220, 587] width 213 height 20
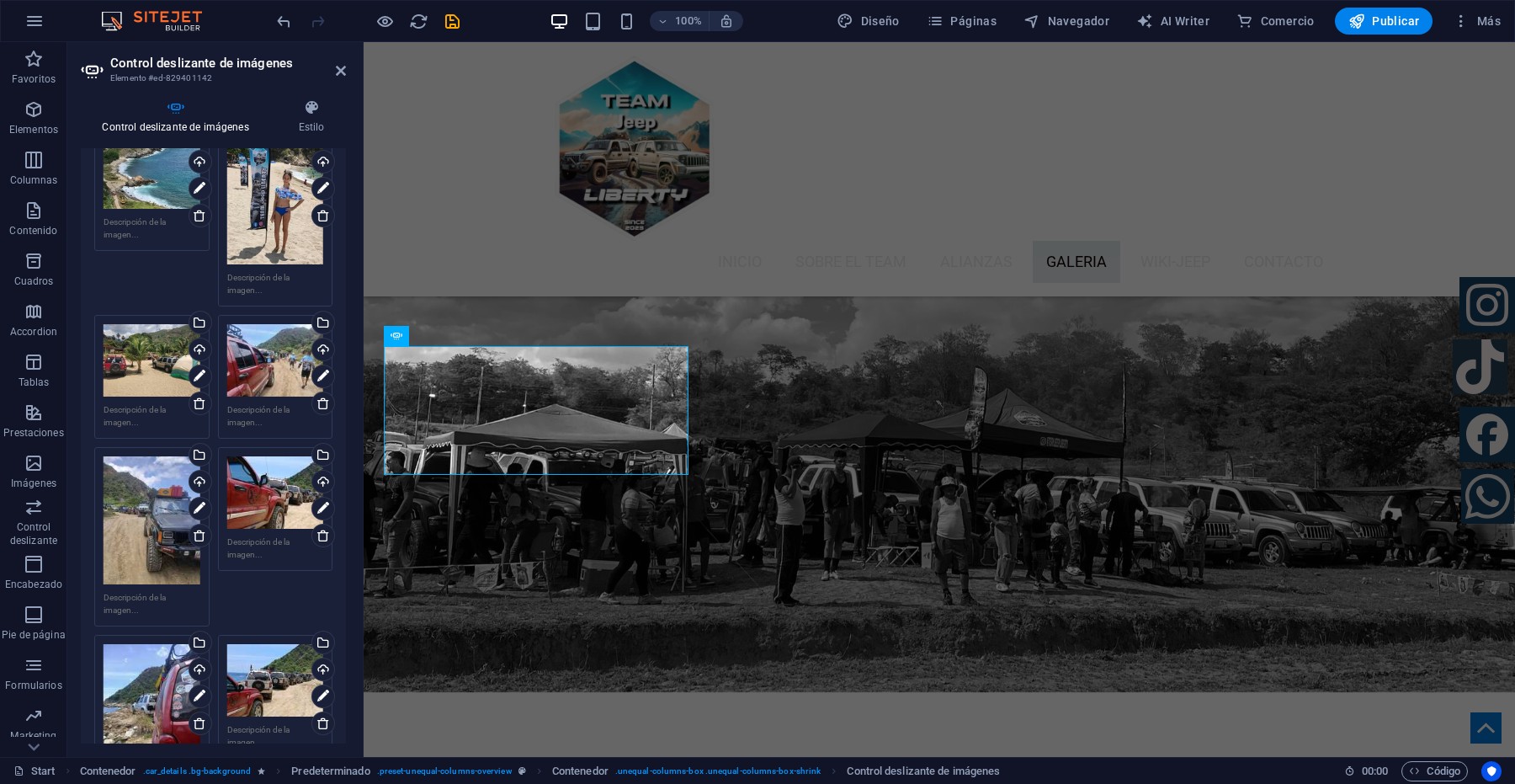
scroll to position [1894, 0]
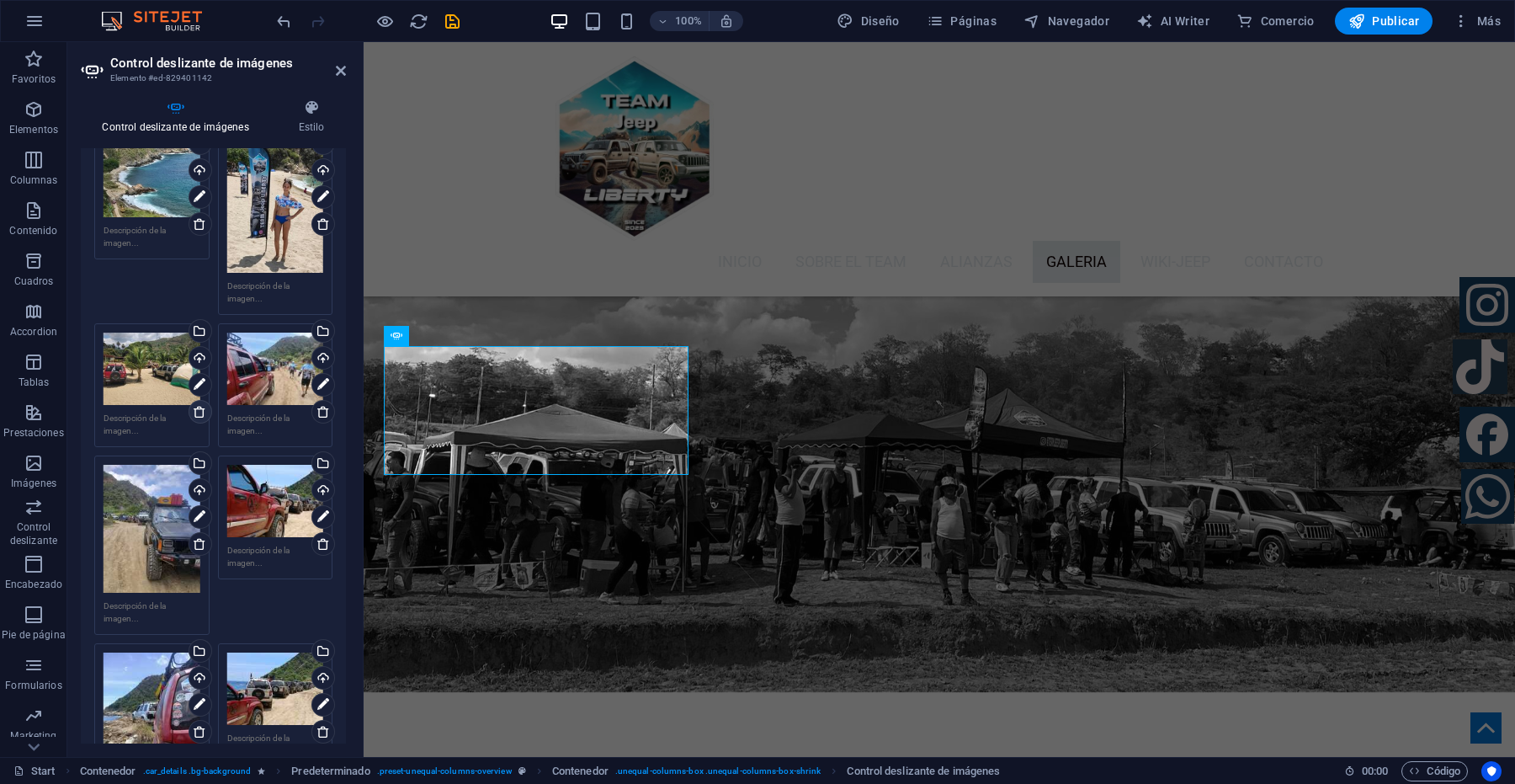
click at [202, 405] on icon at bounding box center [199, 412] width 14 height 14
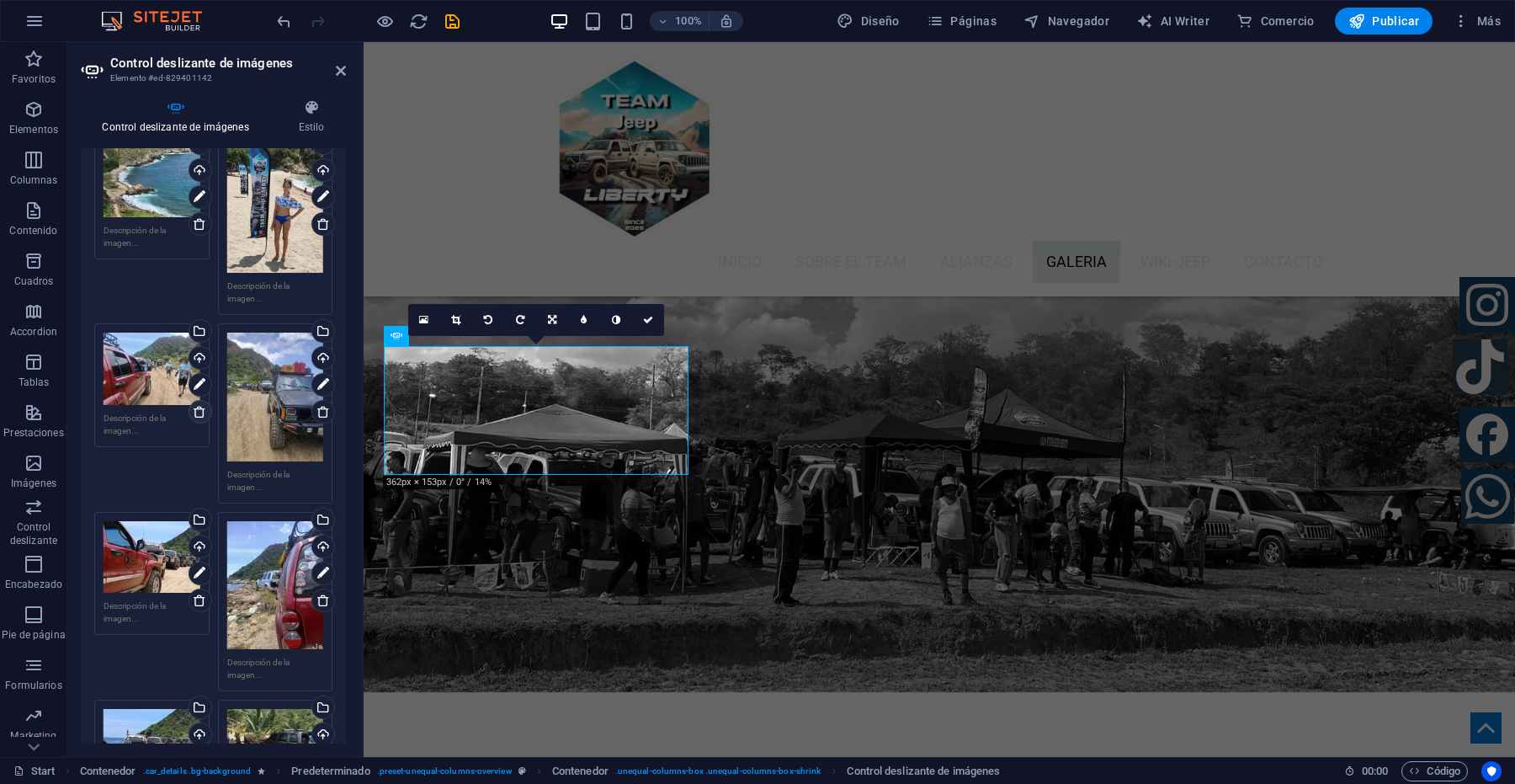
click at [200, 405] on icon at bounding box center [199, 412] width 14 height 14
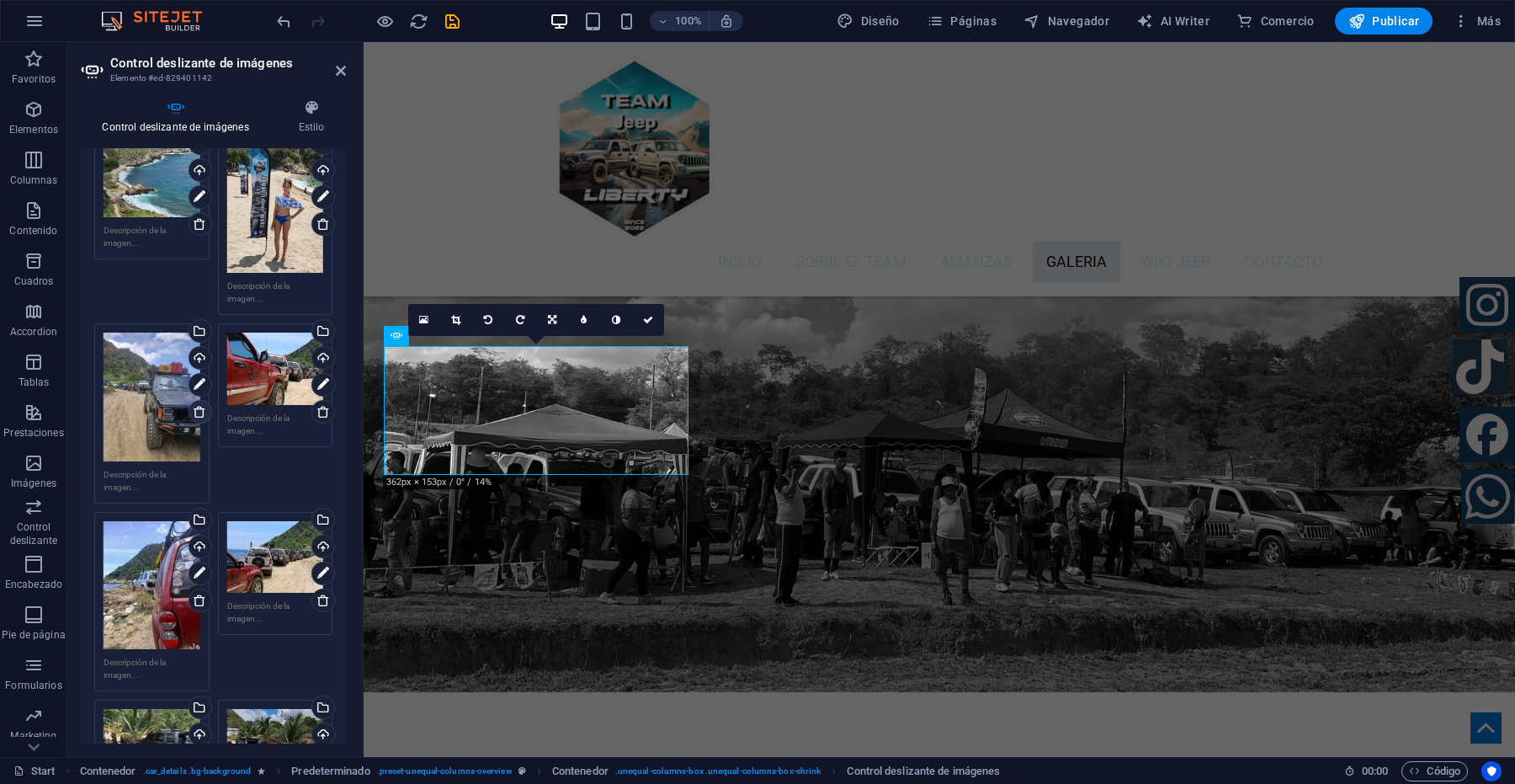
click at [200, 405] on icon at bounding box center [199, 412] width 14 height 14
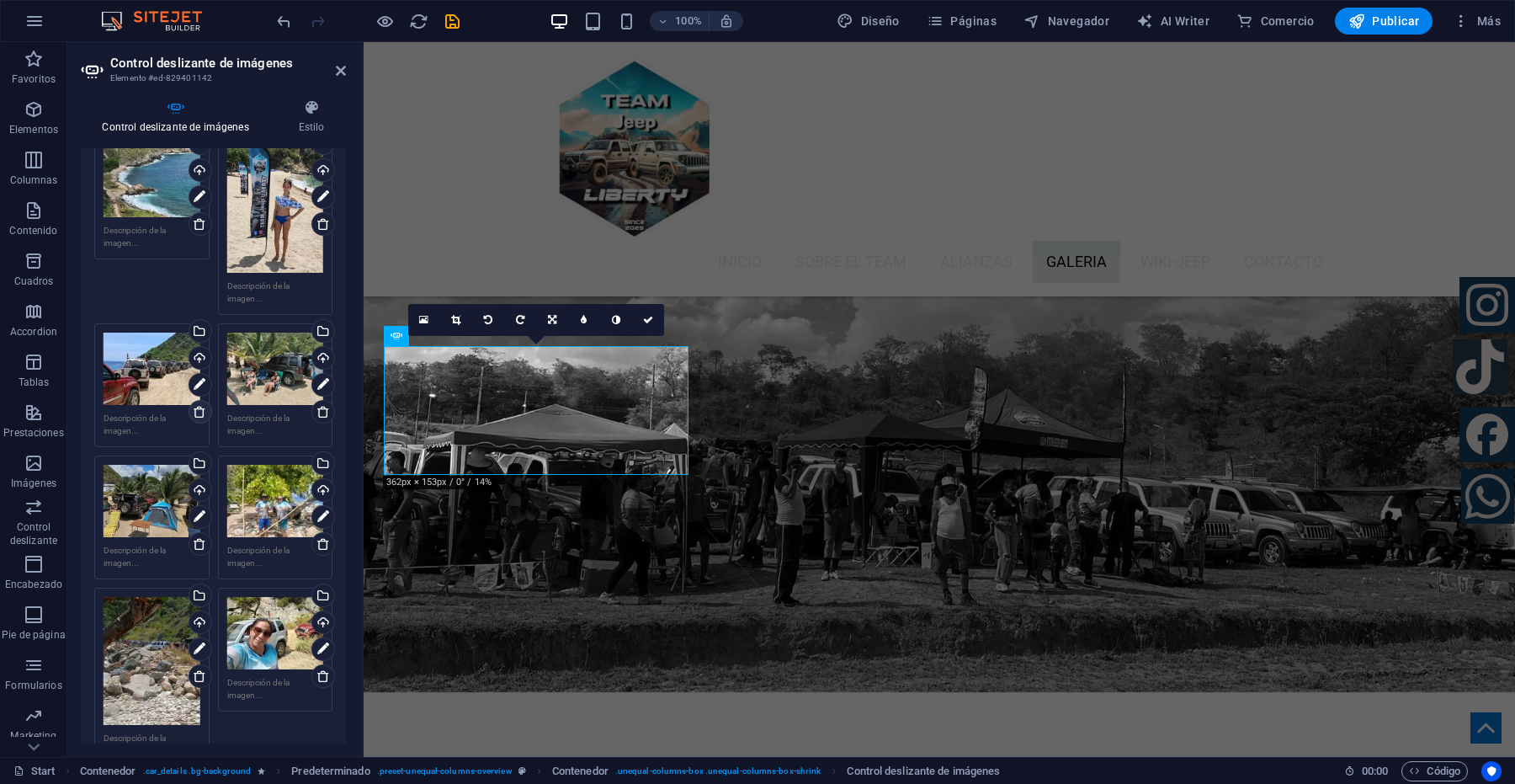
click at [200, 405] on icon at bounding box center [199, 412] width 14 height 14
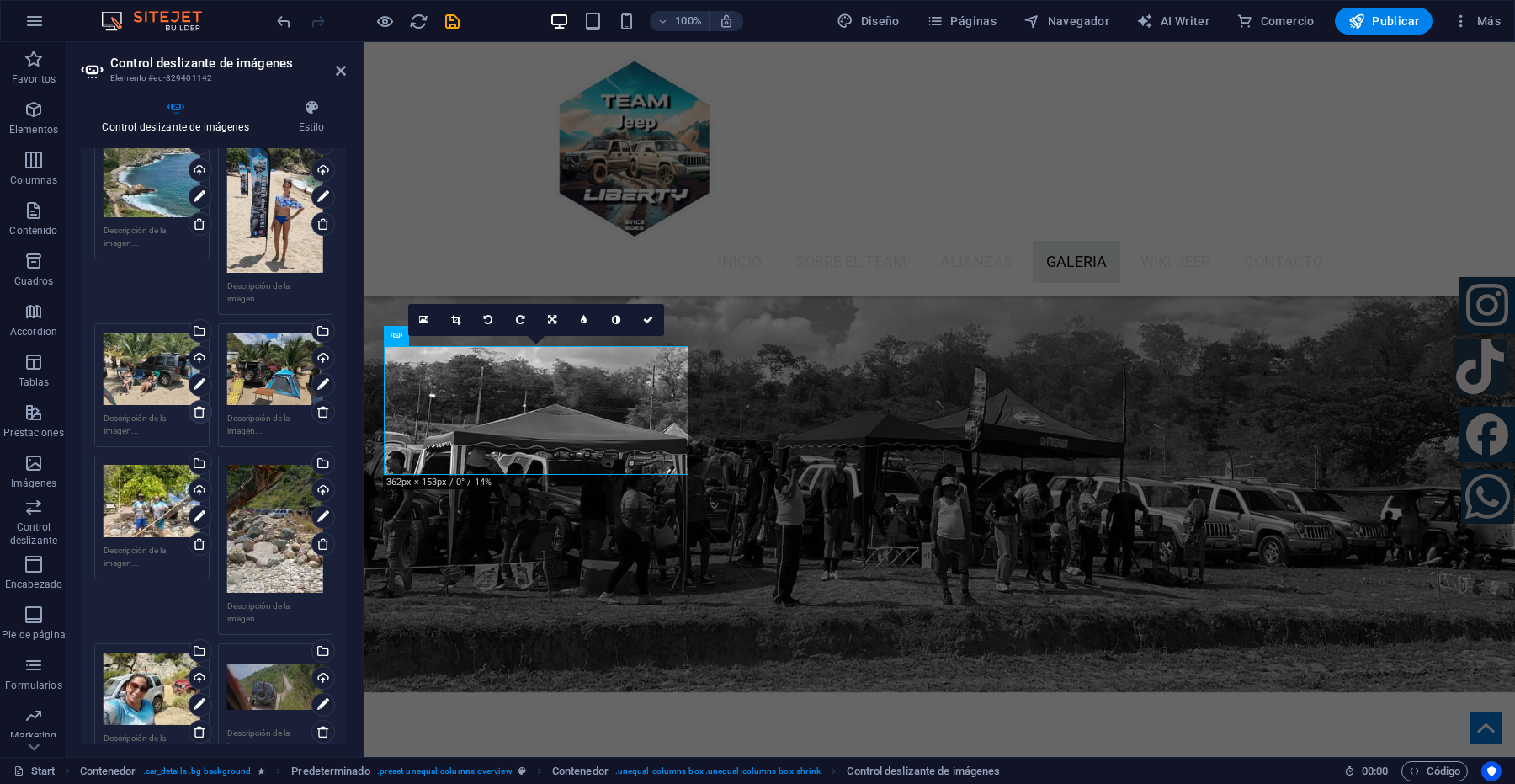
click at [196, 405] on icon at bounding box center [199, 412] width 14 height 14
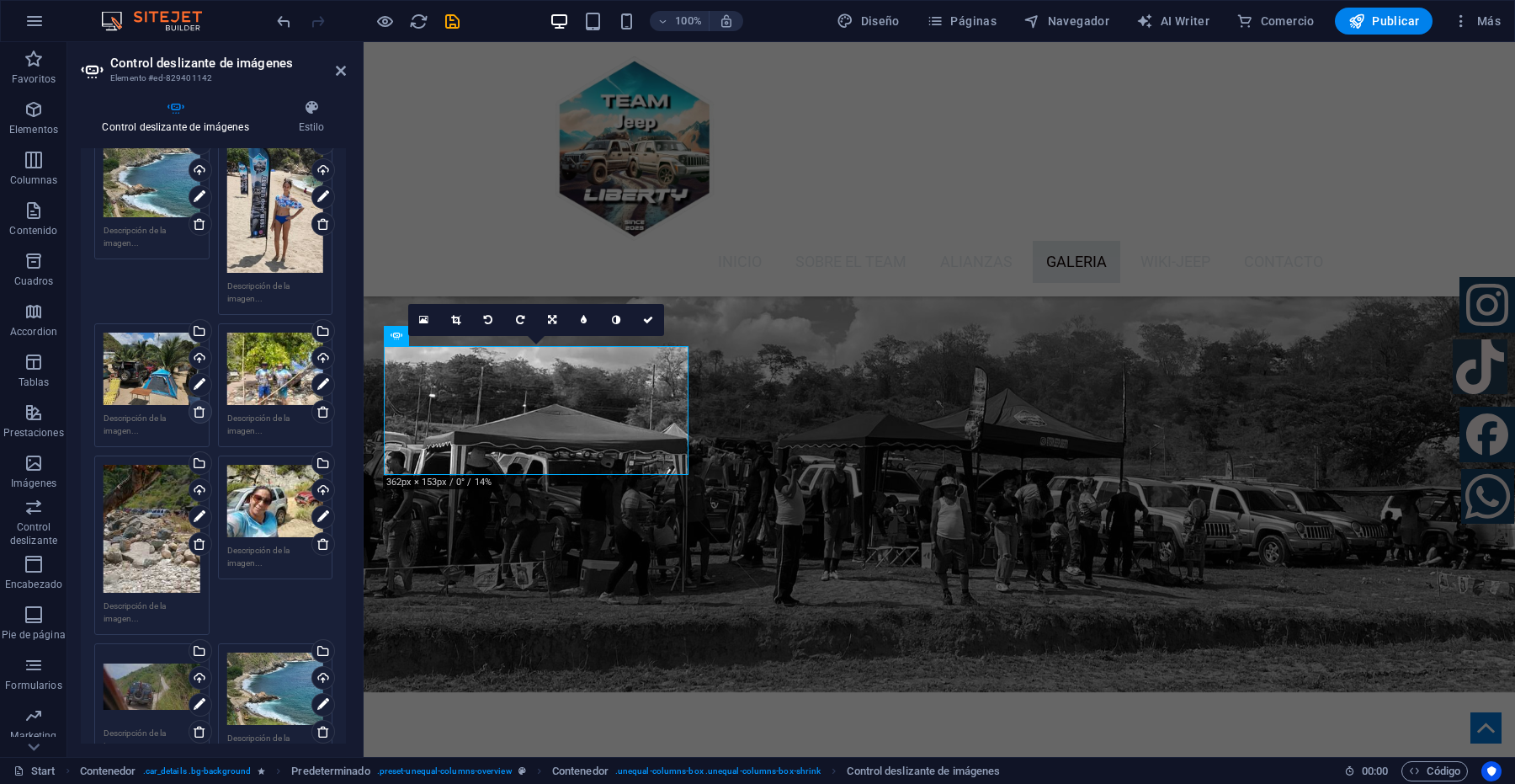
click at [196, 405] on icon at bounding box center [199, 412] width 14 height 14
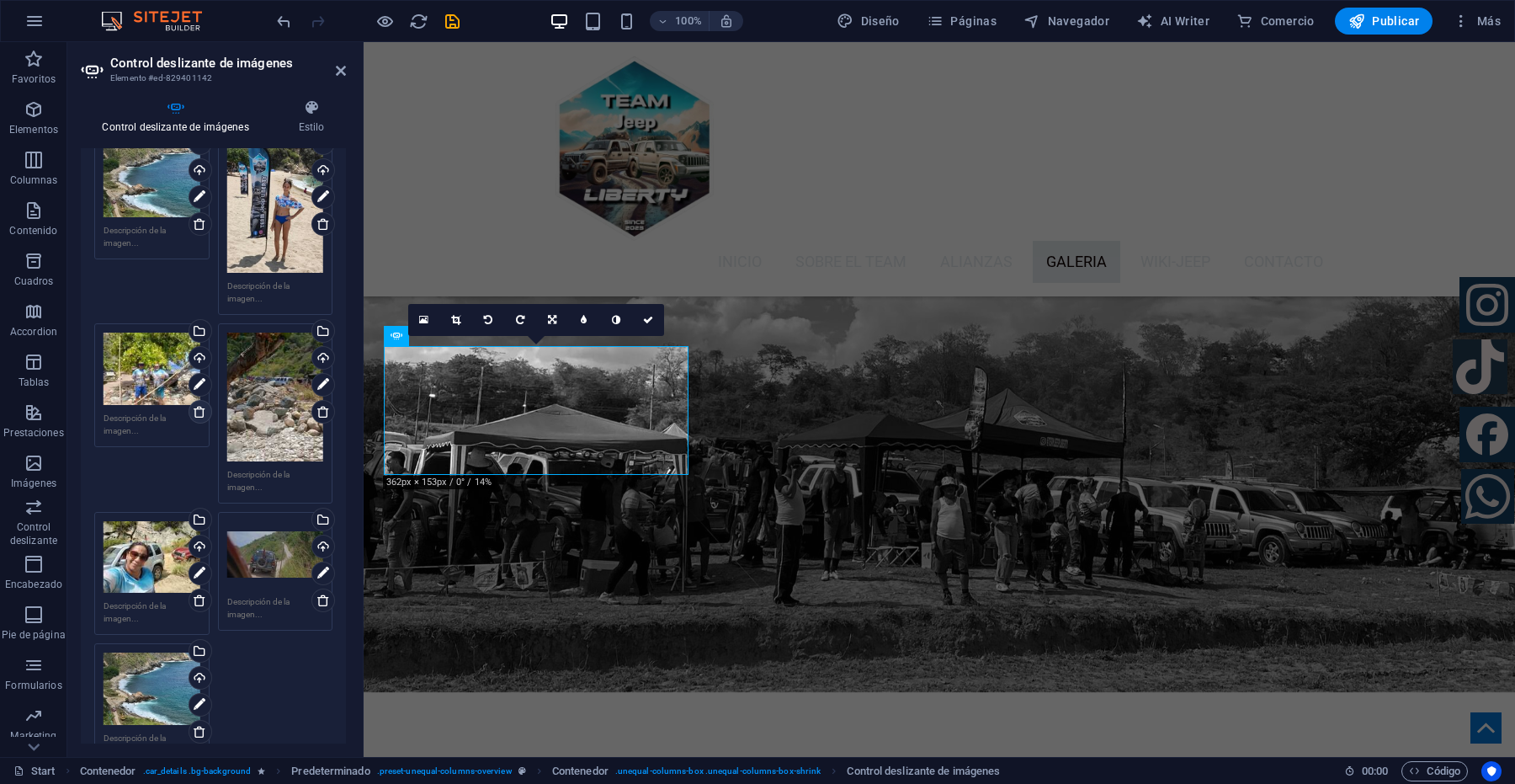
click at [196, 405] on icon at bounding box center [199, 412] width 14 height 14
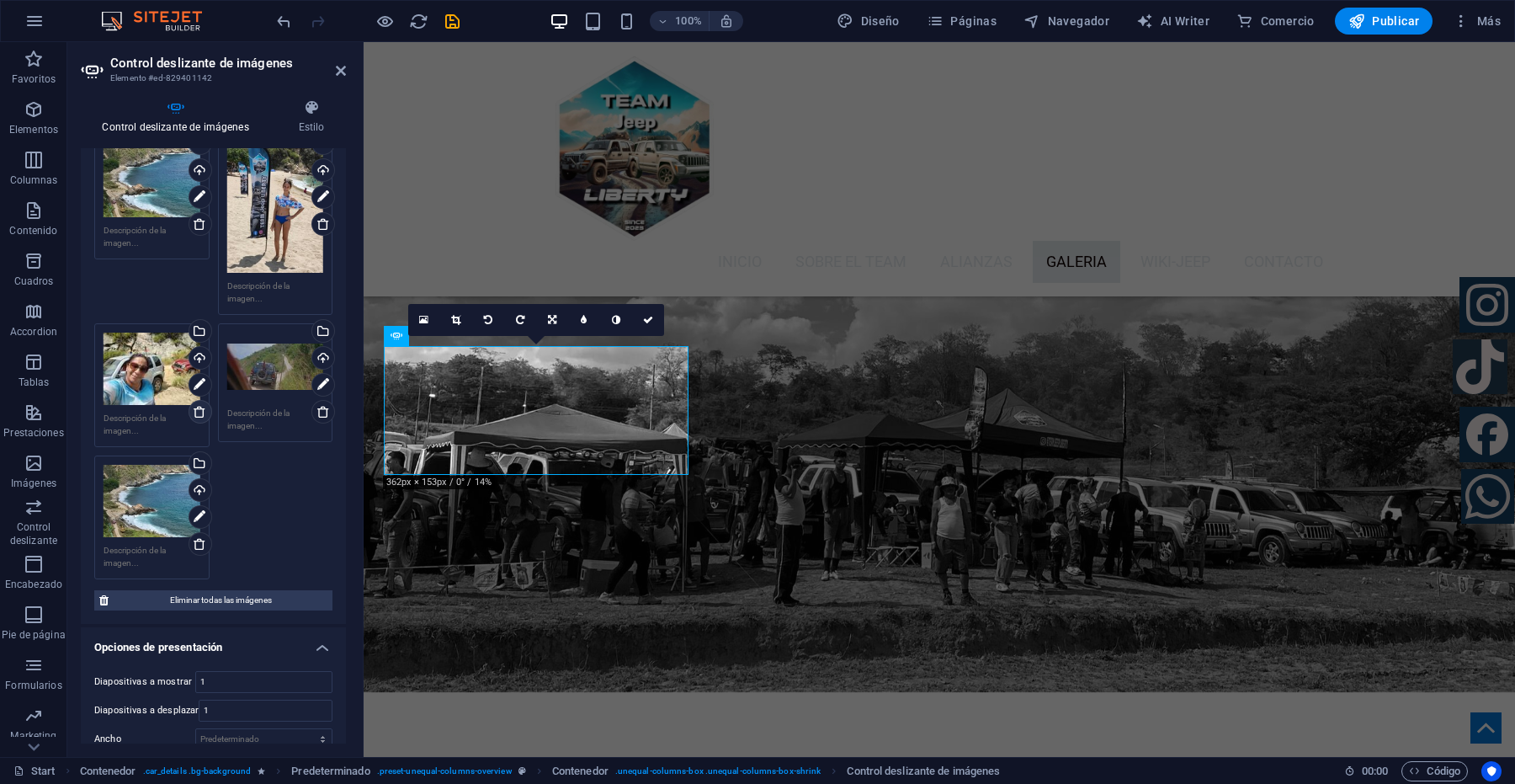
click at [196, 405] on icon at bounding box center [199, 412] width 14 height 14
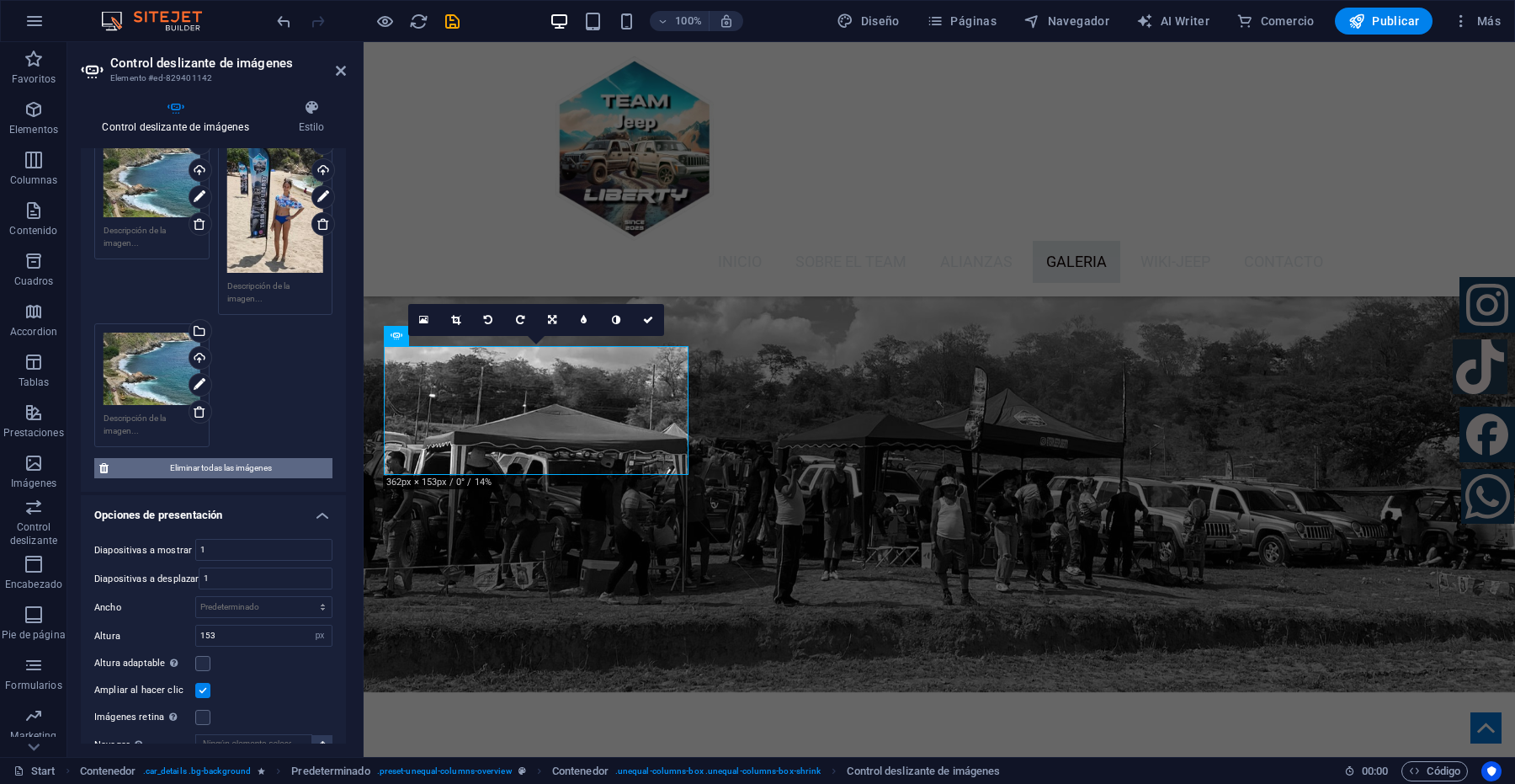
click at [191, 458] on span "Eliminar todas las imágenes" at bounding box center [220, 468] width 213 height 20
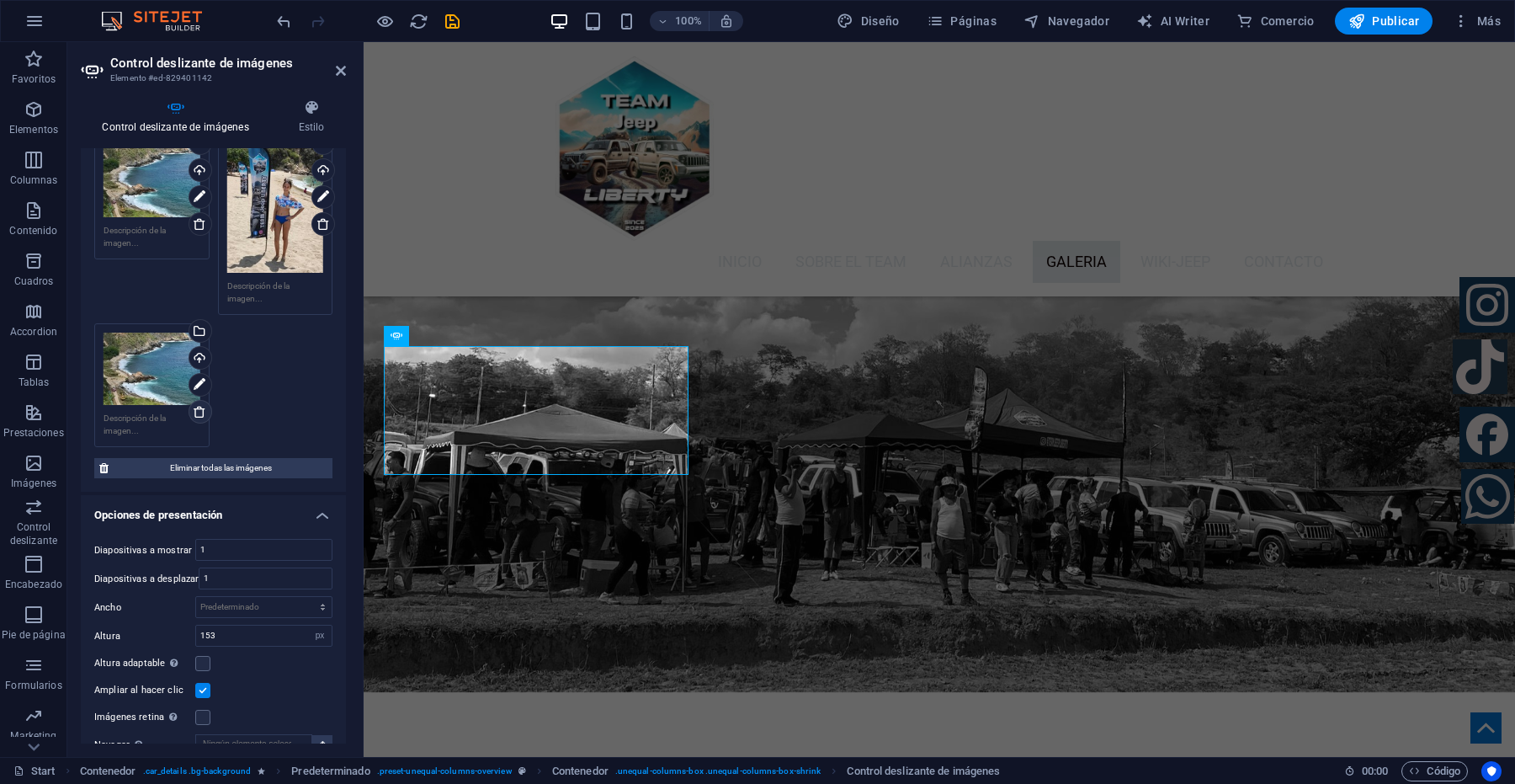
click at [202, 405] on icon at bounding box center [199, 412] width 14 height 14
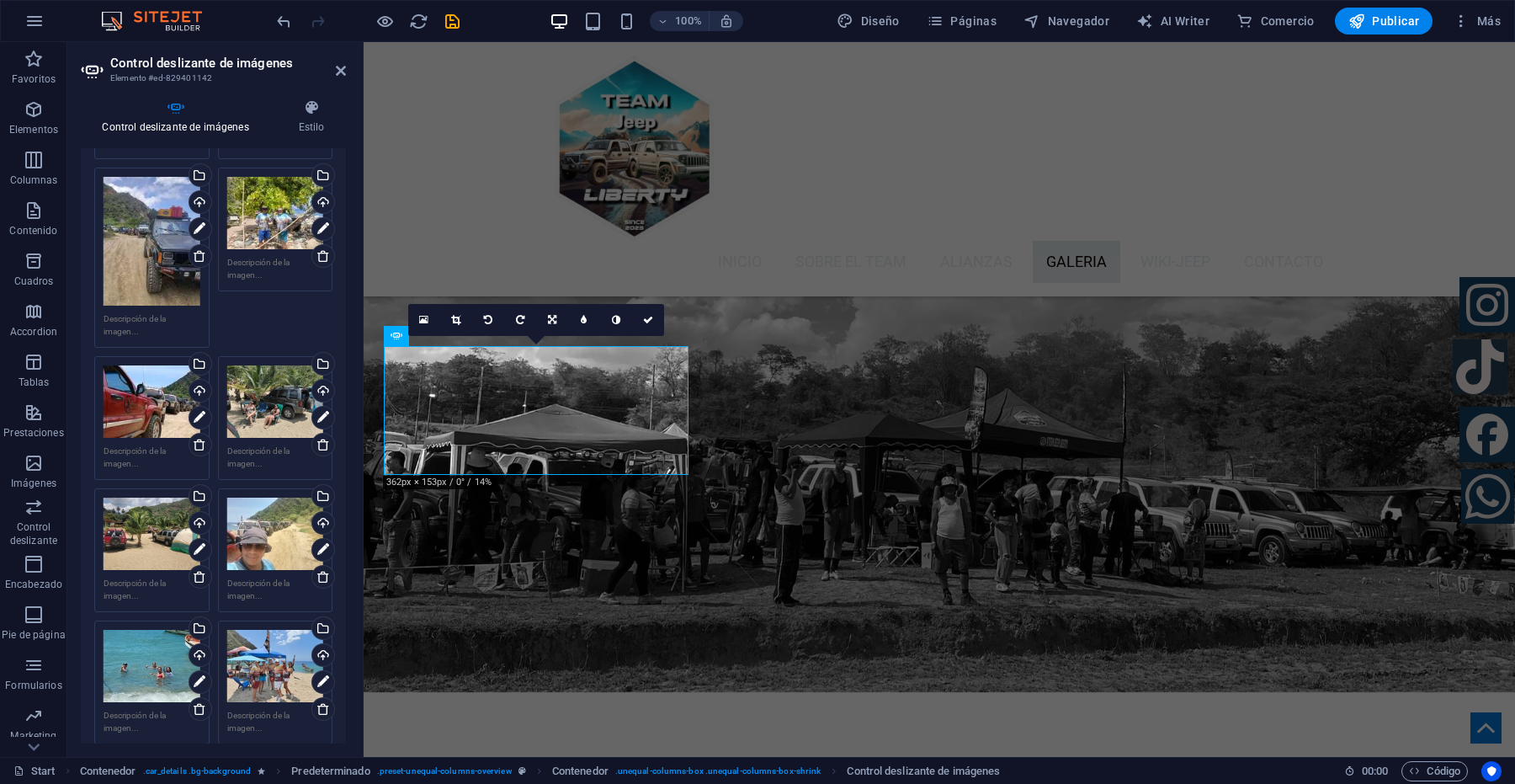
scroll to position [210, 0]
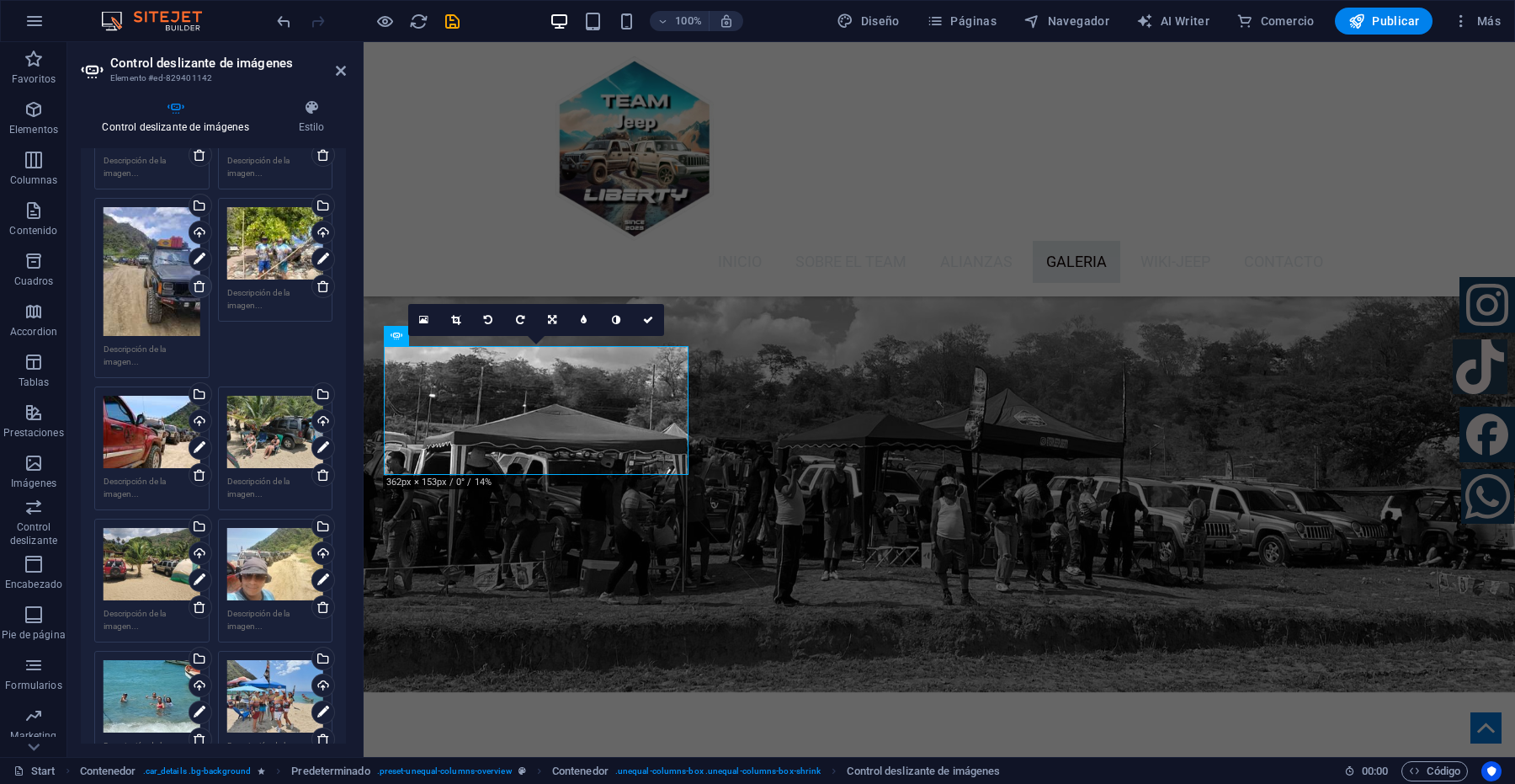
click at [195, 286] on icon at bounding box center [199, 286] width 14 height 14
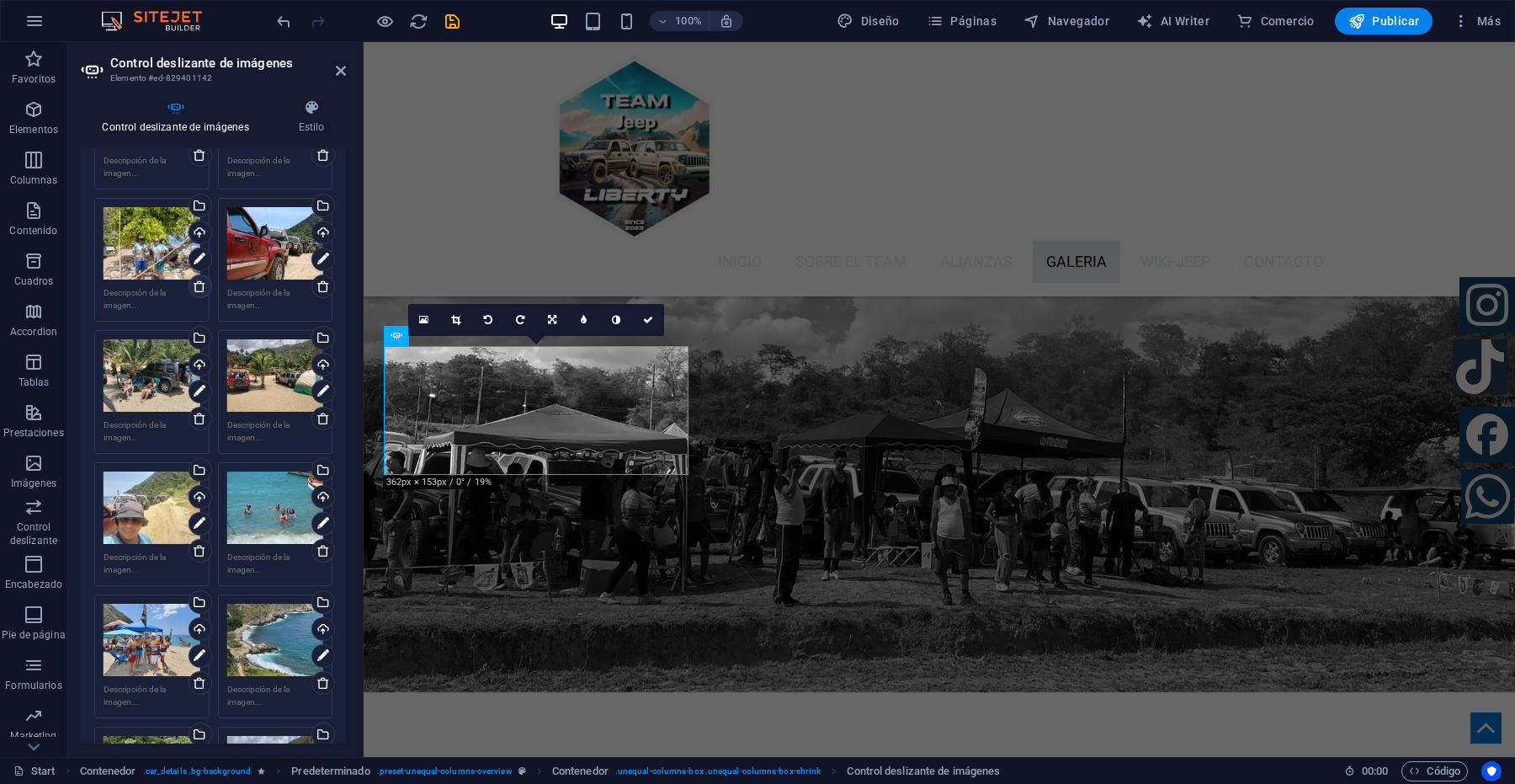
click at [195, 286] on icon at bounding box center [199, 286] width 14 height 14
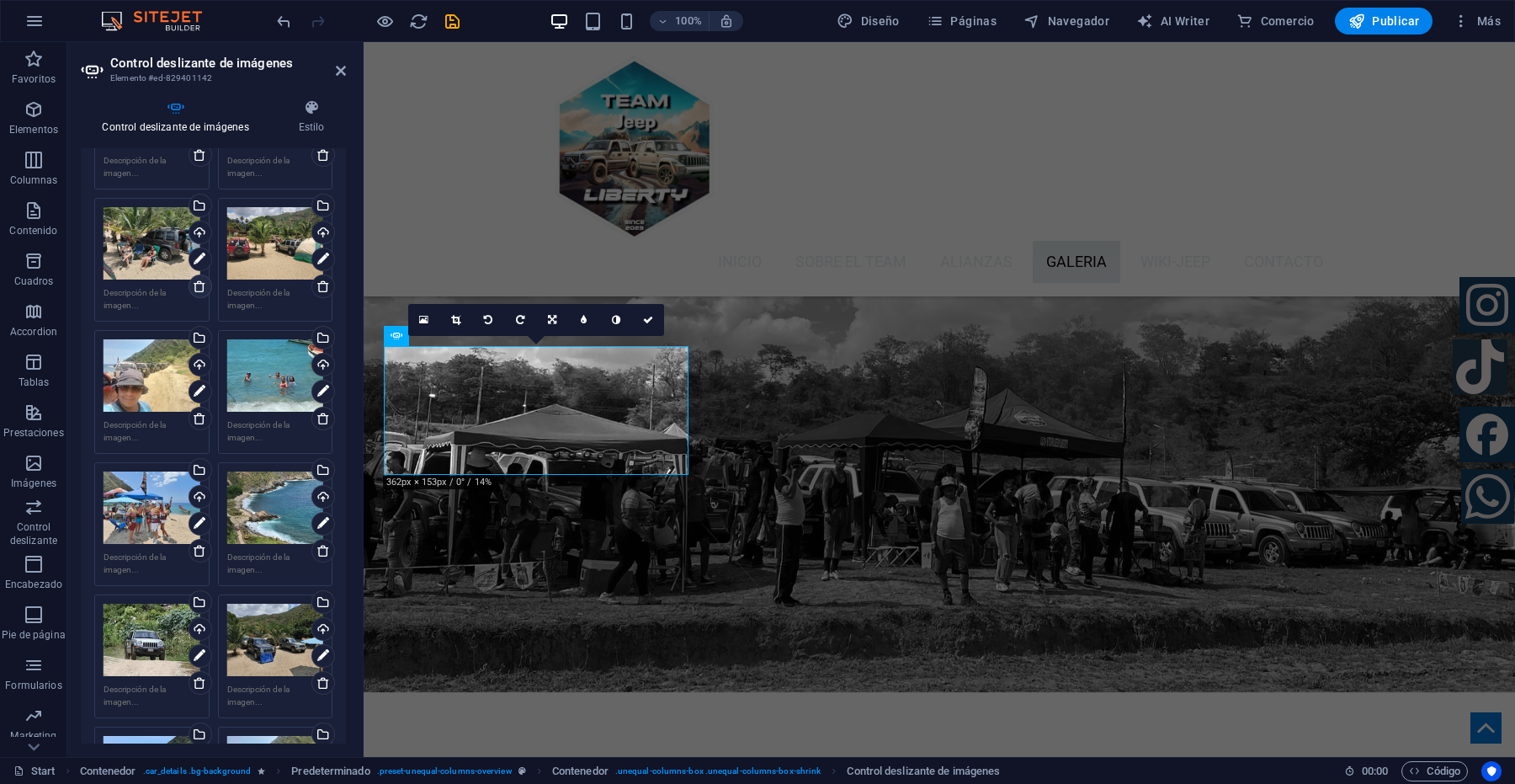
click at [195, 286] on icon at bounding box center [199, 286] width 14 height 14
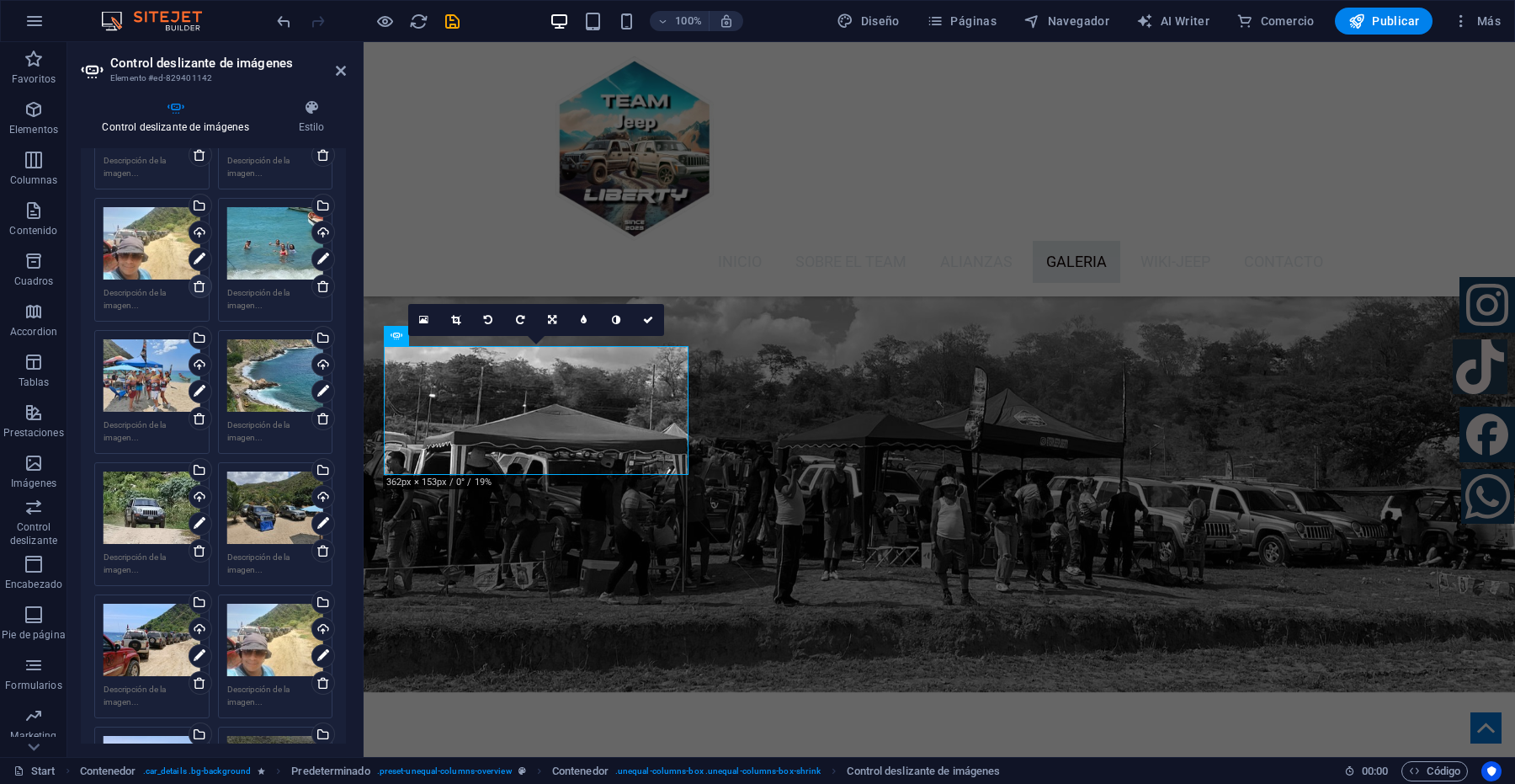
click at [195, 286] on icon at bounding box center [199, 286] width 14 height 14
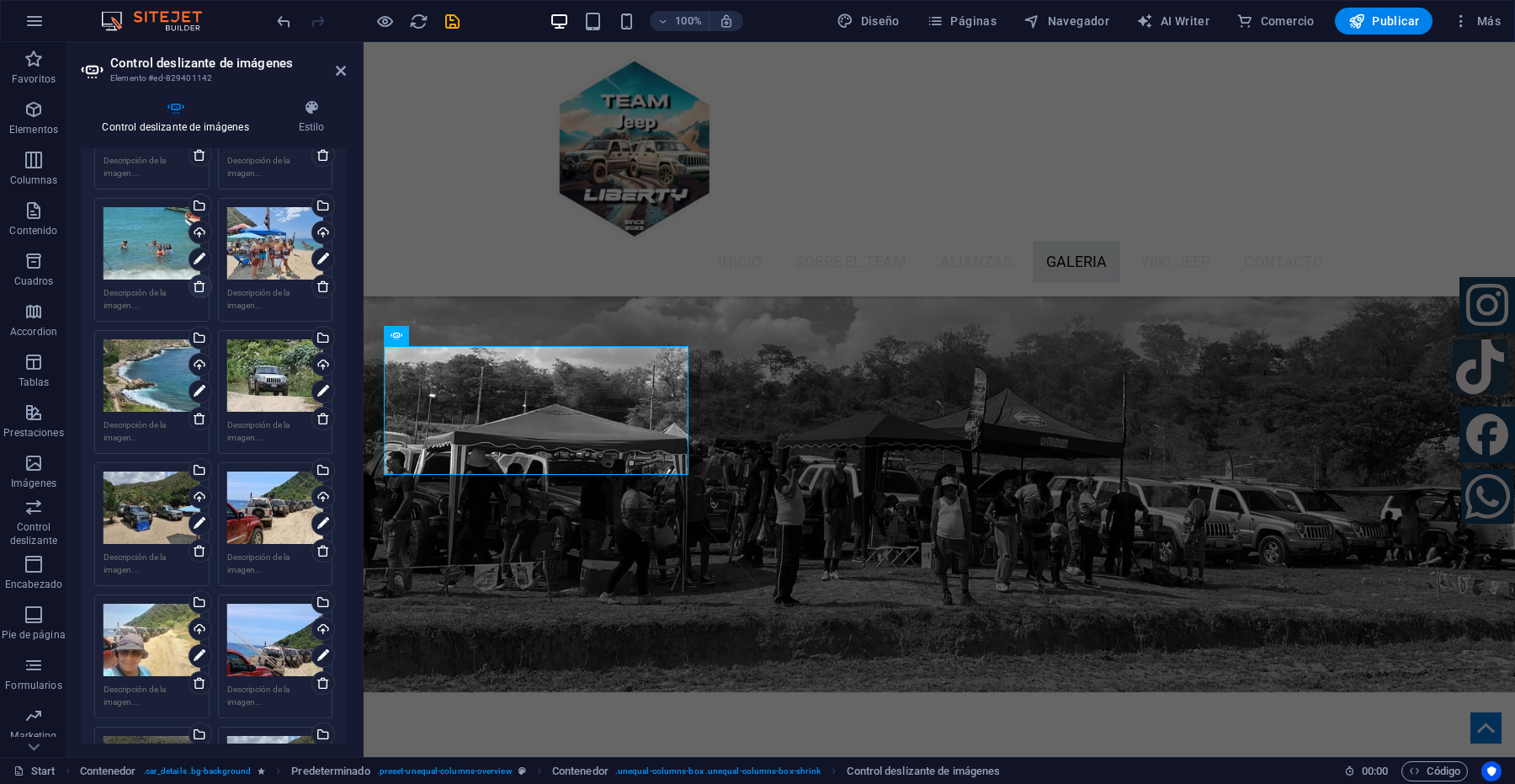
click at [195, 286] on icon at bounding box center [199, 286] width 14 height 14
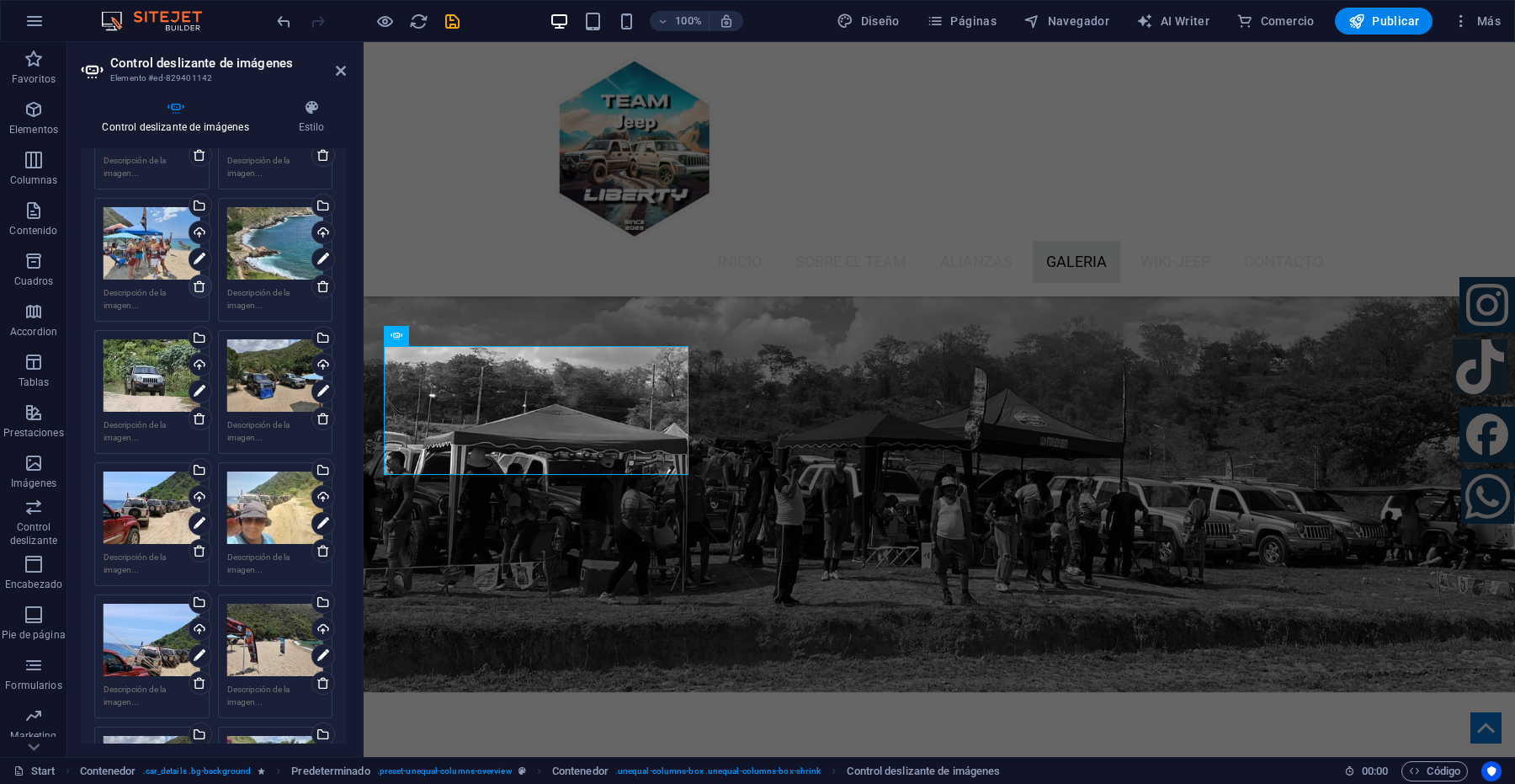
click at [195, 286] on icon at bounding box center [199, 286] width 14 height 14
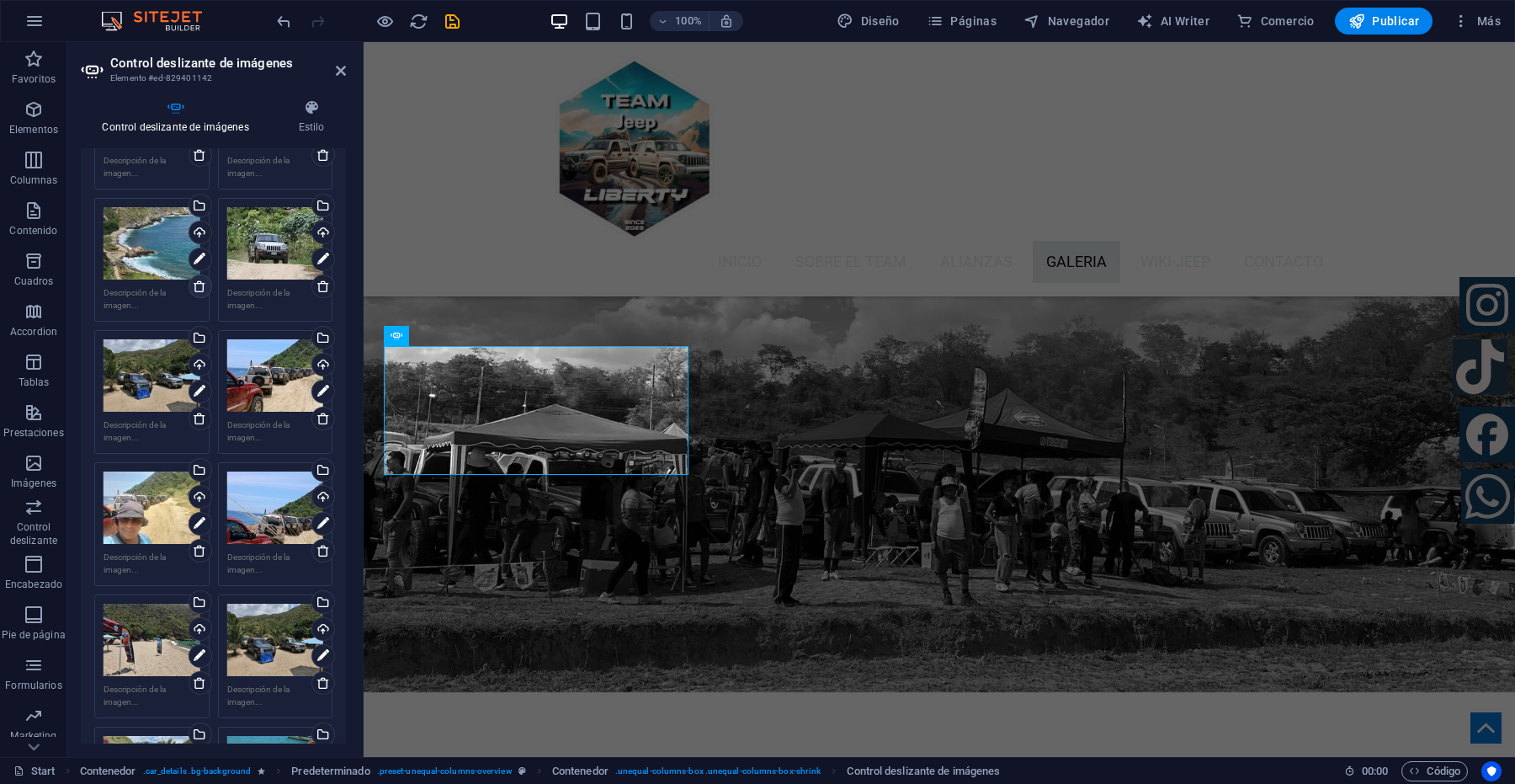
click at [197, 284] on icon at bounding box center [199, 286] width 14 height 14
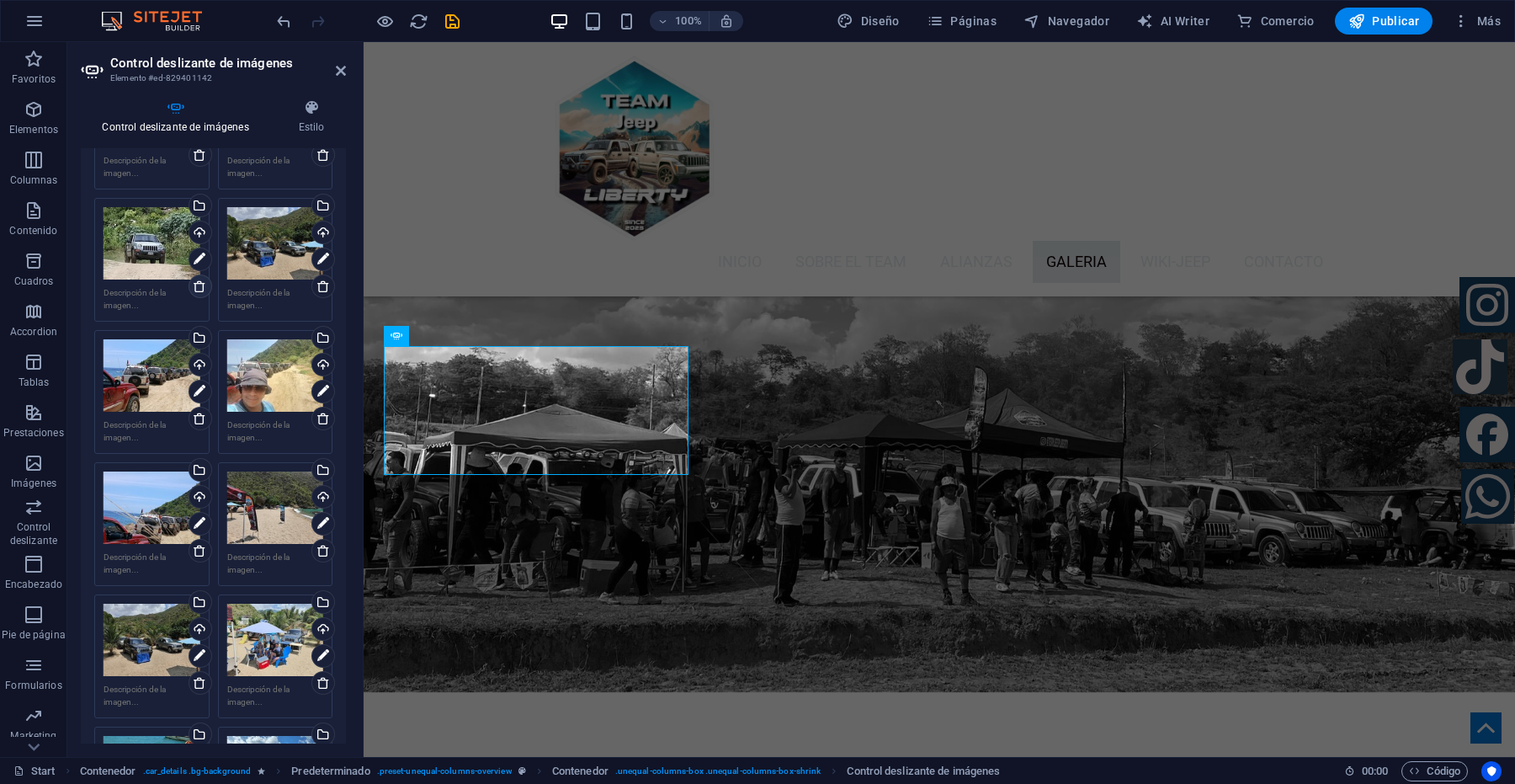
click at [197, 284] on icon at bounding box center [199, 286] width 14 height 14
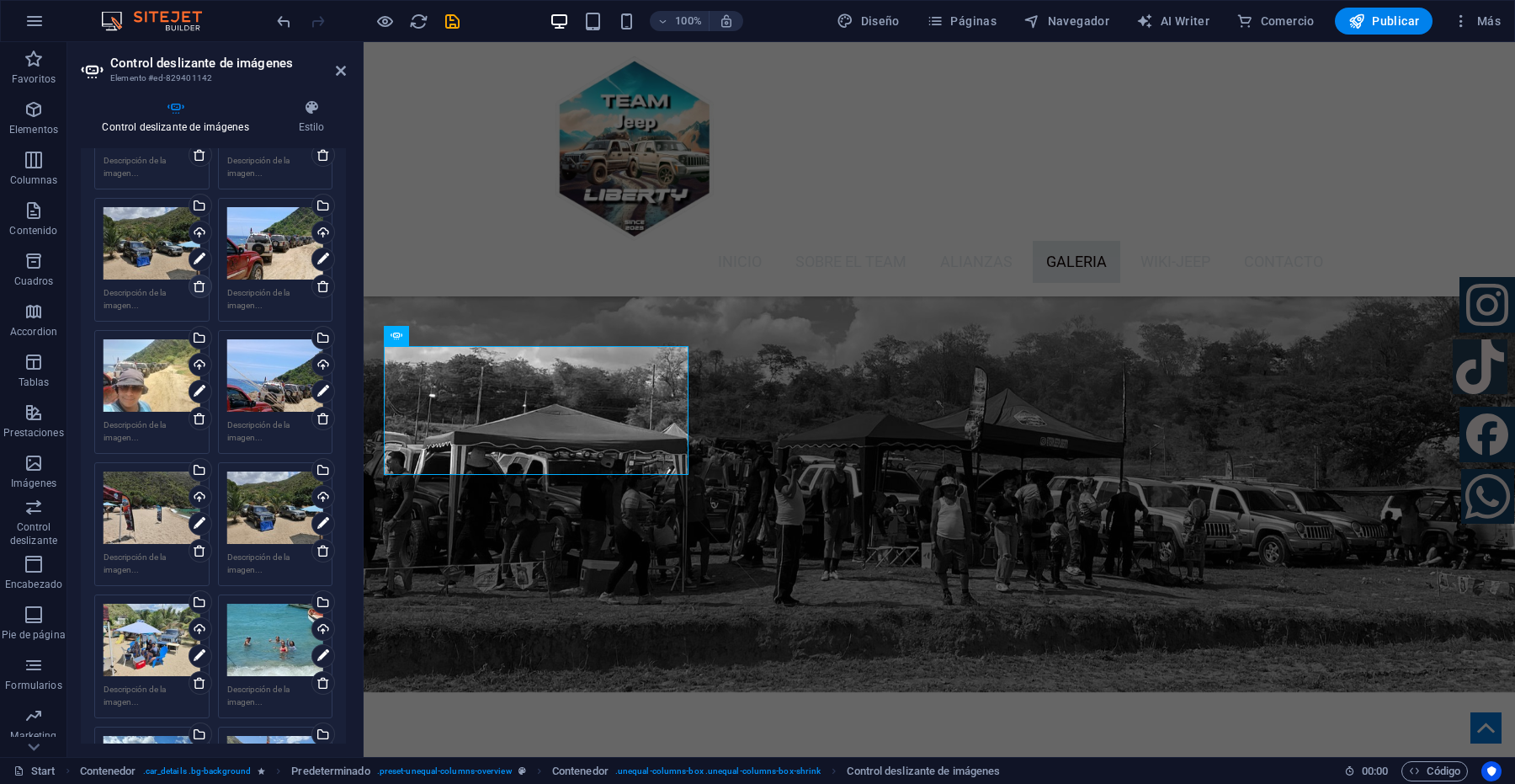
click at [197, 284] on icon at bounding box center [199, 286] width 14 height 14
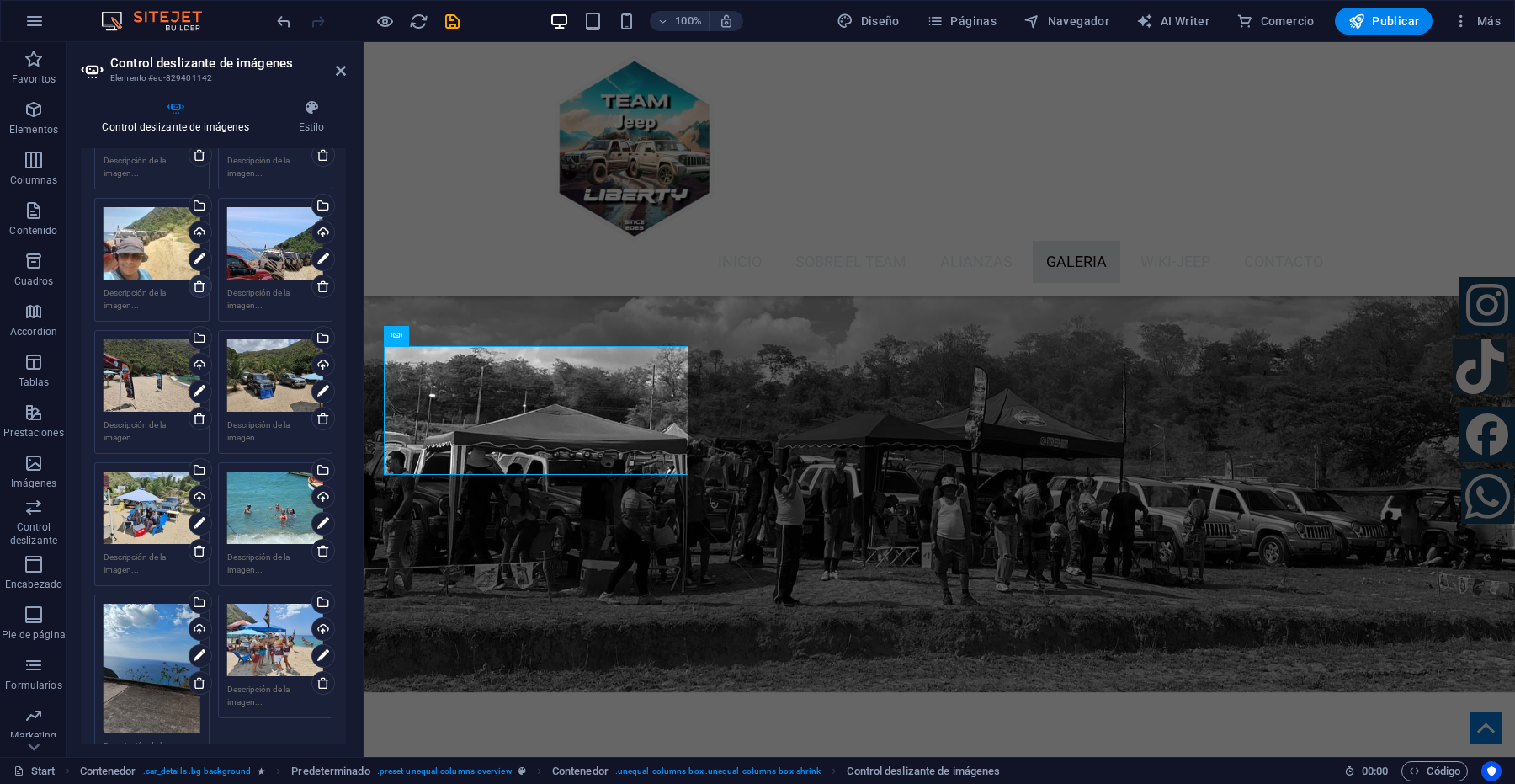
click at [197, 284] on icon at bounding box center [199, 286] width 14 height 14
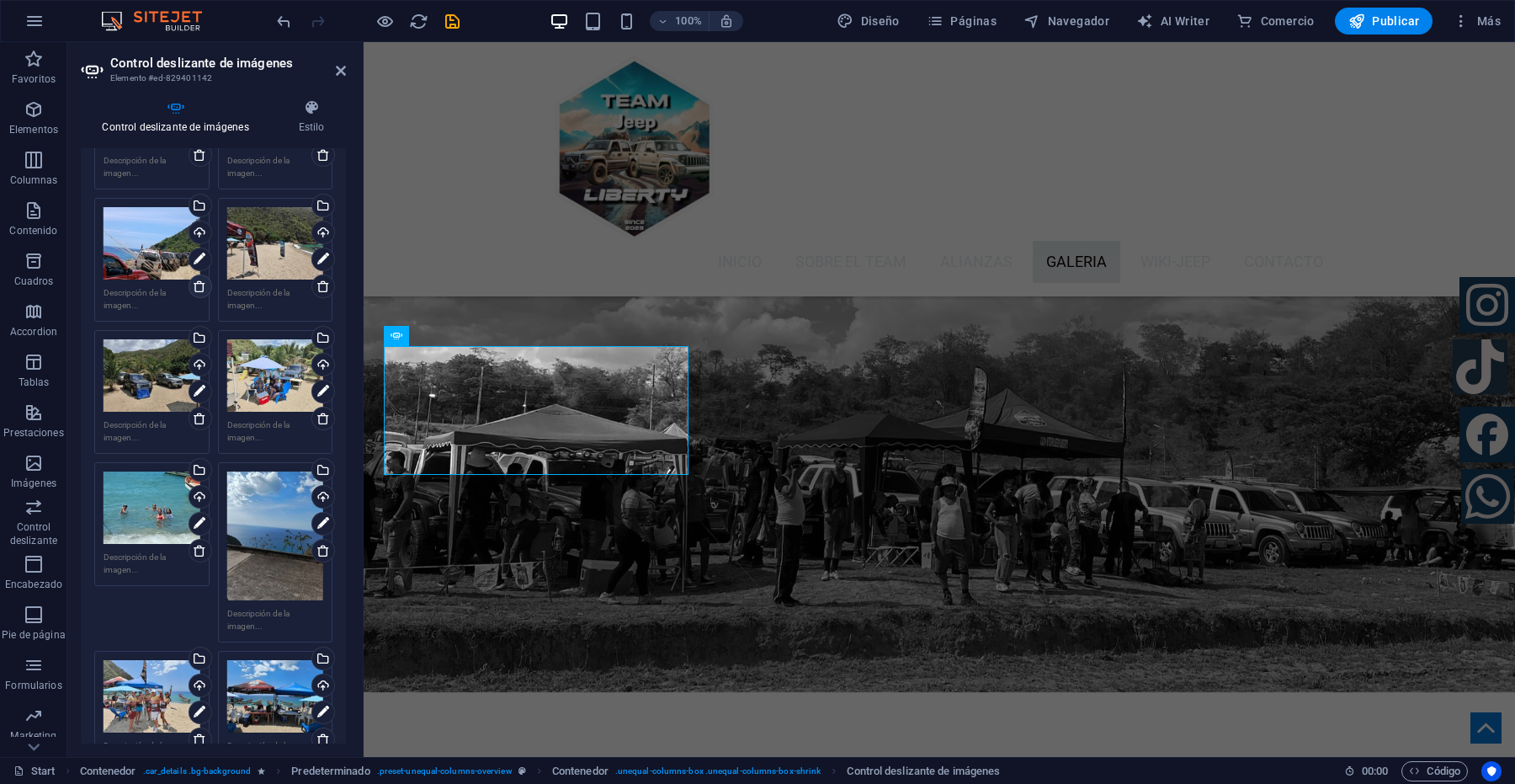
click at [197, 284] on icon at bounding box center [199, 286] width 14 height 14
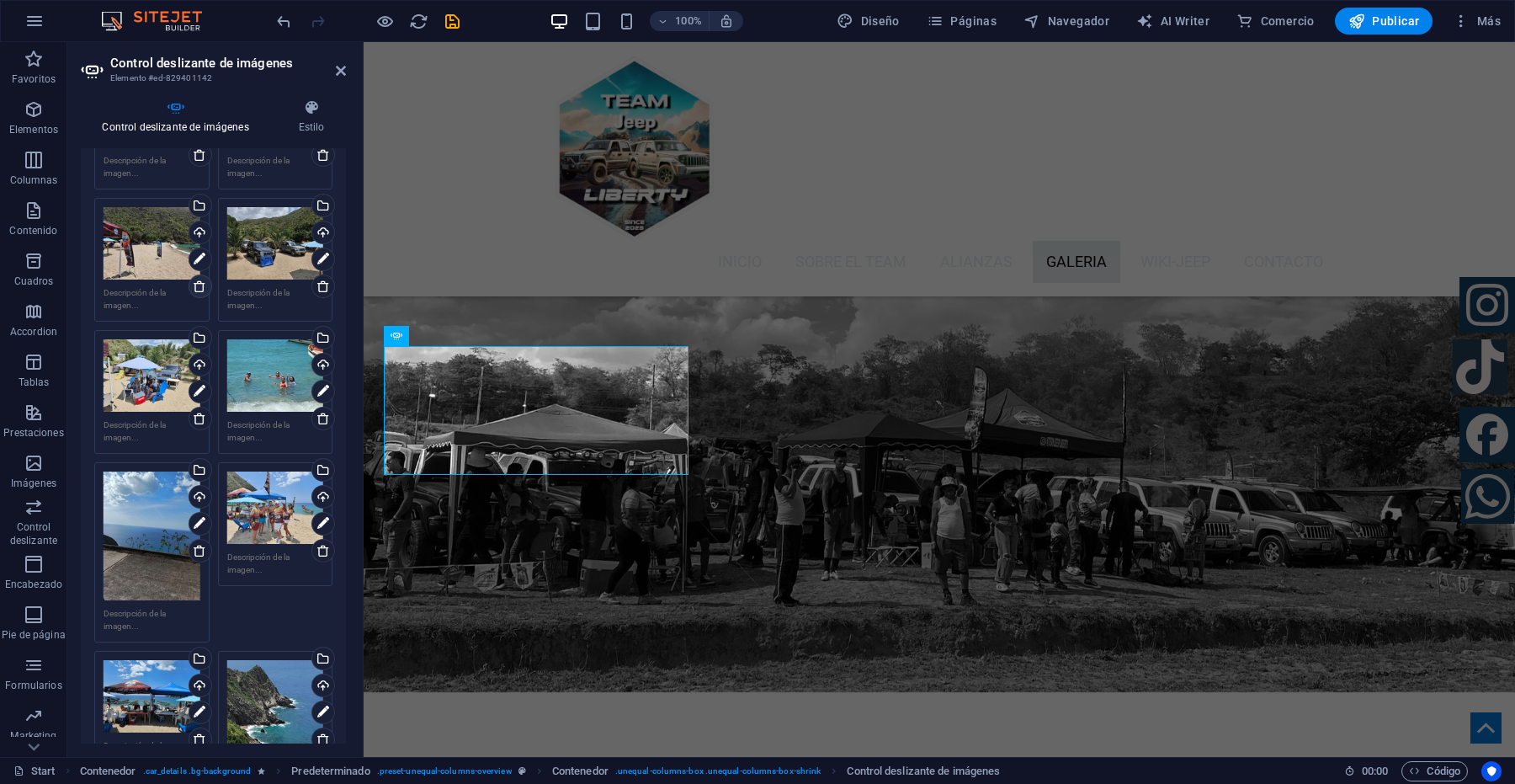
click at [197, 284] on icon at bounding box center [199, 286] width 14 height 14
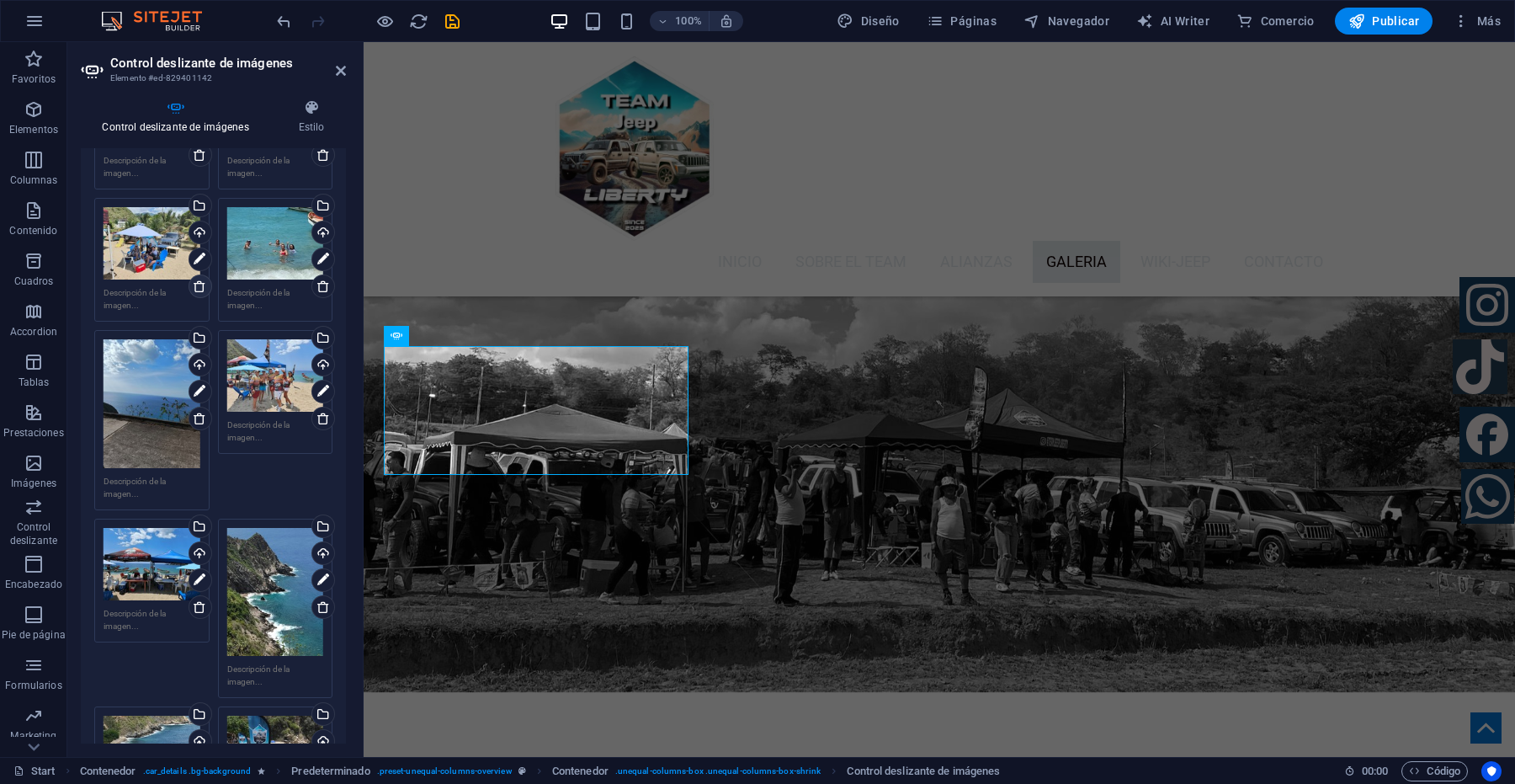
click at [197, 284] on icon at bounding box center [199, 286] width 14 height 14
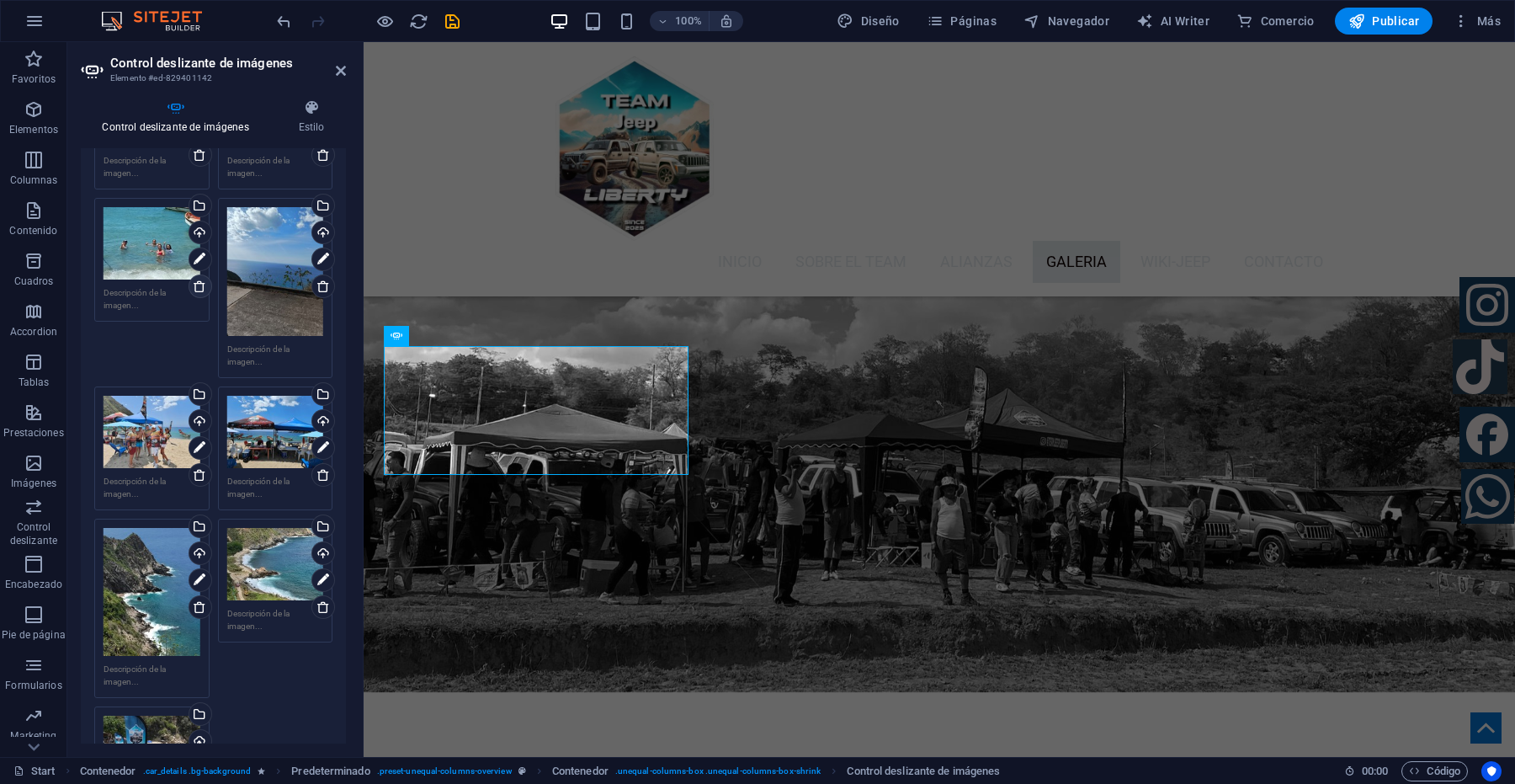
click at [196, 284] on icon at bounding box center [199, 286] width 14 height 14
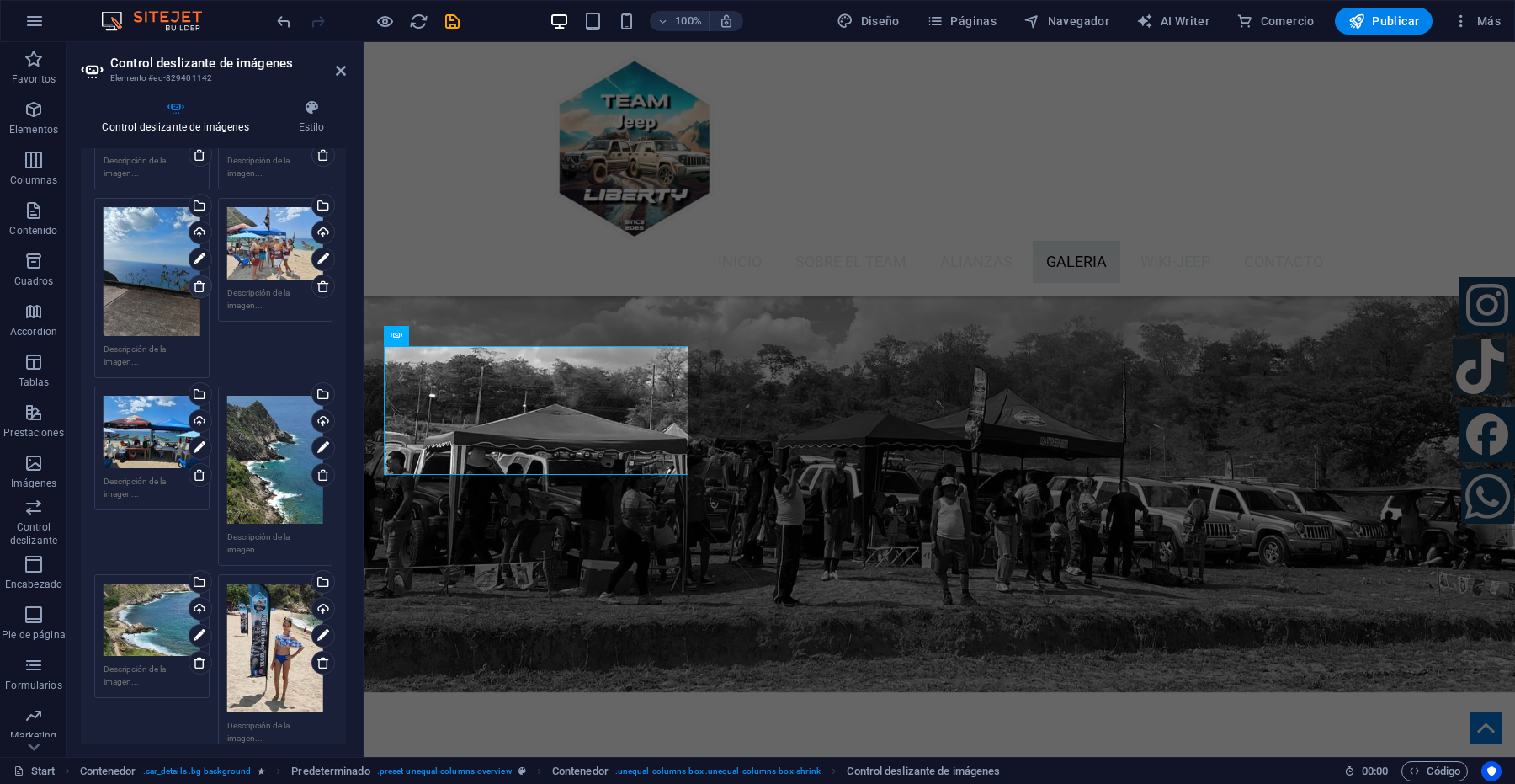
click at [196, 284] on icon at bounding box center [199, 286] width 14 height 14
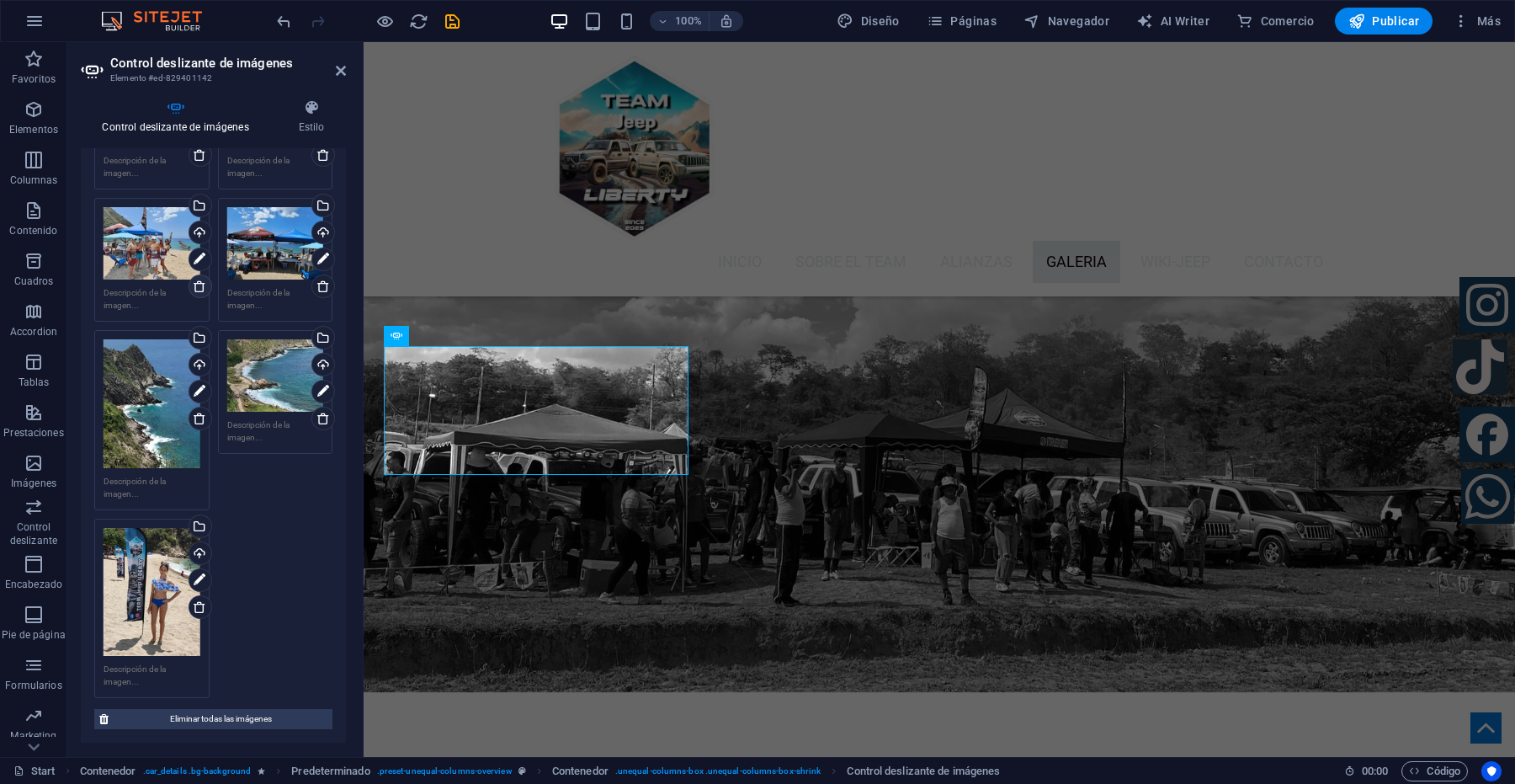
click at [196, 284] on icon at bounding box center [199, 286] width 14 height 14
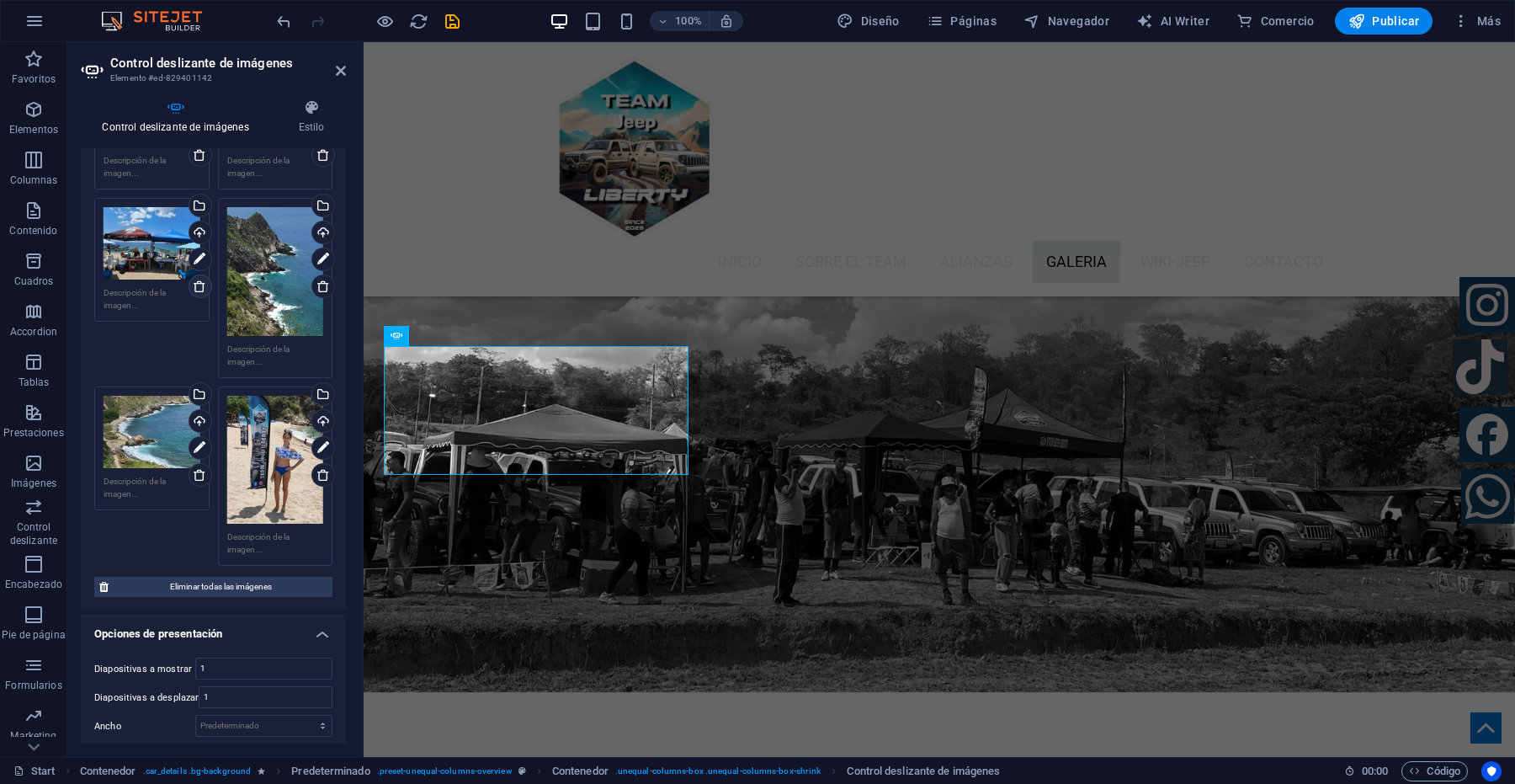
click at [196, 284] on icon at bounding box center [199, 286] width 14 height 14
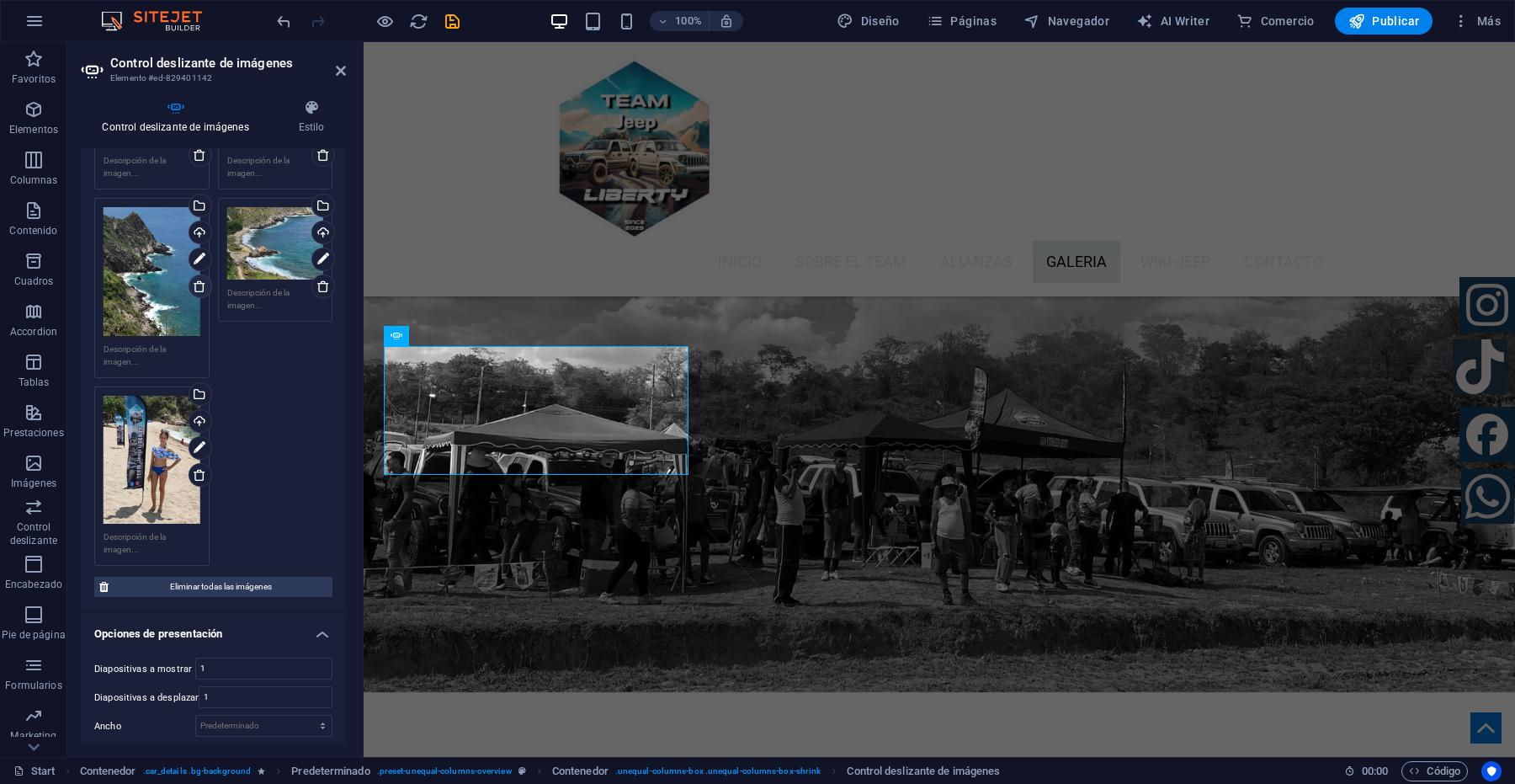
click at [196, 284] on icon at bounding box center [199, 286] width 14 height 14
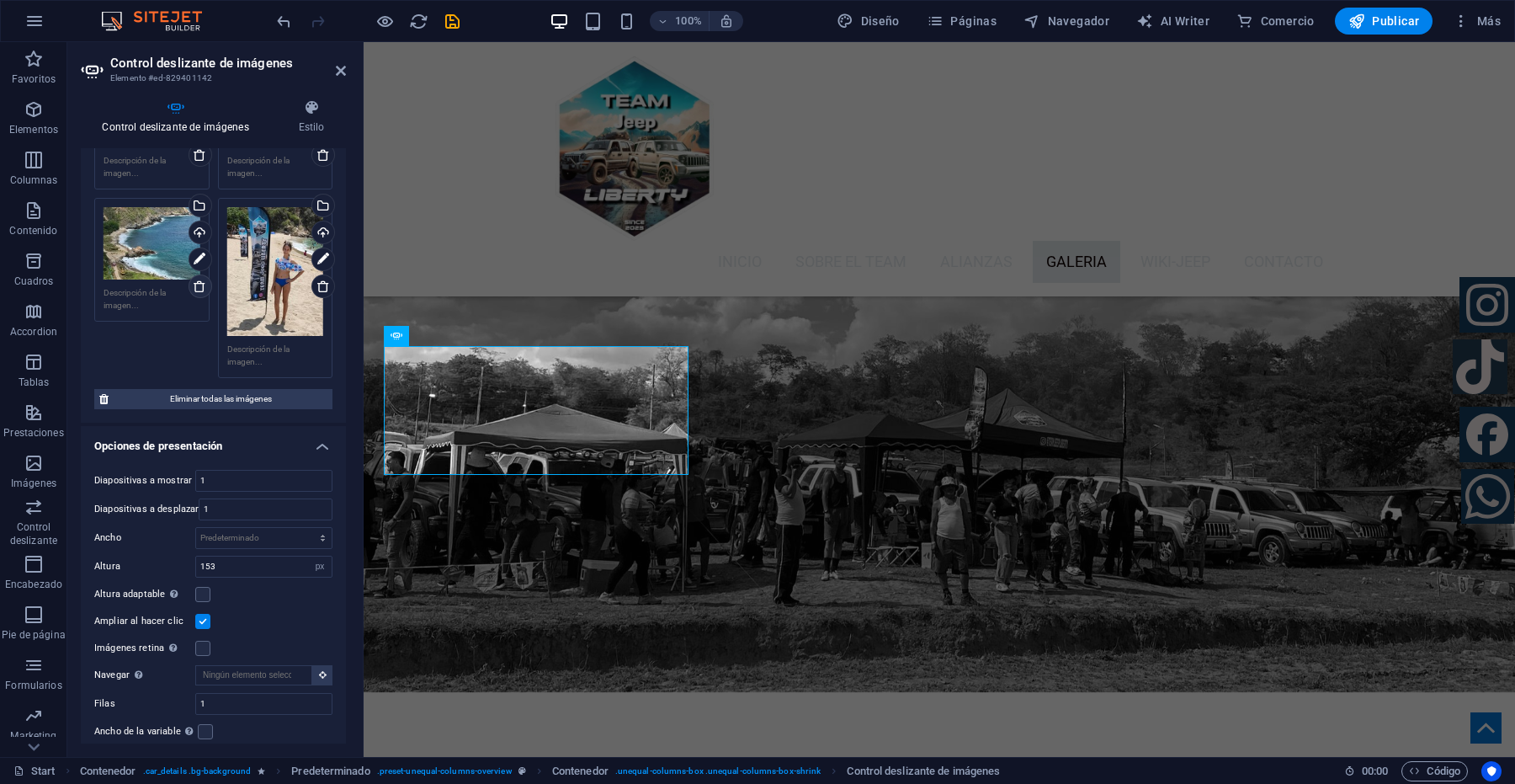
click at [196, 284] on icon at bounding box center [199, 286] width 14 height 14
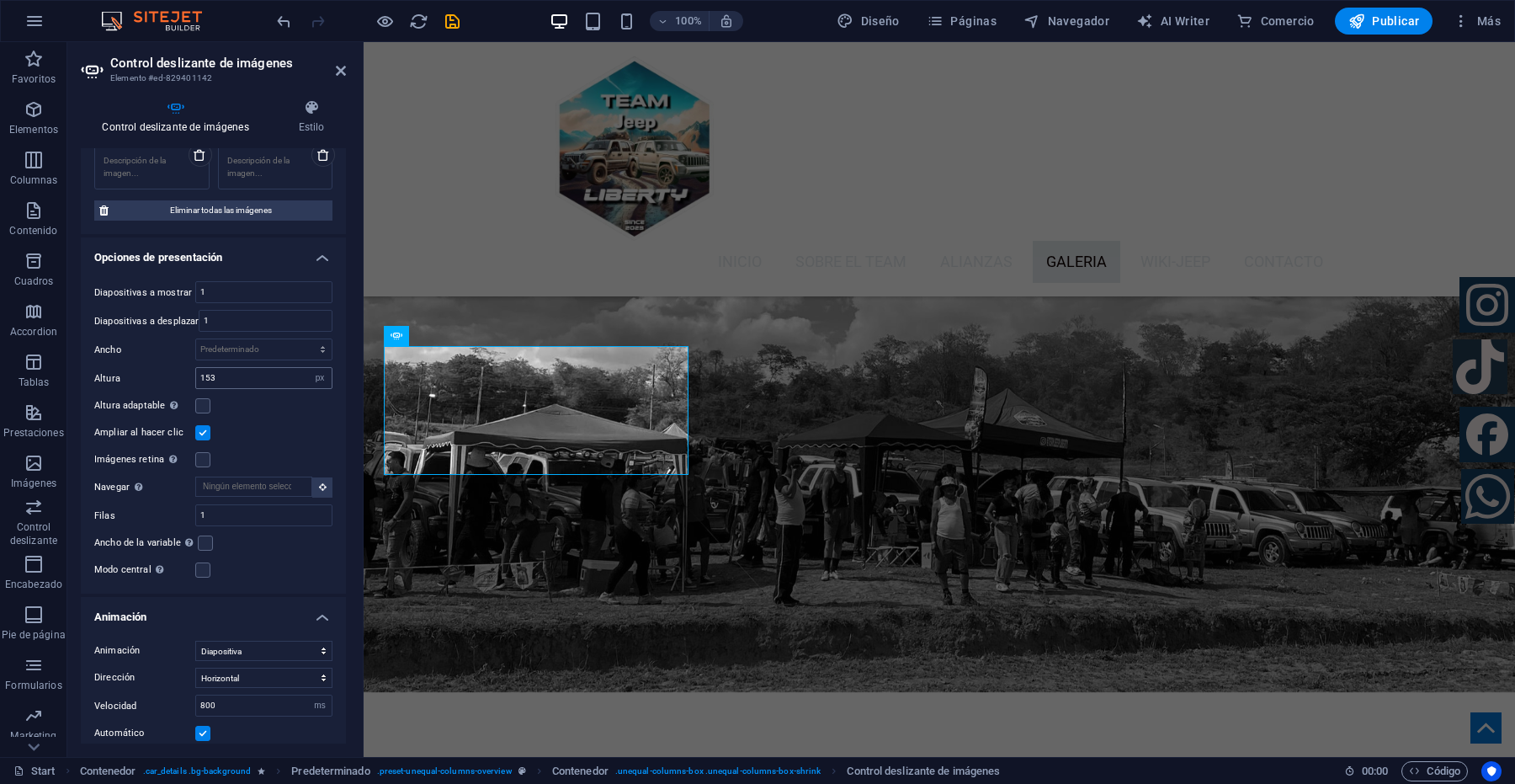
scroll to position [0, 0]
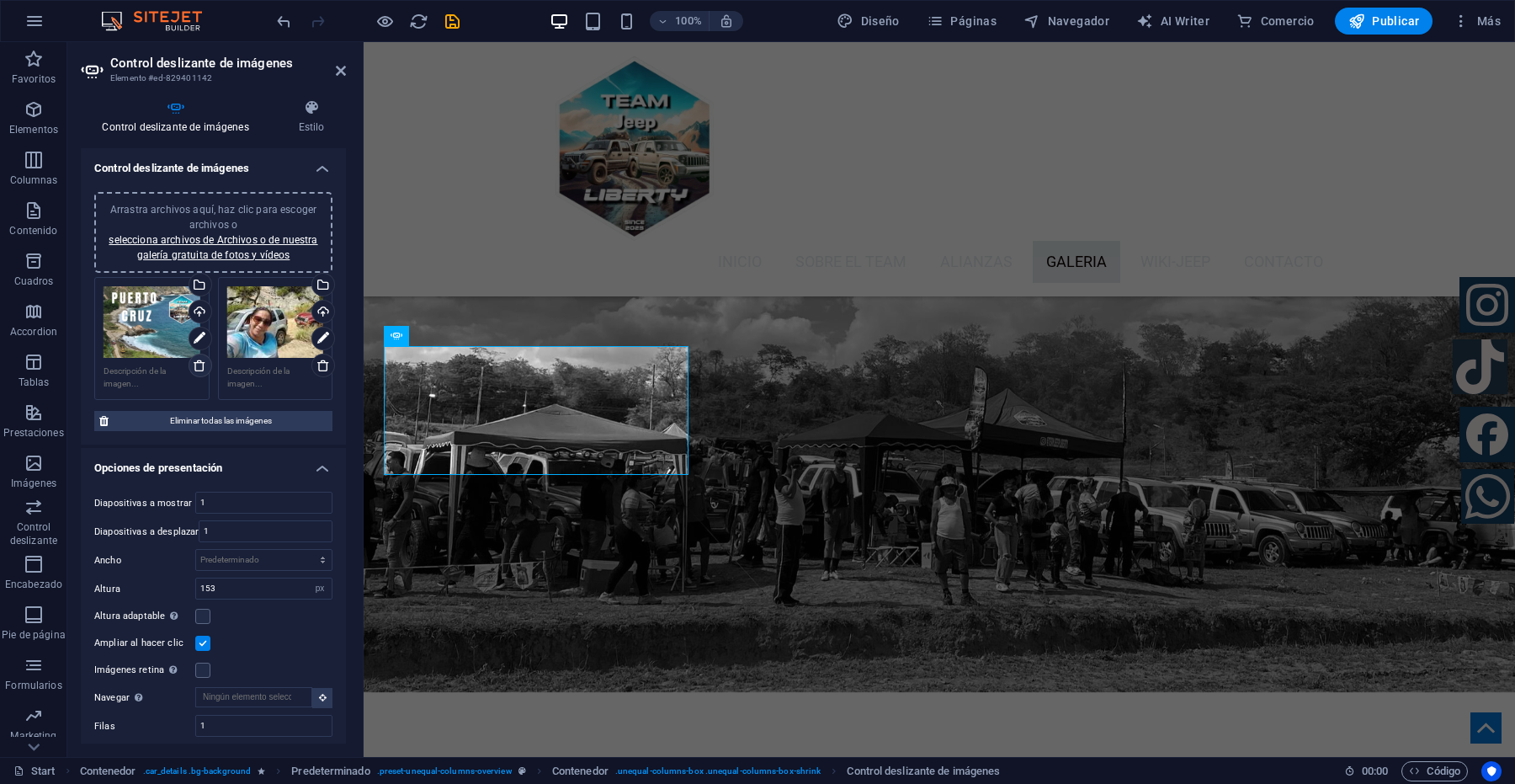
click at [202, 360] on icon at bounding box center [199, 365] width 14 height 14
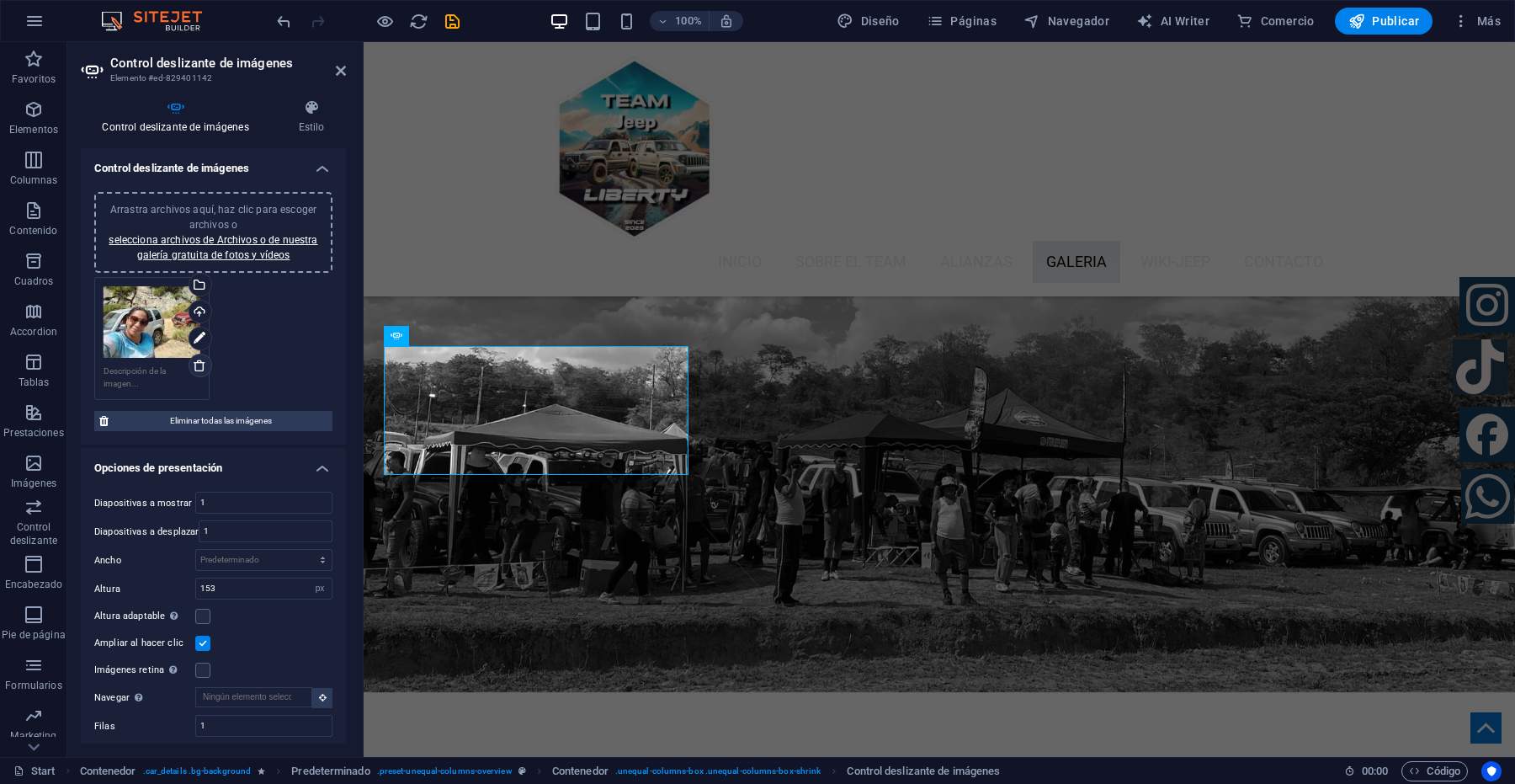
click at [197, 361] on icon at bounding box center [199, 365] width 14 height 14
click at [197, 493] on input "1" at bounding box center [264, 503] width 135 height 20
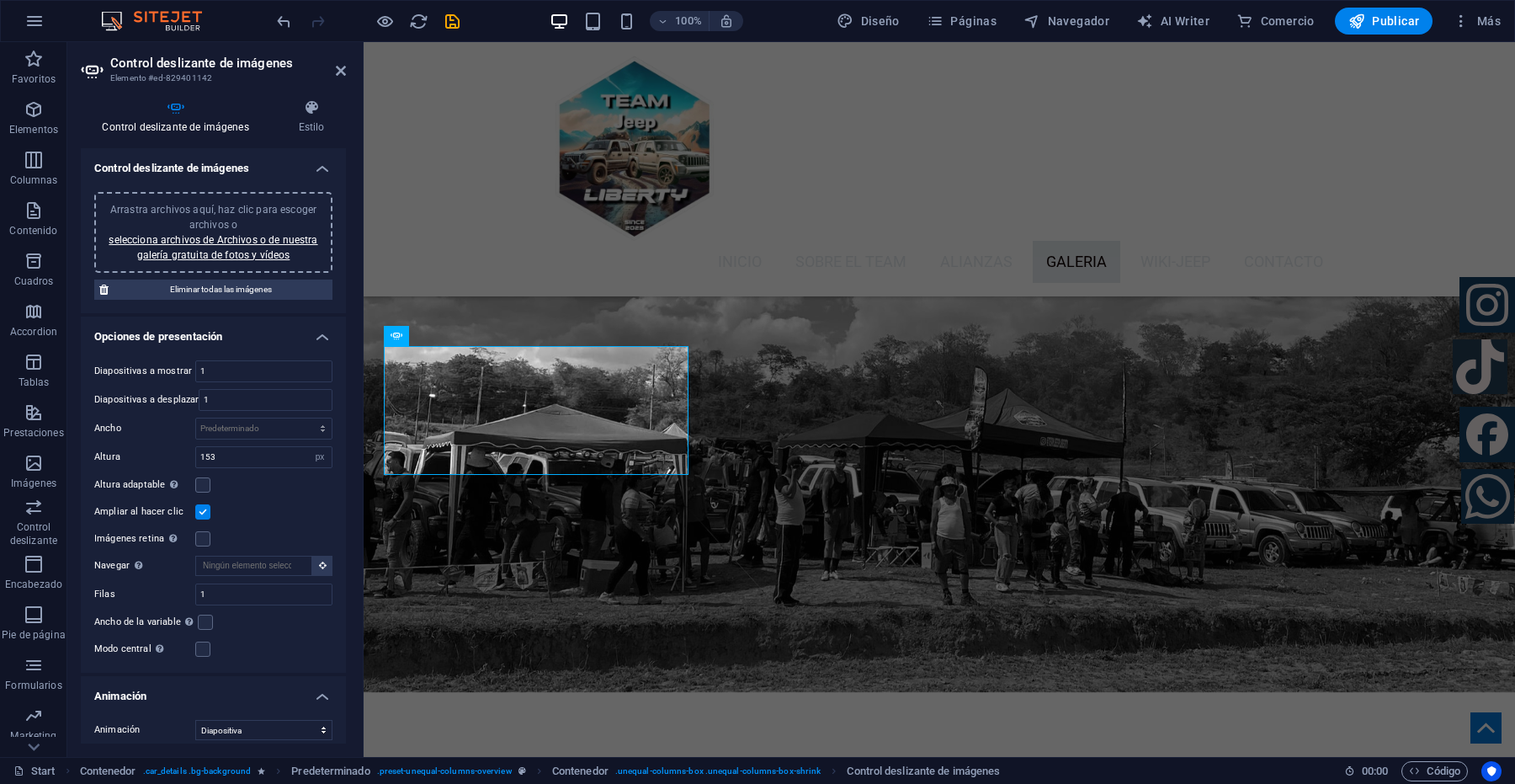
click at [216, 245] on div "Arrastra archivos aquí, haz clic para escoger archivos o selecciona archivos de…" at bounding box center [213, 232] width 218 height 60
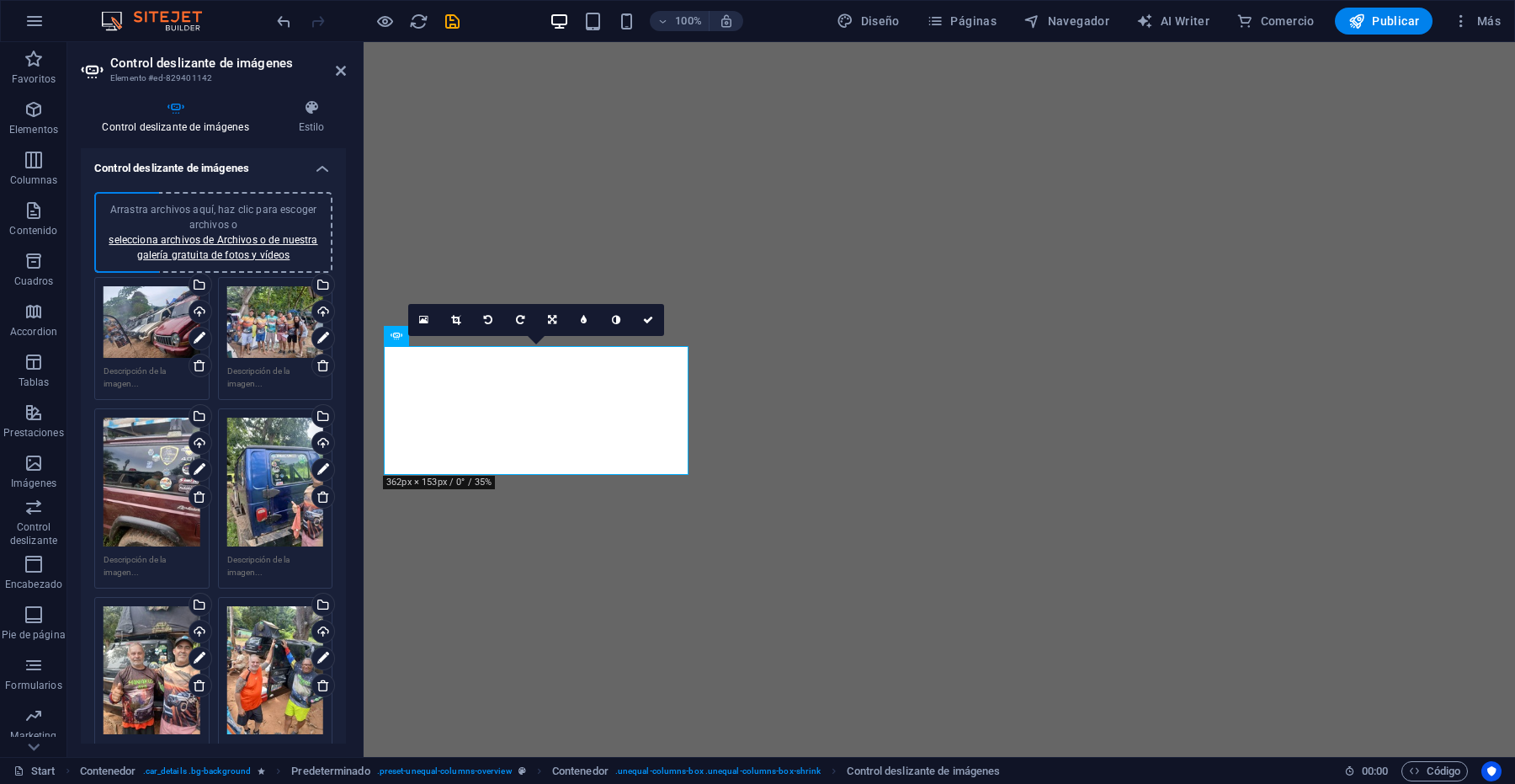
select select "px"
select select "ms"
select select "s"
select select "progressive"
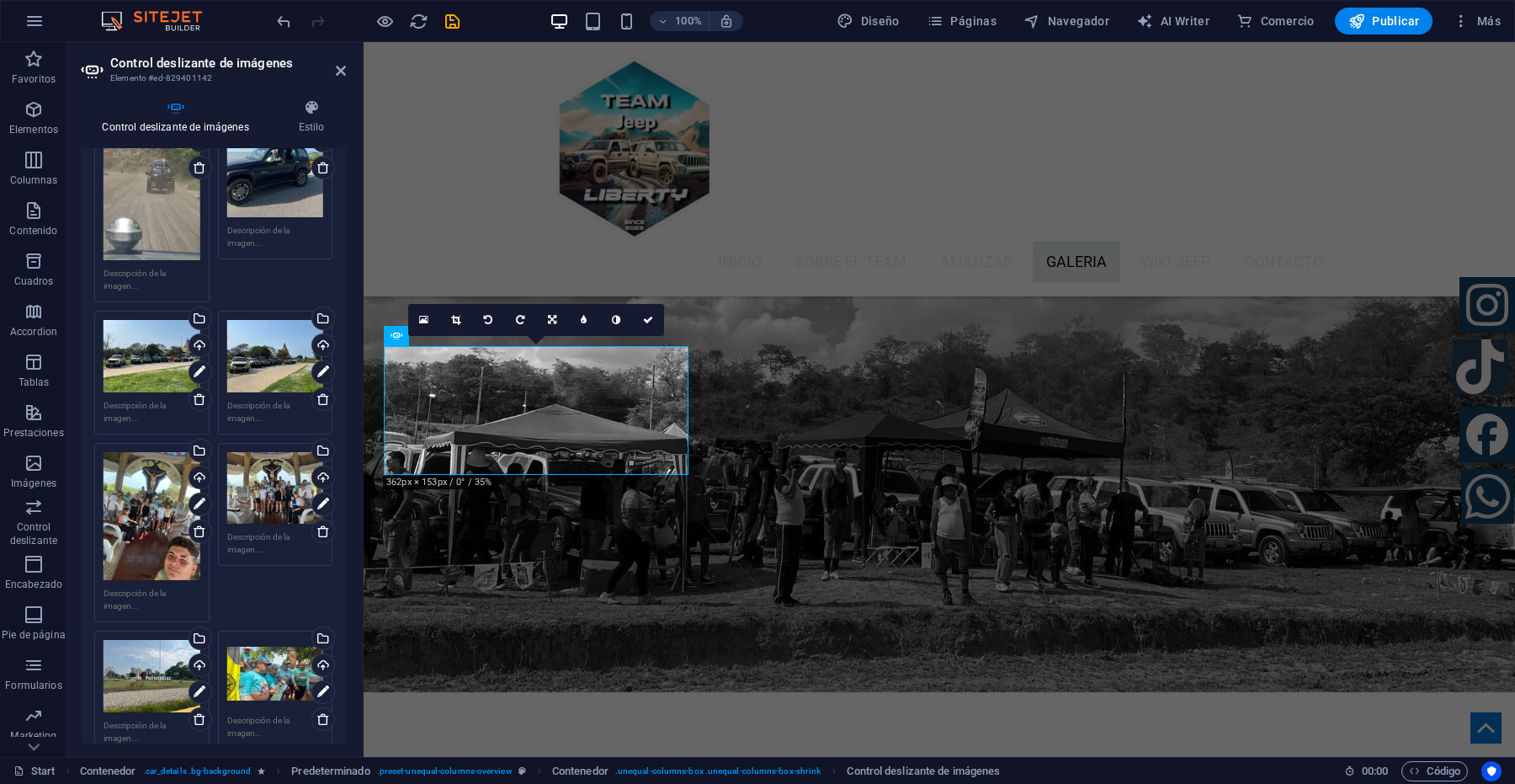
scroll to position [5633, 0]
click at [352, 232] on div "Control deslizante de imágenes Estilo Control deslizante de imágenes Arrastra a…" at bounding box center [213, 421] width 292 height 670
click at [352, 214] on div "Control deslizante de imágenes Estilo Control deslizante de imágenes Arrastra a…" at bounding box center [213, 421] width 292 height 670
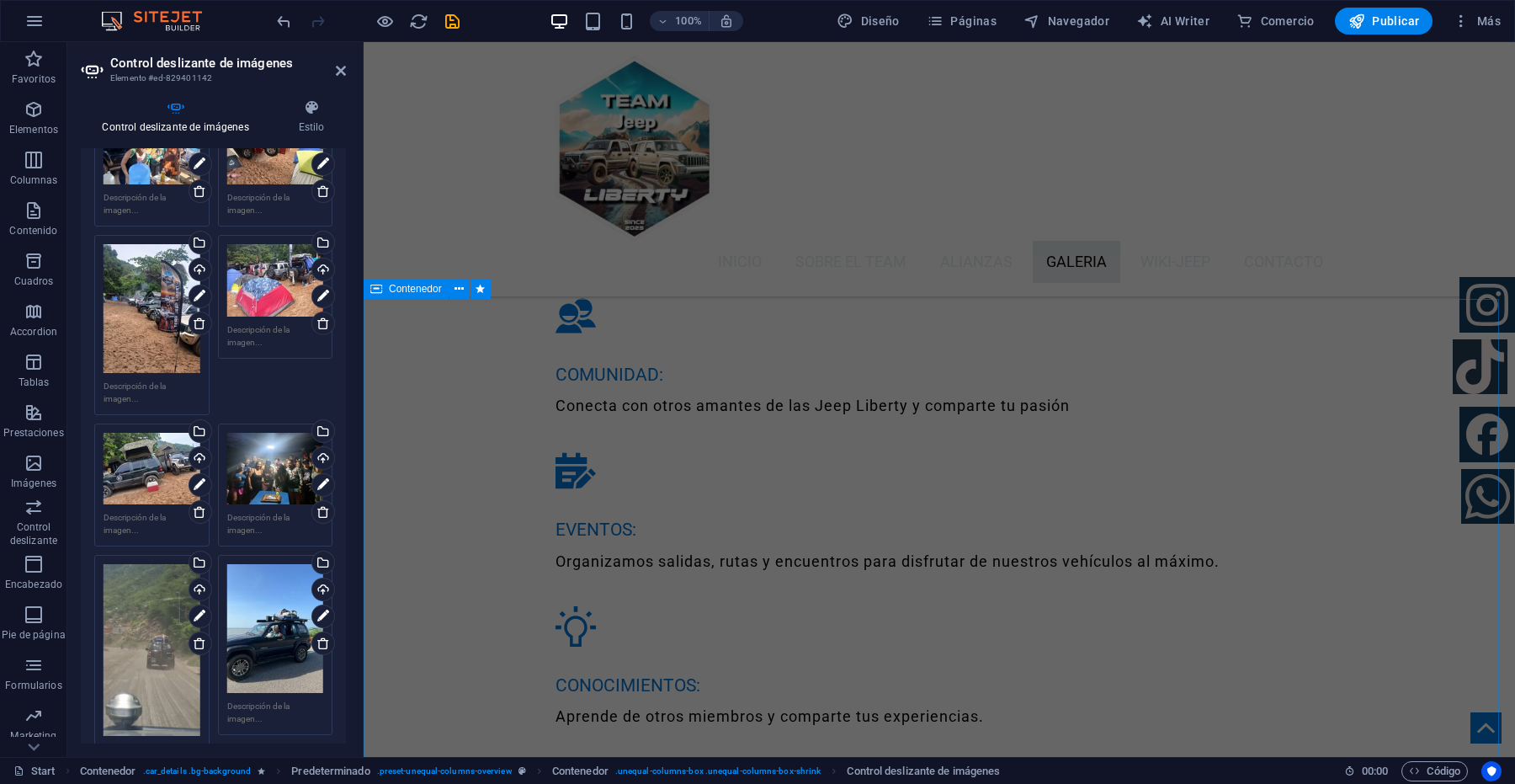
scroll to position [4160, 0]
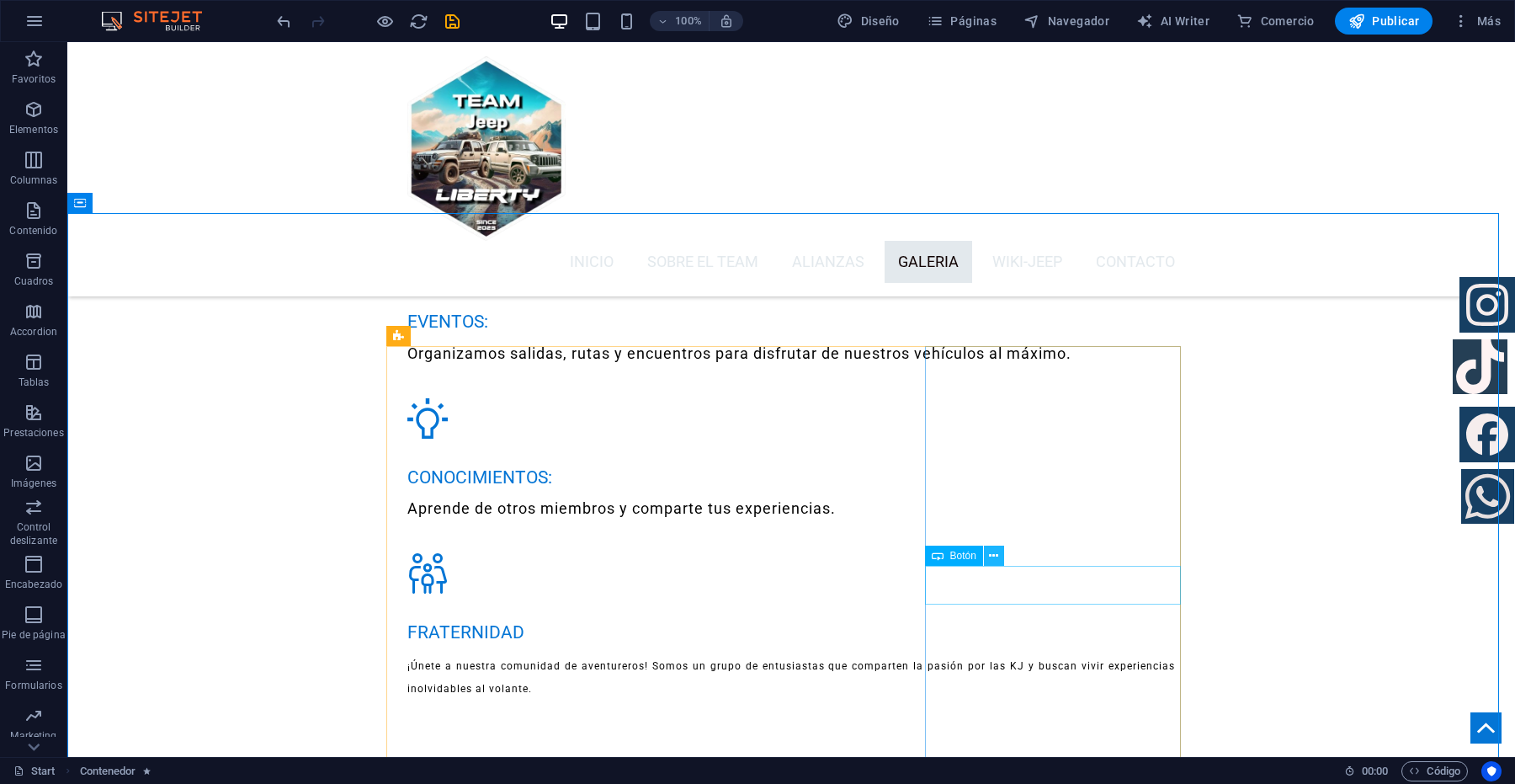
click at [992, 556] on icon at bounding box center [993, 556] width 9 height 18
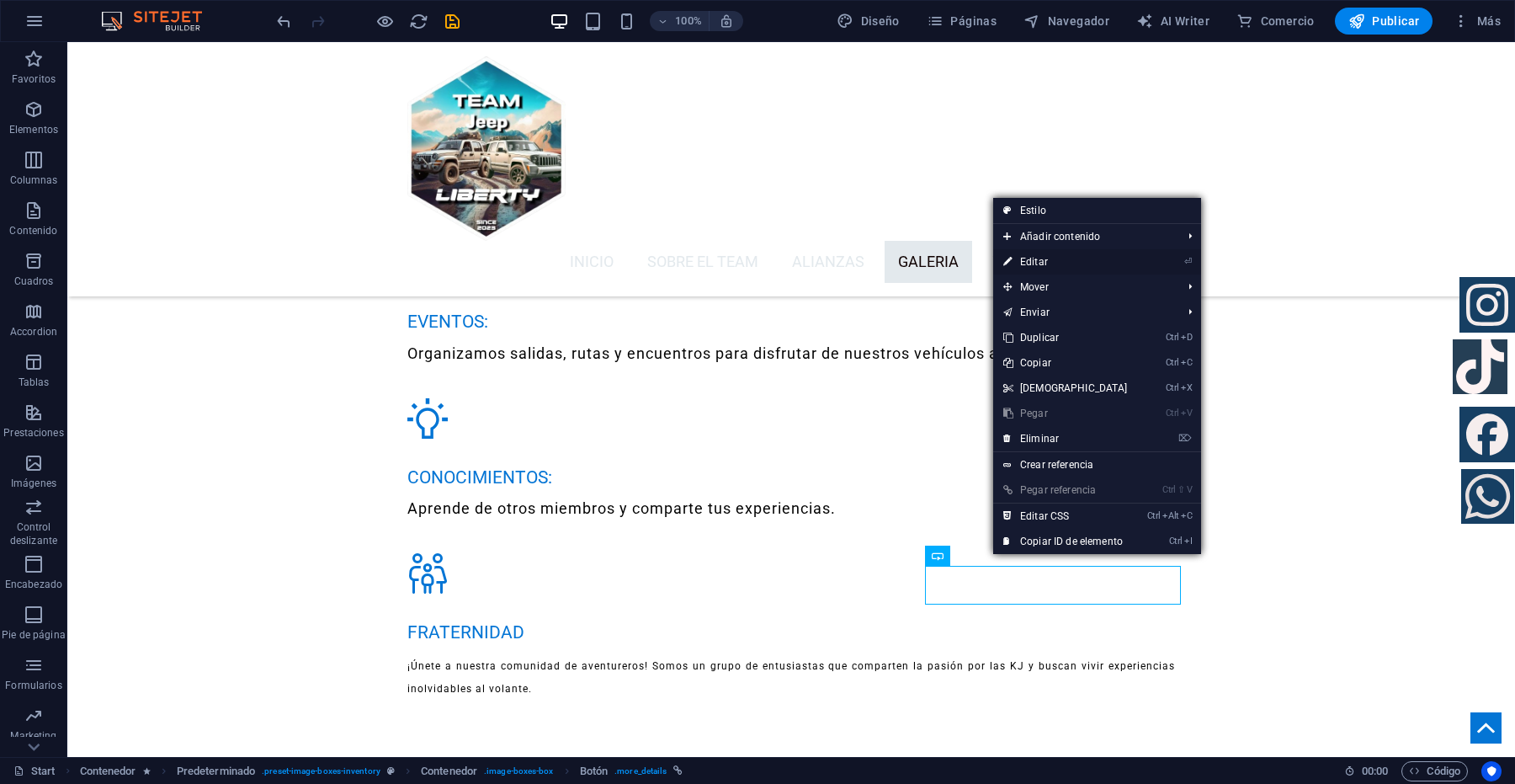
drag, startPoint x: 1042, startPoint y: 257, endPoint x: 678, endPoint y: 215, distance: 366.4
click at [1042, 257] on link "⏎ Editar" at bounding box center [1066, 262] width 145 height 26
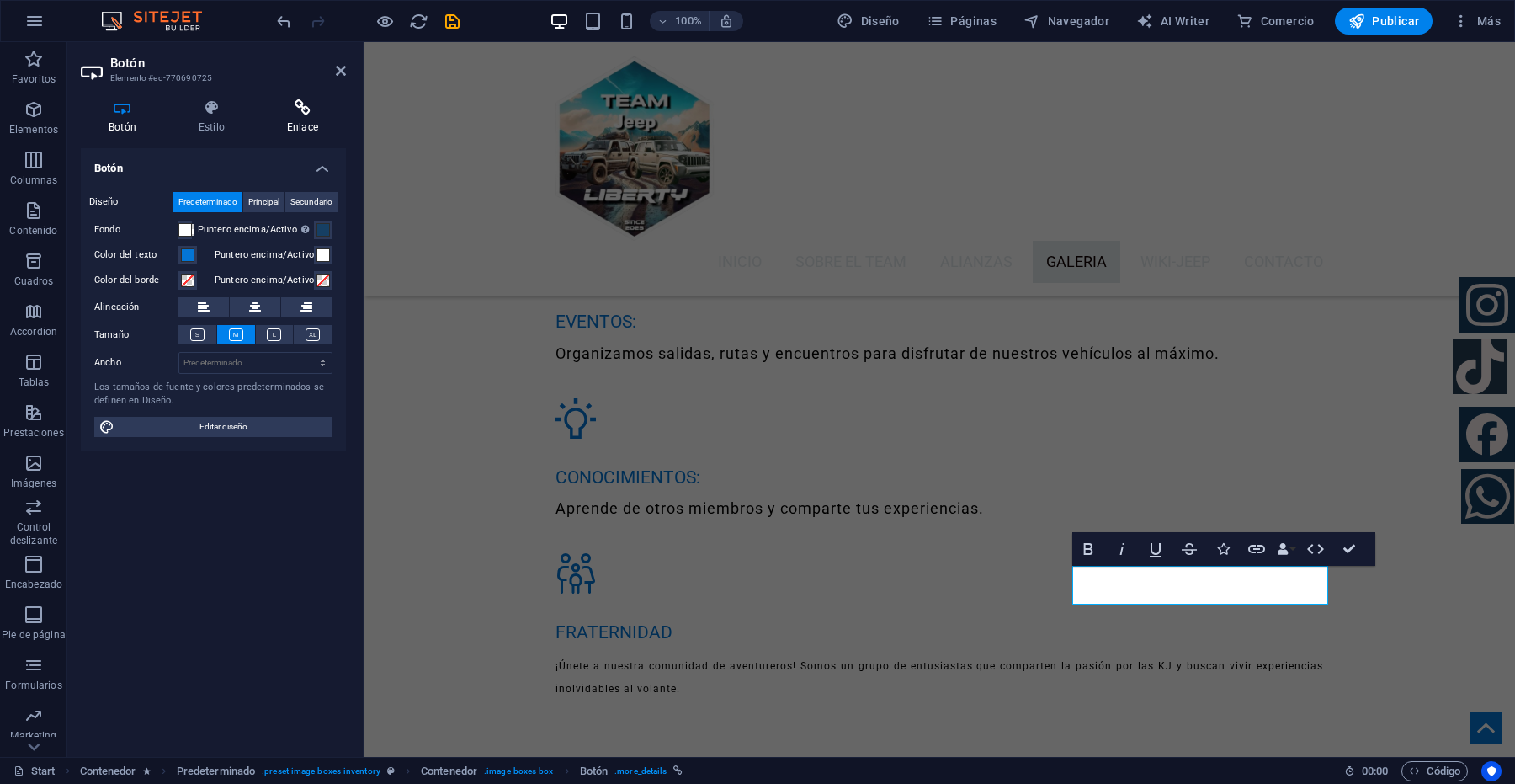
click at [303, 122] on h4 "Enlace" at bounding box center [303, 118] width 87 height 36
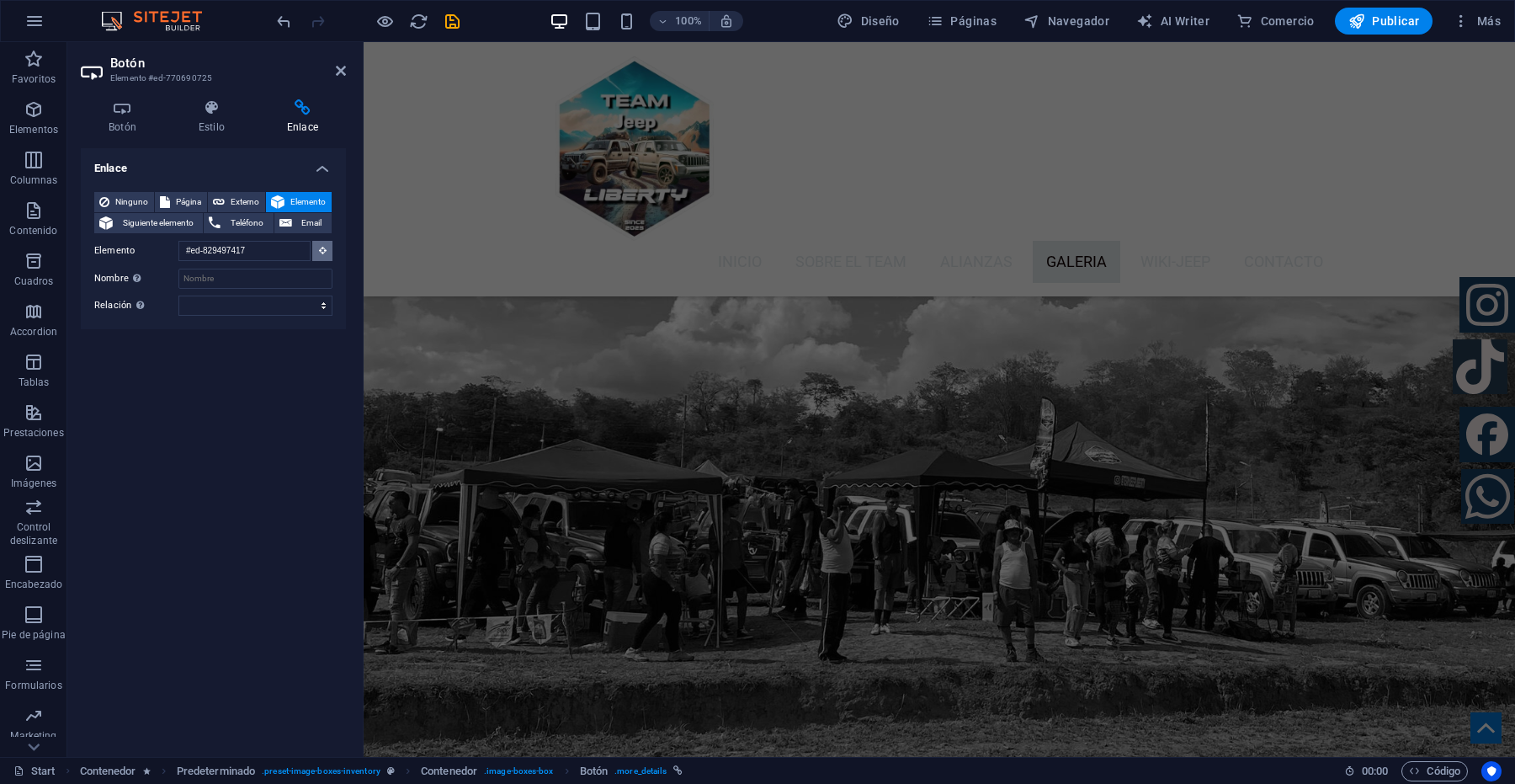
scroll to position [3650, 0]
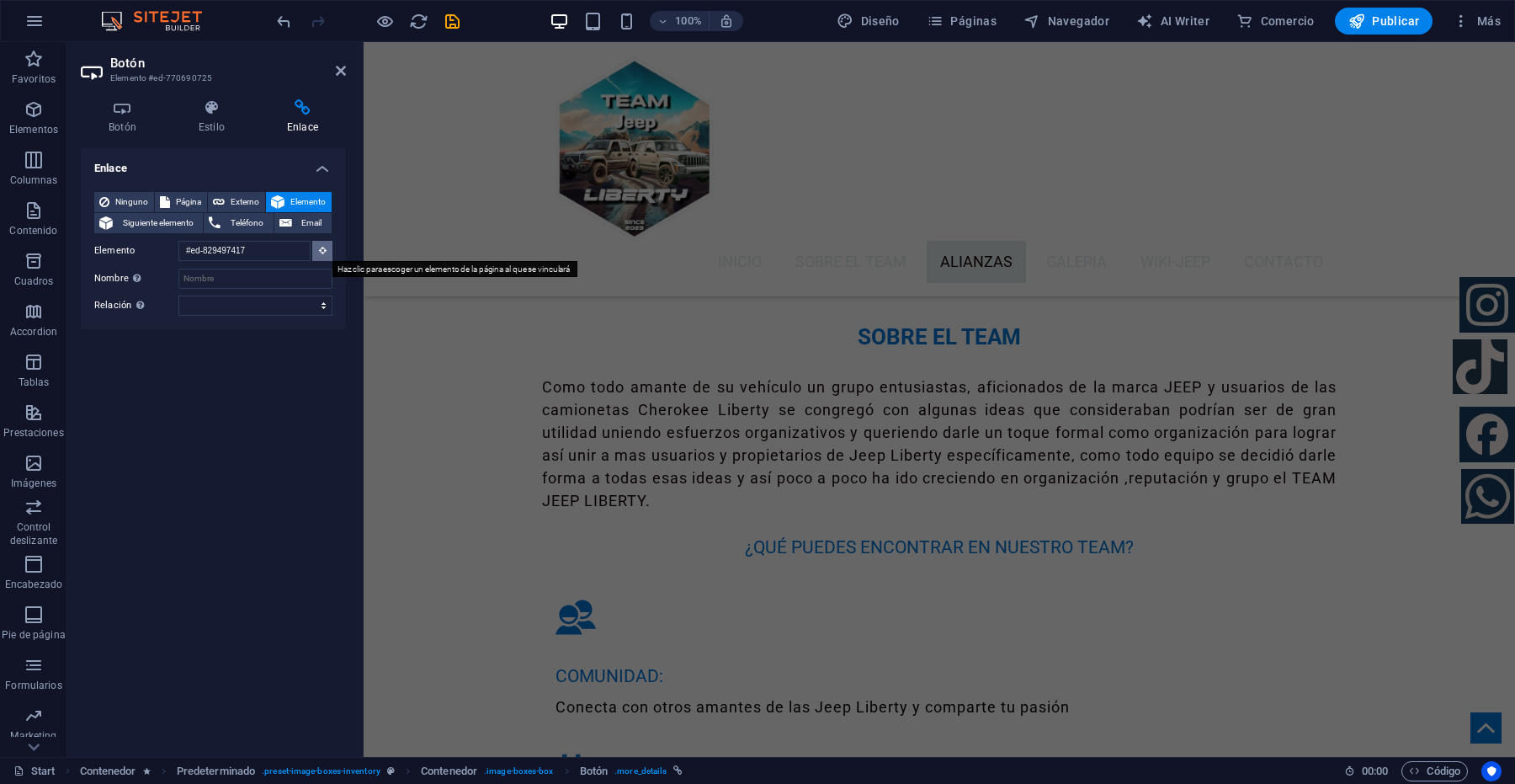
click at [320, 250] on icon at bounding box center [323, 250] width 8 height 9
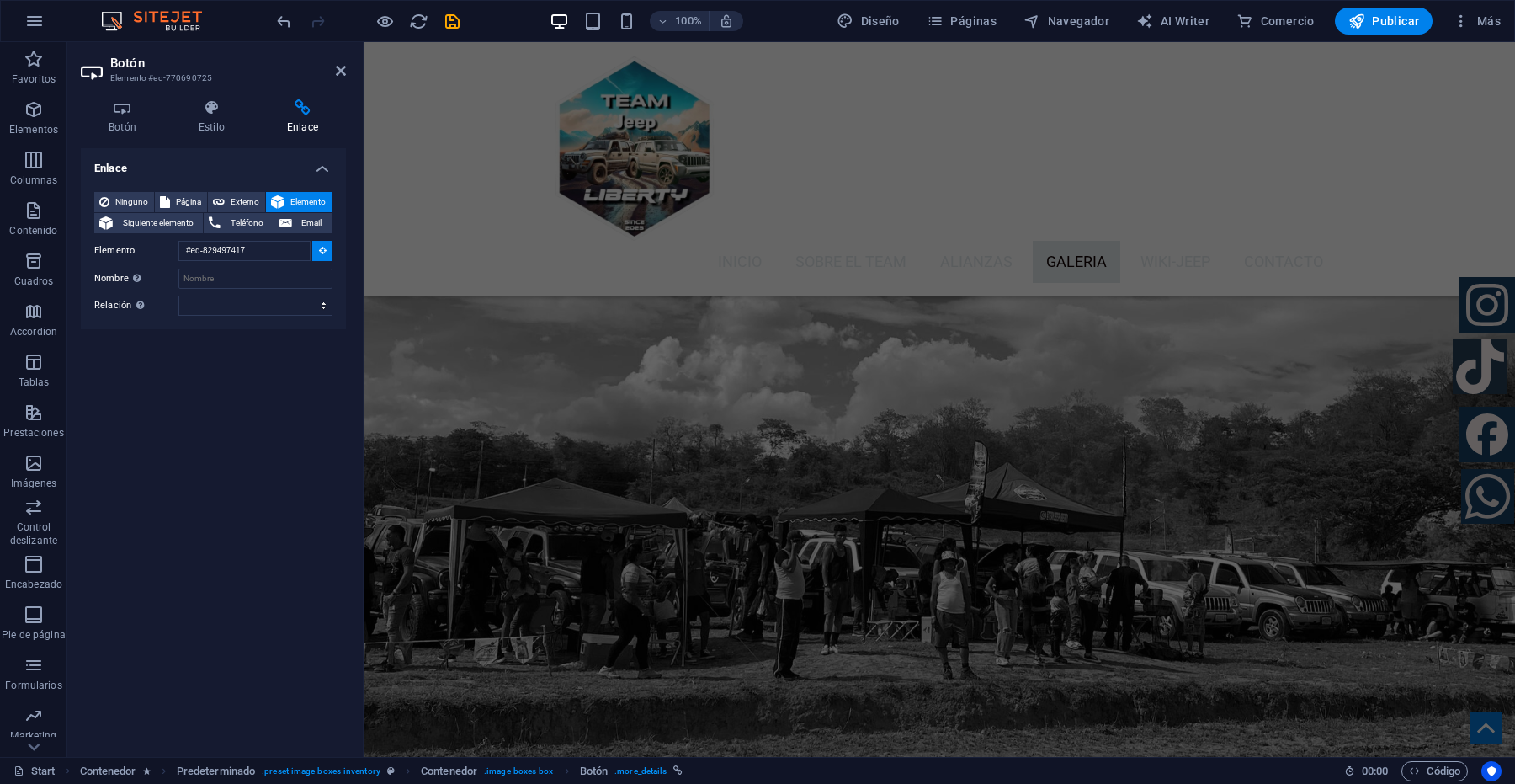
scroll to position [5582, 0]
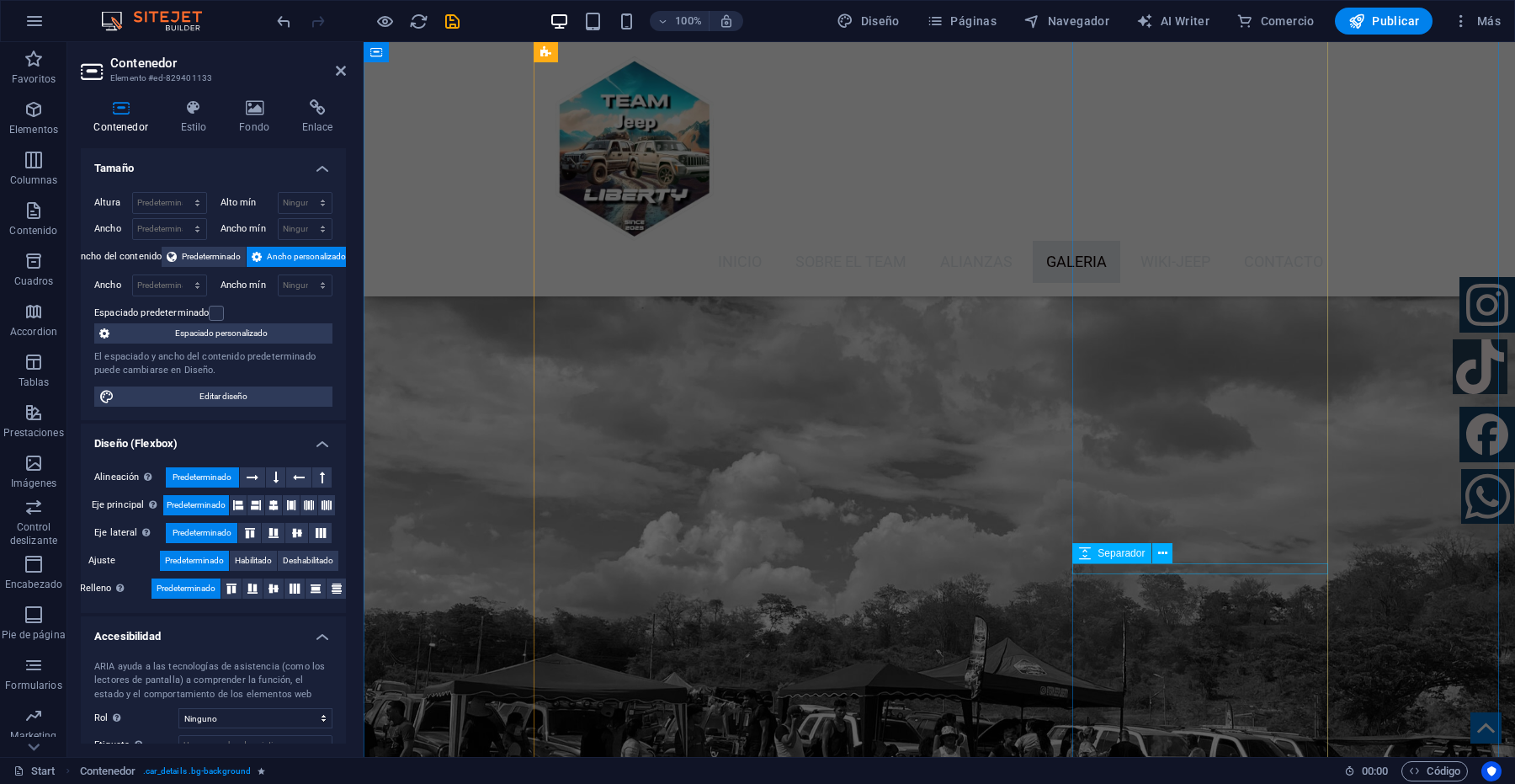
scroll to position [5000, 0]
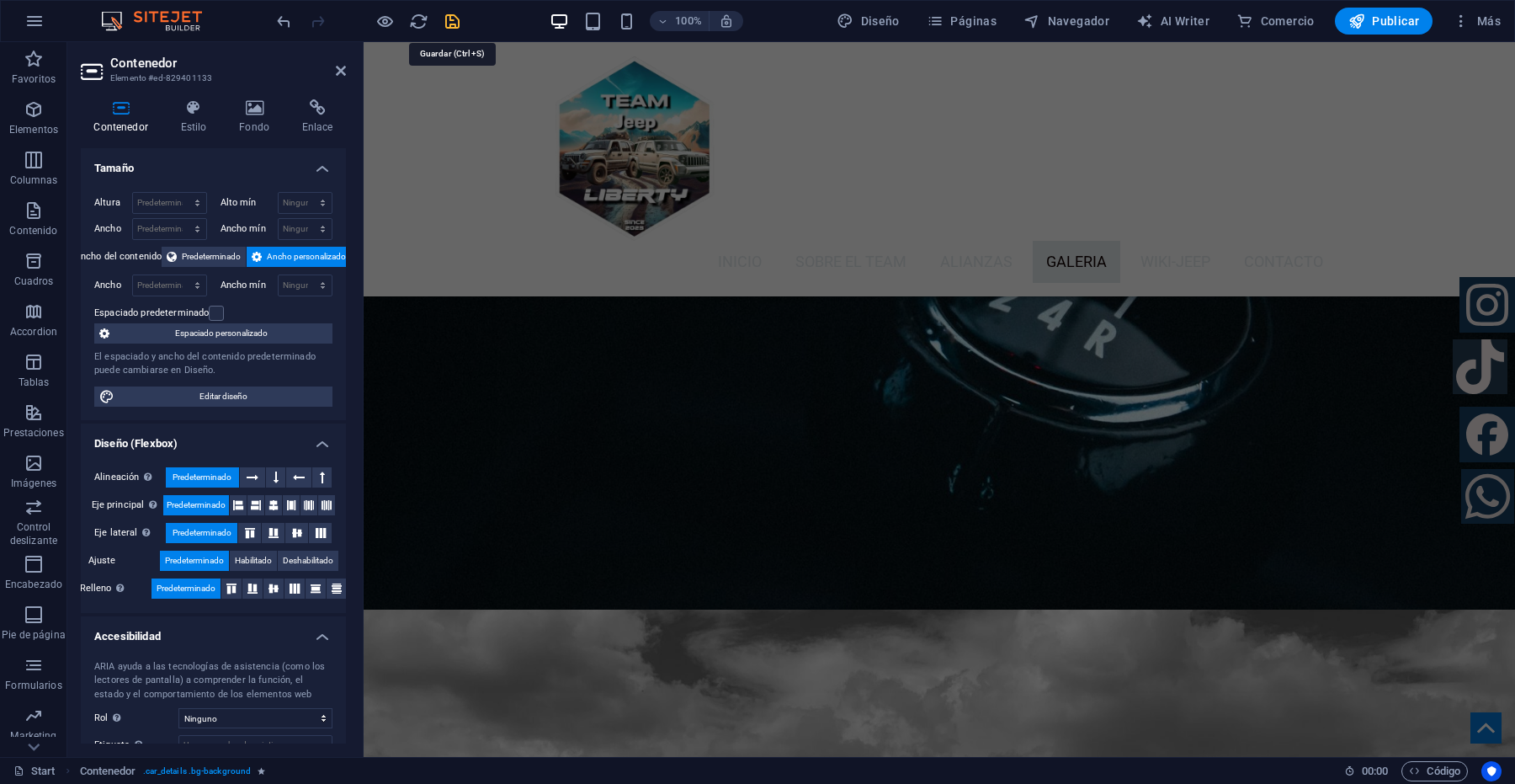
drag, startPoint x: 447, startPoint y: 19, endPoint x: 766, endPoint y: 540, distance: 610.9
click at [447, 19] on icon "save" at bounding box center [452, 22] width 20 height 20
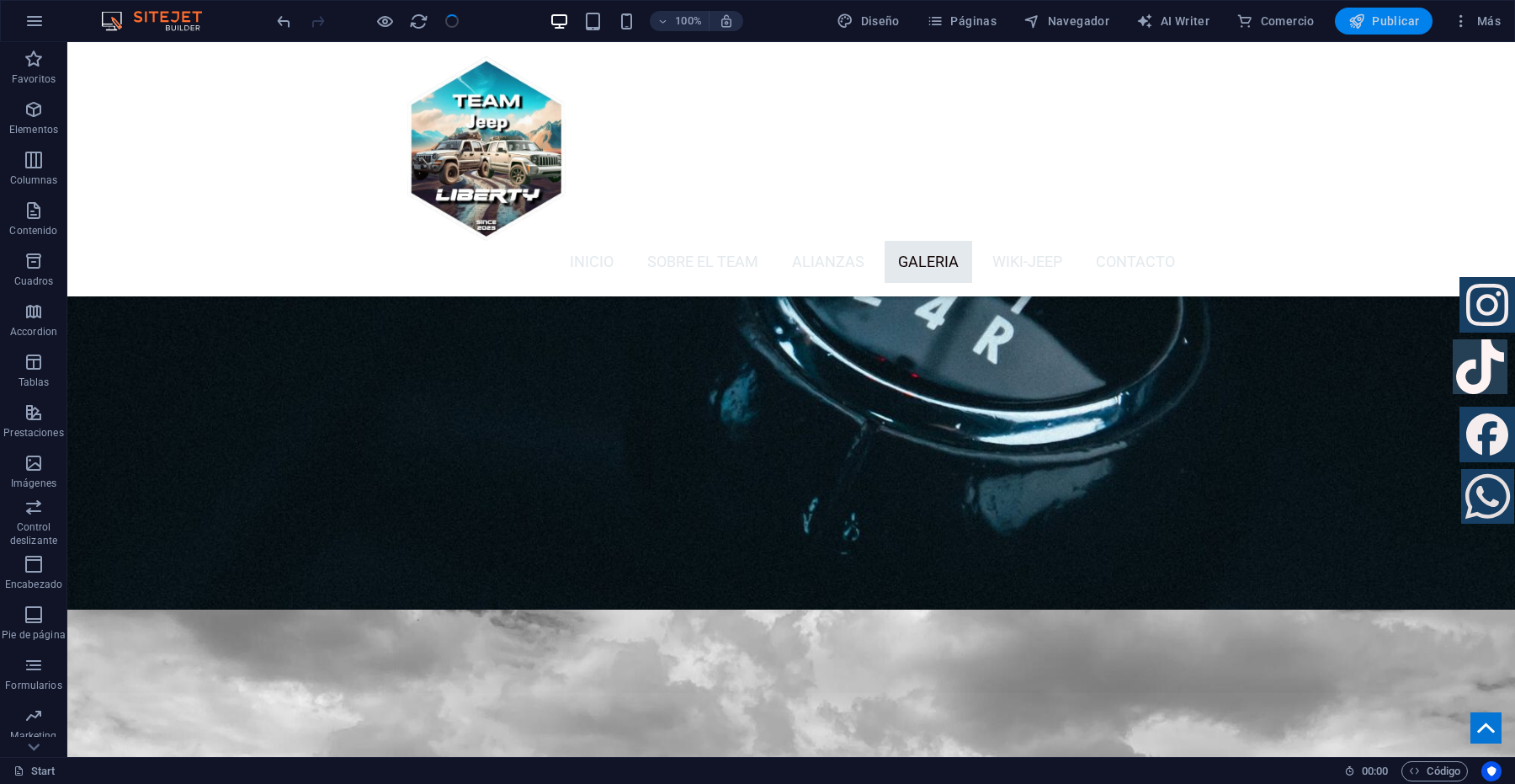
scroll to position [4475, 0]
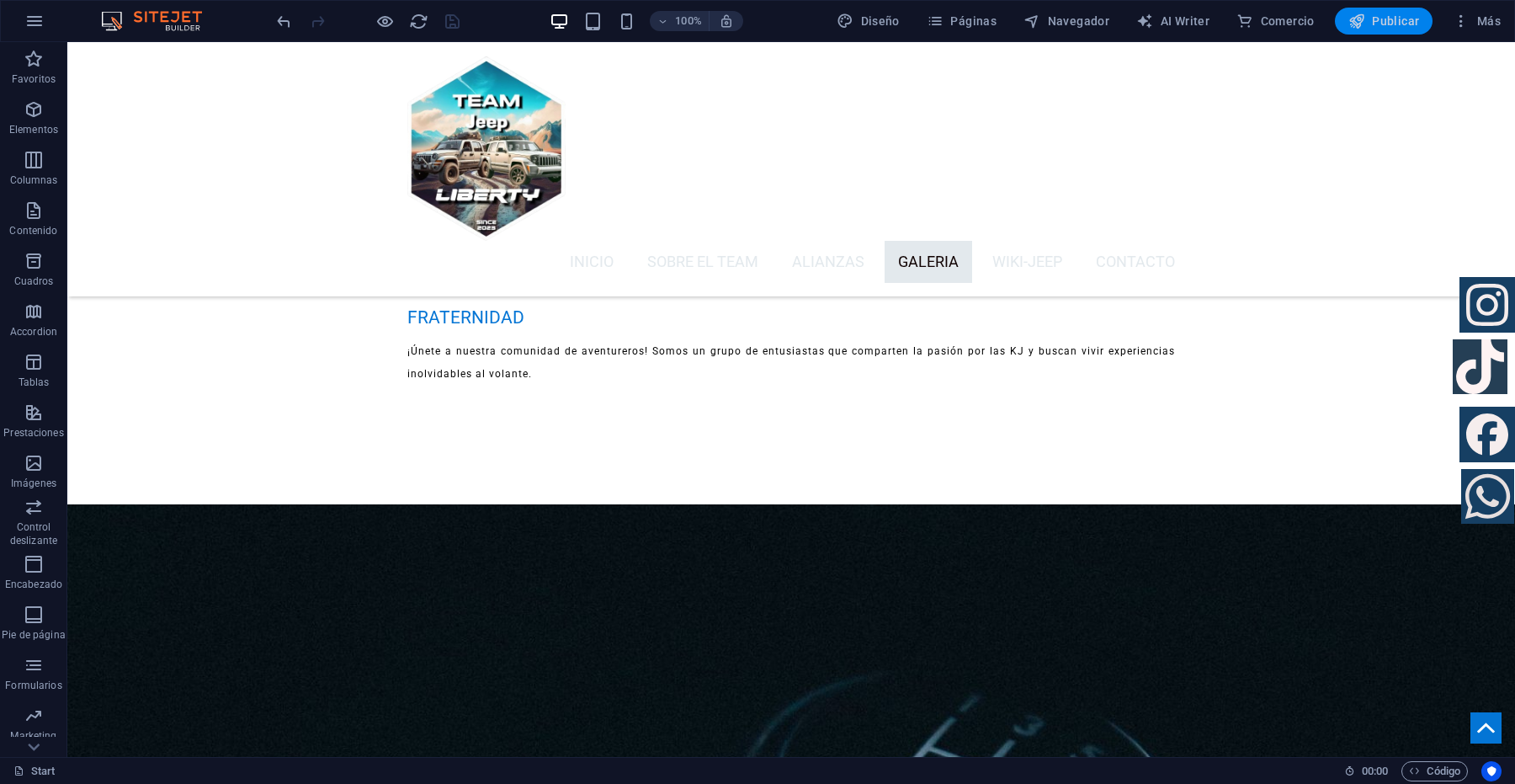
drag, startPoint x: 1386, startPoint y: 18, endPoint x: 1206, endPoint y: 557, distance: 568.3
click at [1386, 18] on span "Publicar" at bounding box center [1384, 21] width 71 height 17
